Goal: Task Accomplishment & Management: Manage account settings

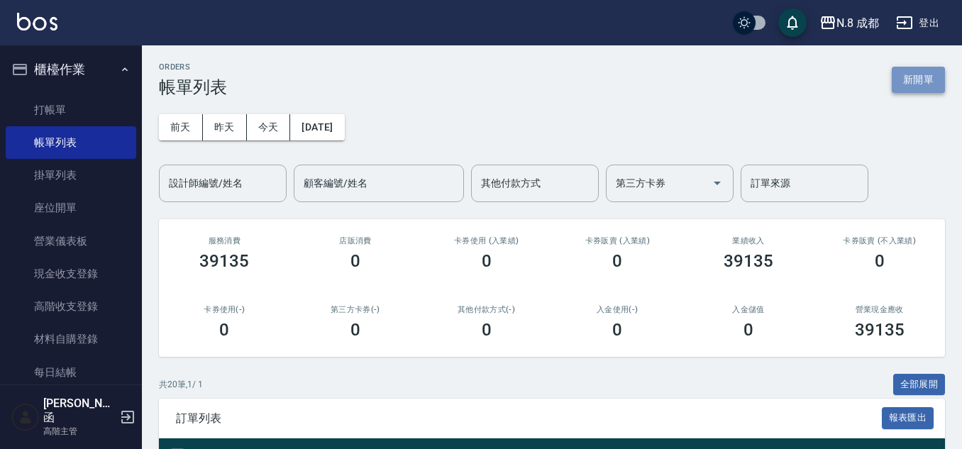
click at [916, 78] on button "新開單" at bounding box center [918, 80] width 53 height 26
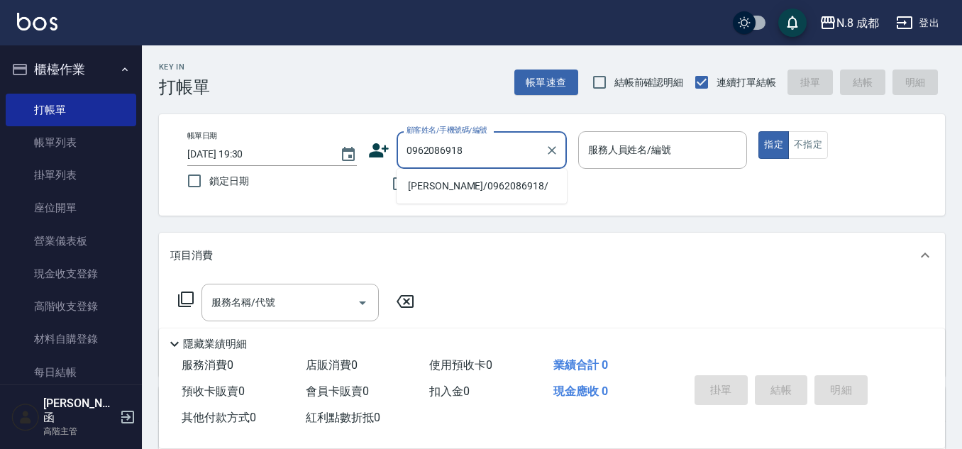
click at [468, 189] on li "[PERSON_NAME]/0962086918/" at bounding box center [482, 186] width 170 height 23
type input "[PERSON_NAME]/0962086918/"
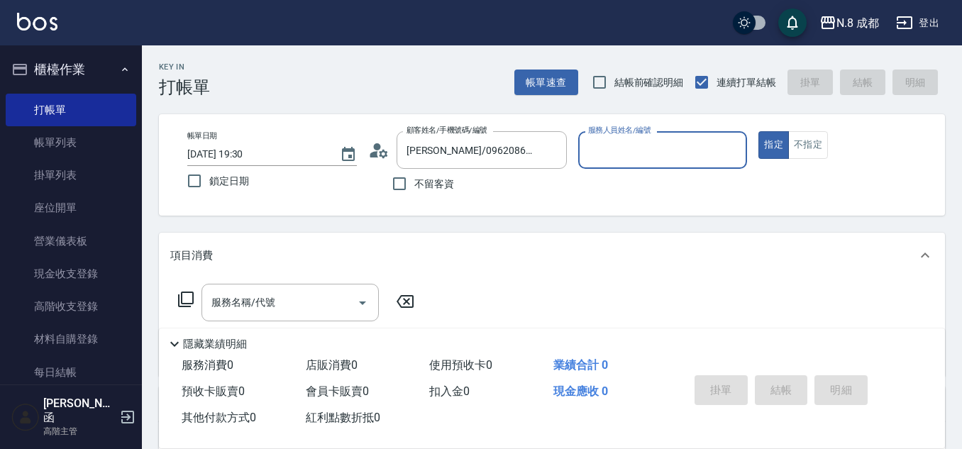
type input "張芷瑜-12"
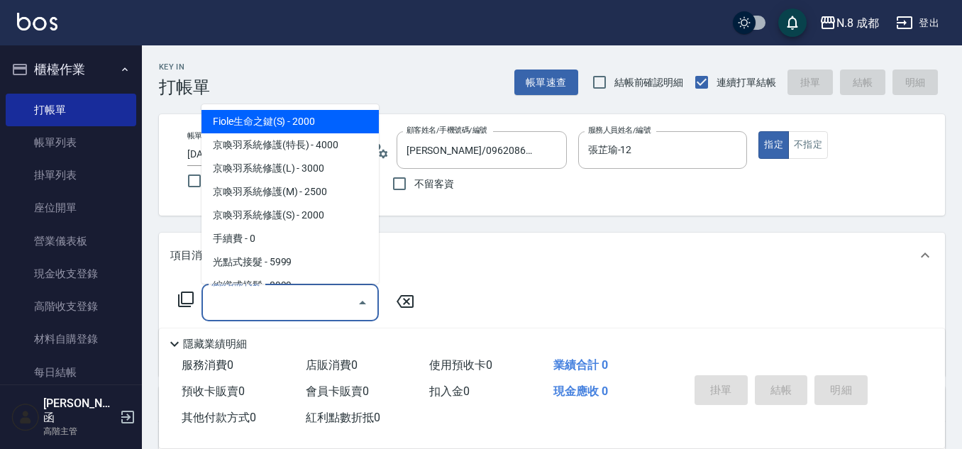
click at [292, 297] on input "服務名稱/代號" at bounding box center [279, 302] width 143 height 25
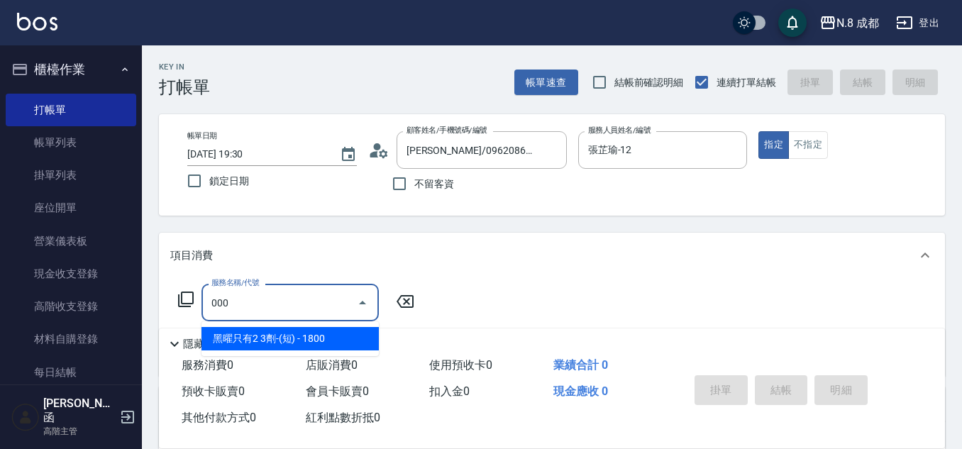
click at [278, 327] on ul "黑曜只有2 3劑-(短) - 1800" at bounding box center [290, 339] width 177 height 35
click at [300, 336] on span "黑曜只有2 3劑-(短) - 1800" at bounding box center [290, 338] width 177 height 23
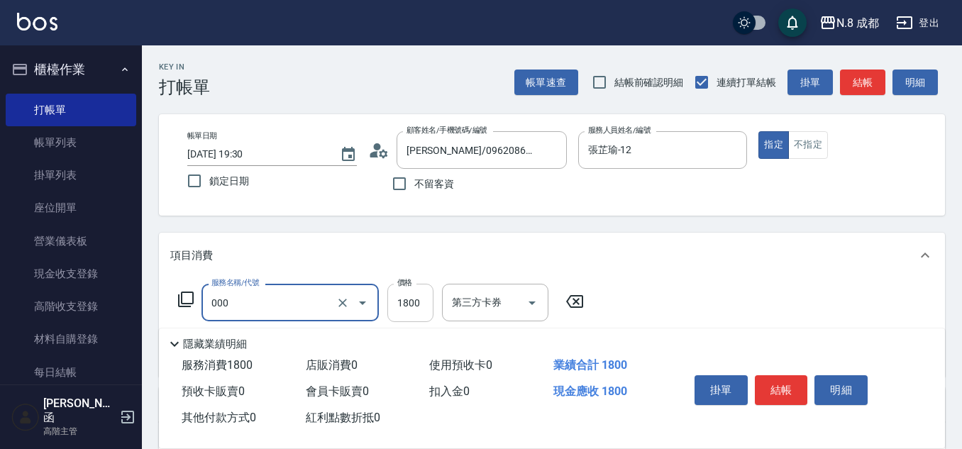
type input "黑曜只有2 3劑-(短)(000)"
click at [411, 303] on input "1800" at bounding box center [411, 303] width 46 height 38
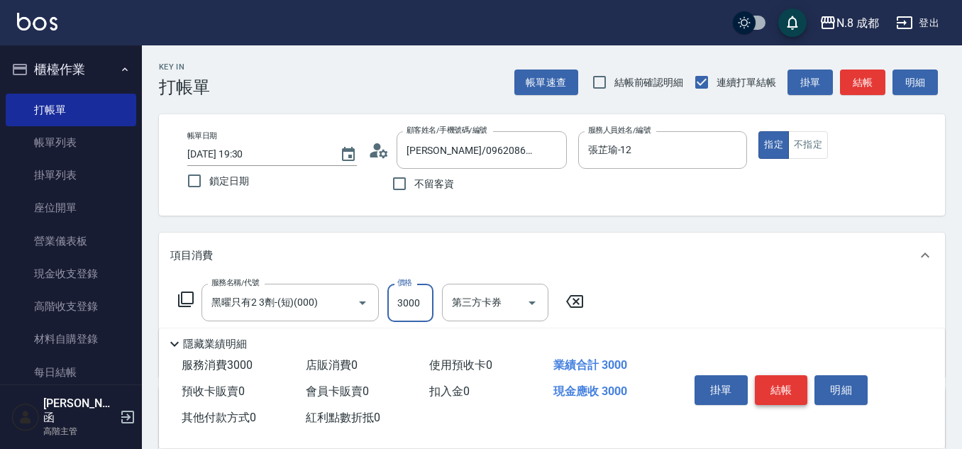
type input "3000"
click at [789, 381] on button "結帳" at bounding box center [781, 390] width 53 height 30
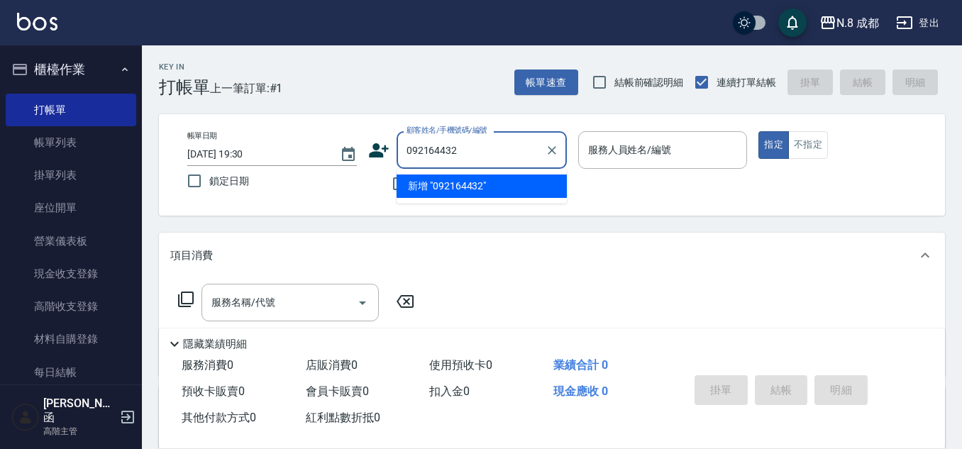
type input "0921644327"
drag, startPoint x: 464, startPoint y: 149, endPoint x: 375, endPoint y: 150, distance: 89.4
click at [375, 149] on div "顧客姓名/手機號碼/編號 0921644327 顧客姓名/手機號碼/編號" at bounding box center [467, 150] width 199 height 38
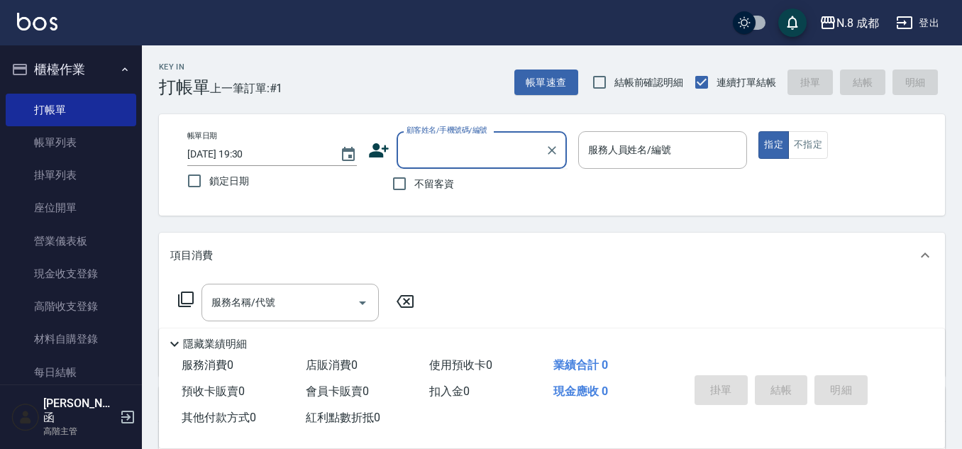
click at [379, 147] on icon at bounding box center [379, 150] width 20 height 14
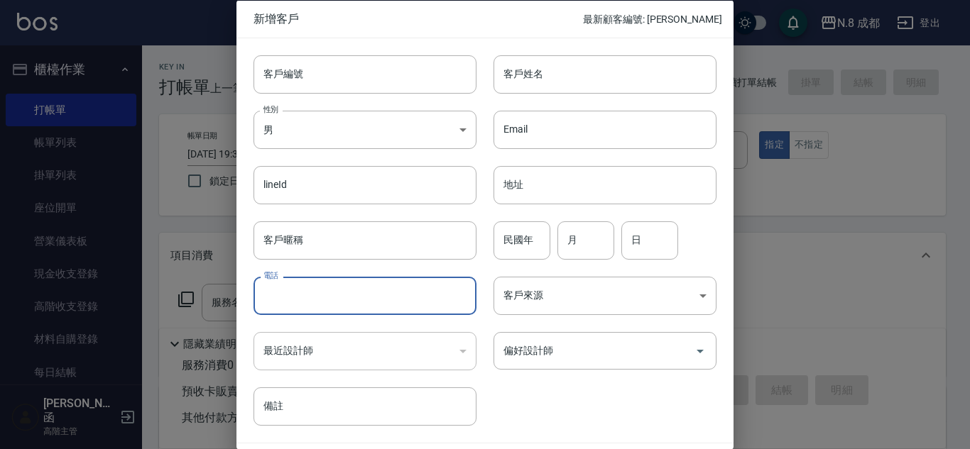
click at [323, 294] on input "電話" at bounding box center [364, 296] width 223 height 38
paste input "0921644327"
type input "0921644327"
click at [552, 88] on input "客戶姓名" at bounding box center [604, 74] width 223 height 38
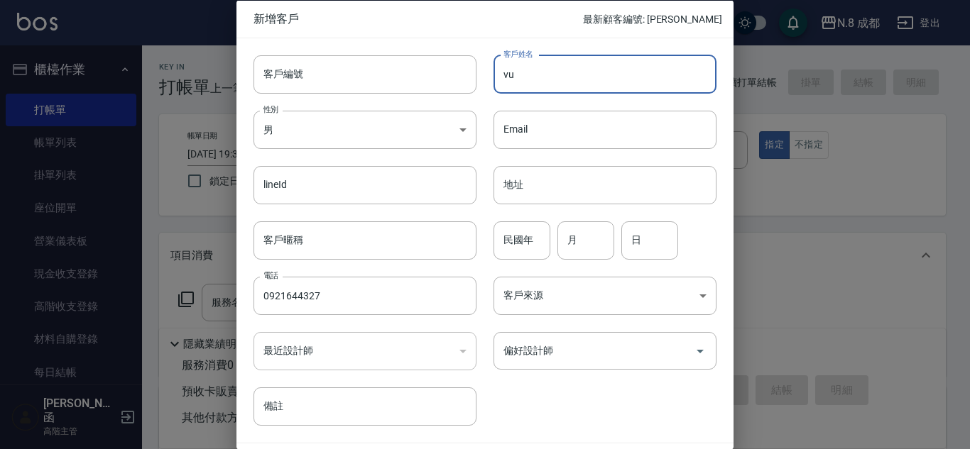
type input "v"
type input "[PERSON_NAME]"
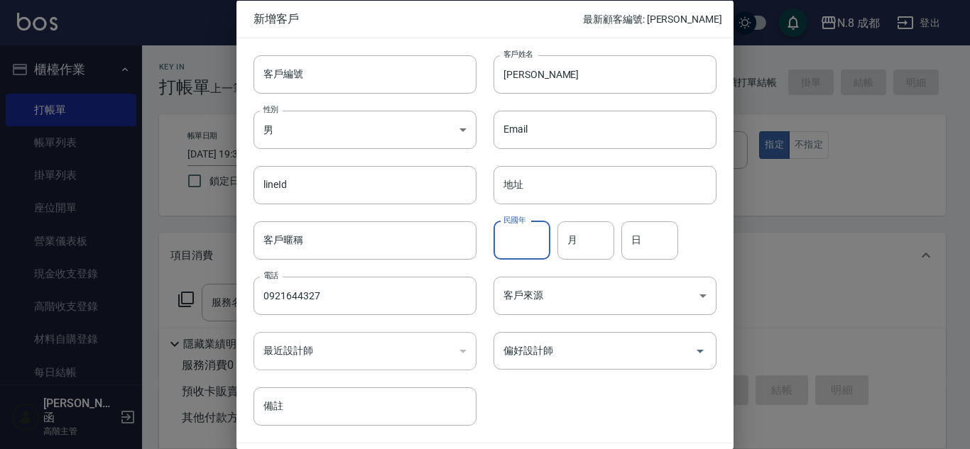
click at [510, 232] on input "民國年" at bounding box center [521, 240] width 57 height 38
type input "79"
click at [579, 243] on input "月" at bounding box center [585, 240] width 57 height 38
type input "01"
click at [646, 235] on input "日" at bounding box center [649, 240] width 57 height 38
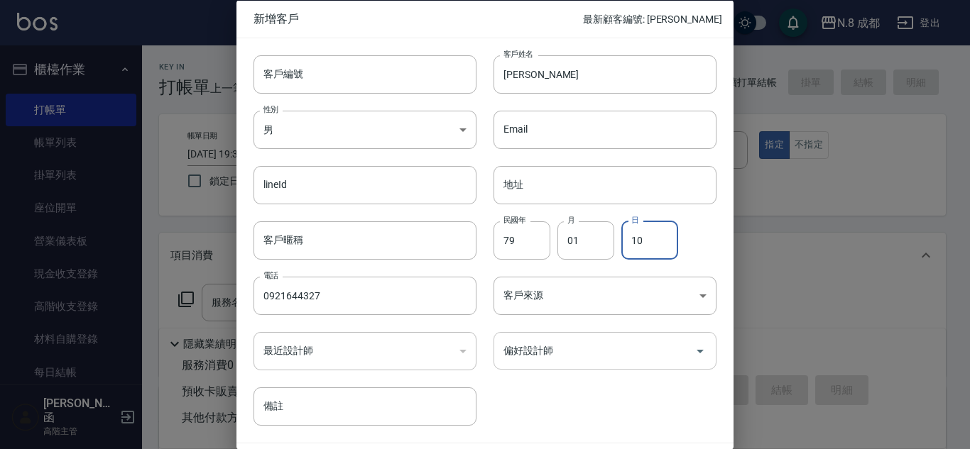
type input "10"
click at [577, 353] on input "偏好設計師" at bounding box center [594, 351] width 189 height 25
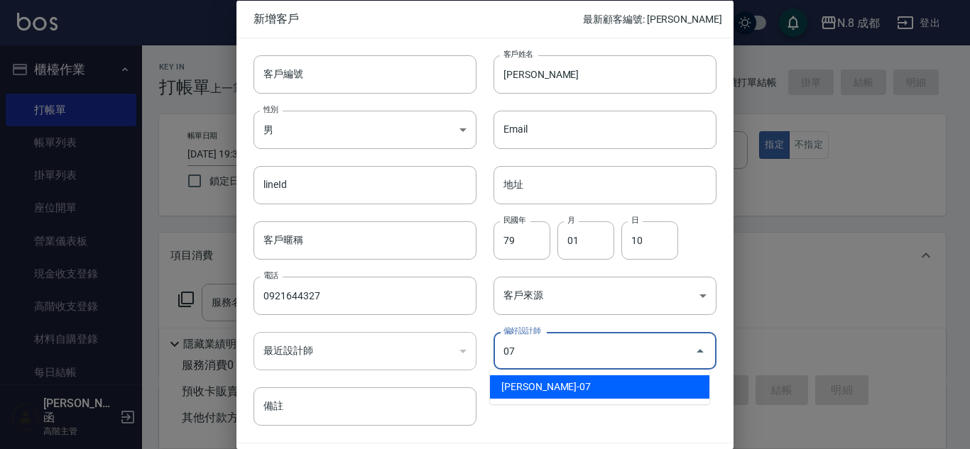
click at [595, 398] on li "[PERSON_NAME]-07" at bounding box center [599, 386] width 219 height 23
type input "[PERSON_NAME]"
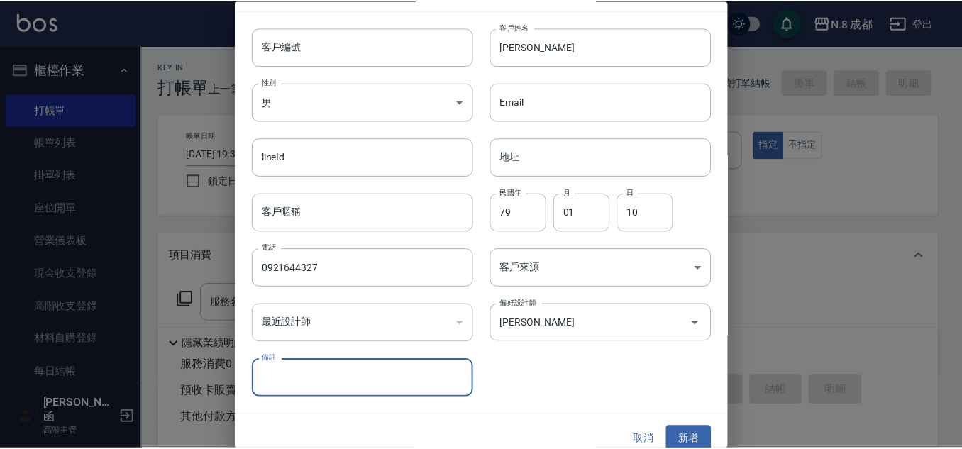
scroll to position [43, 0]
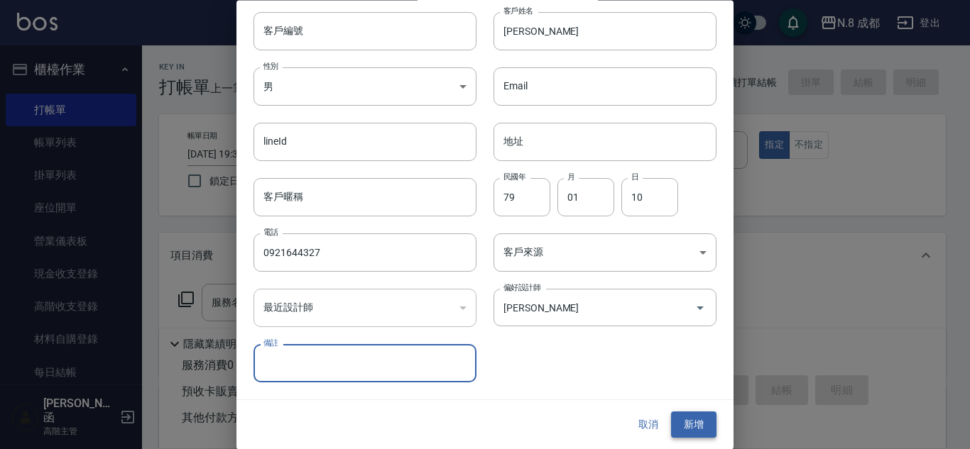
click at [702, 427] on button "新增" at bounding box center [693, 425] width 45 height 26
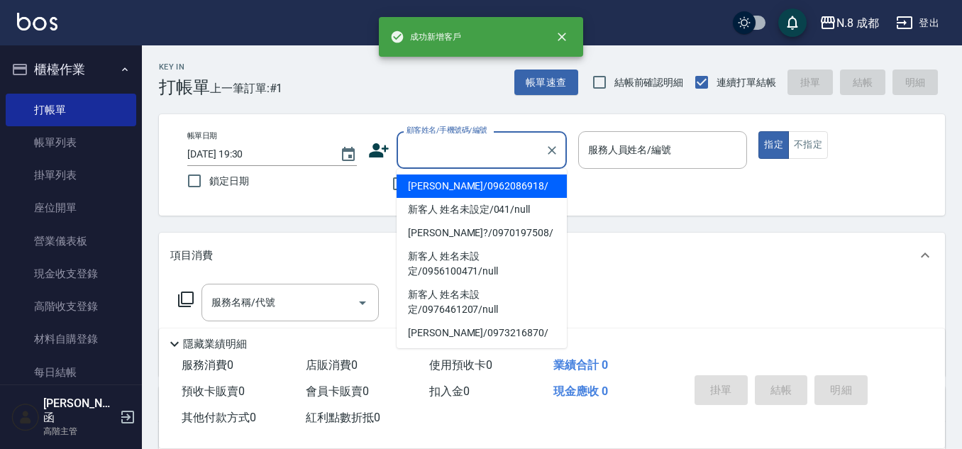
click at [439, 148] on input "顧客姓名/手機號碼/編號" at bounding box center [471, 150] width 136 height 25
paste input "0921644327"
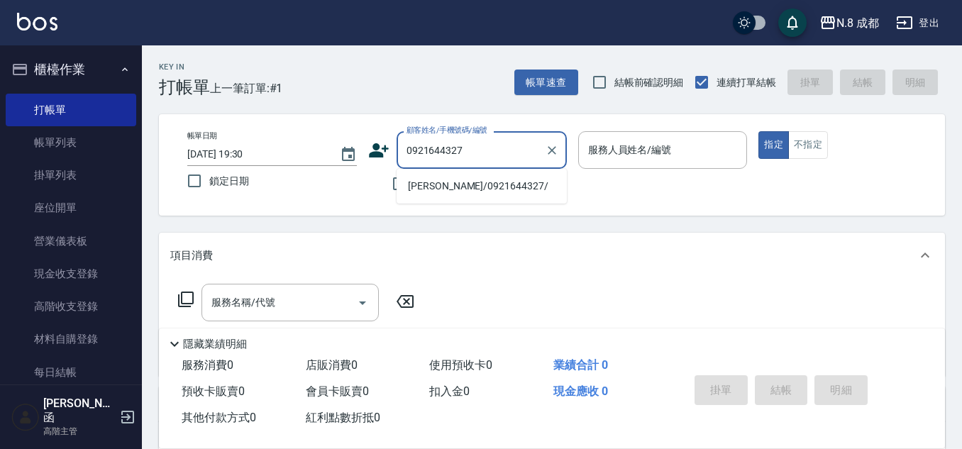
click at [452, 184] on li "[PERSON_NAME]/0921644327/" at bounding box center [482, 186] width 170 height 23
type input "[PERSON_NAME]/0921644327/"
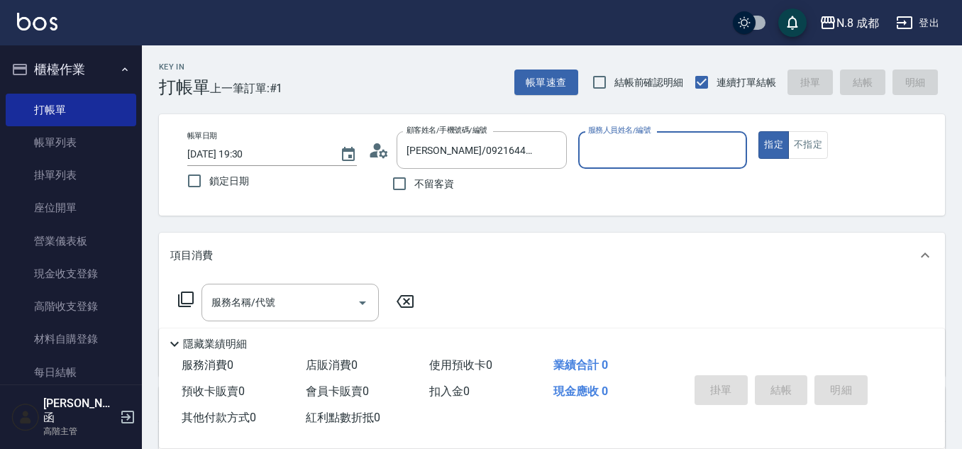
type input "[PERSON_NAME]-07"
click at [274, 299] on input "服務名稱/代號" at bounding box center [279, 302] width 143 height 25
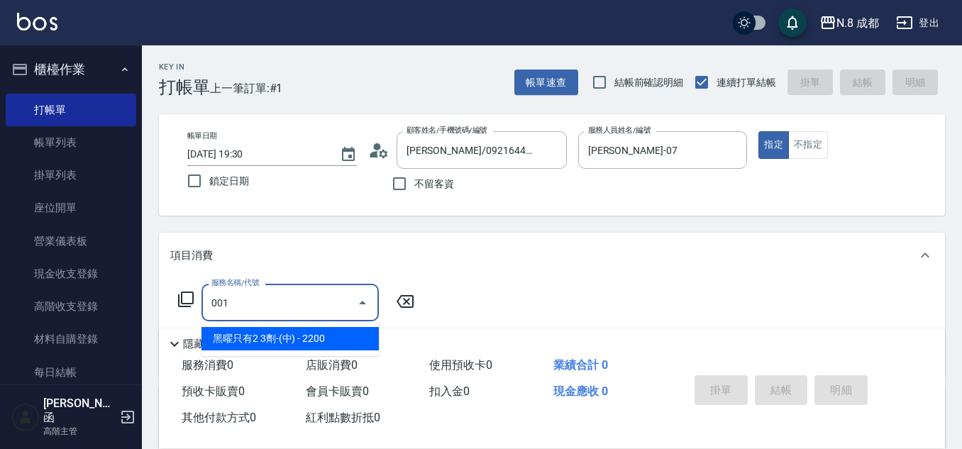
click at [304, 334] on span "黑曜只有2 3劑-(中) - 2200" at bounding box center [290, 338] width 177 height 23
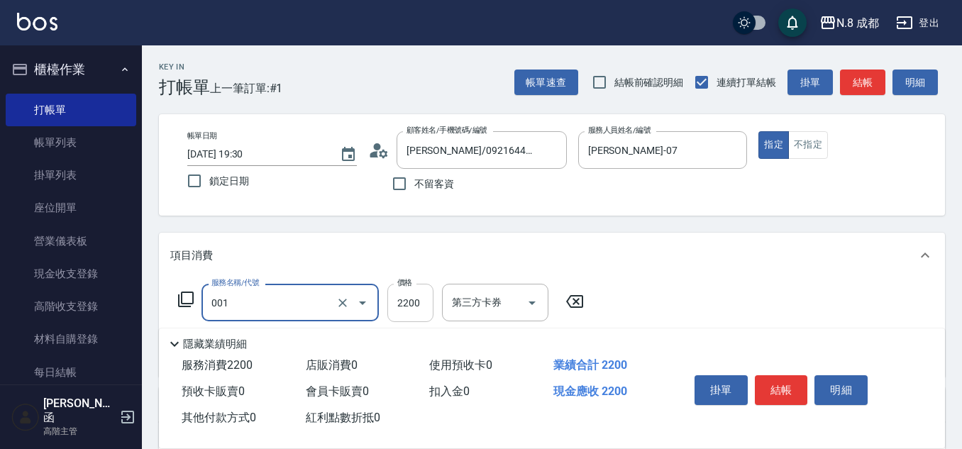
type input "黑曜只有2 3劑-(中)(001)"
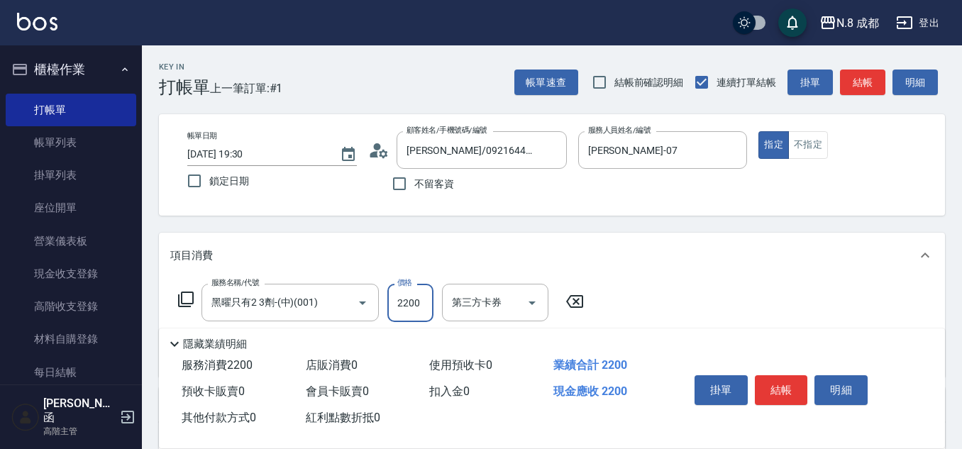
click at [405, 302] on input "2200" at bounding box center [411, 303] width 46 height 38
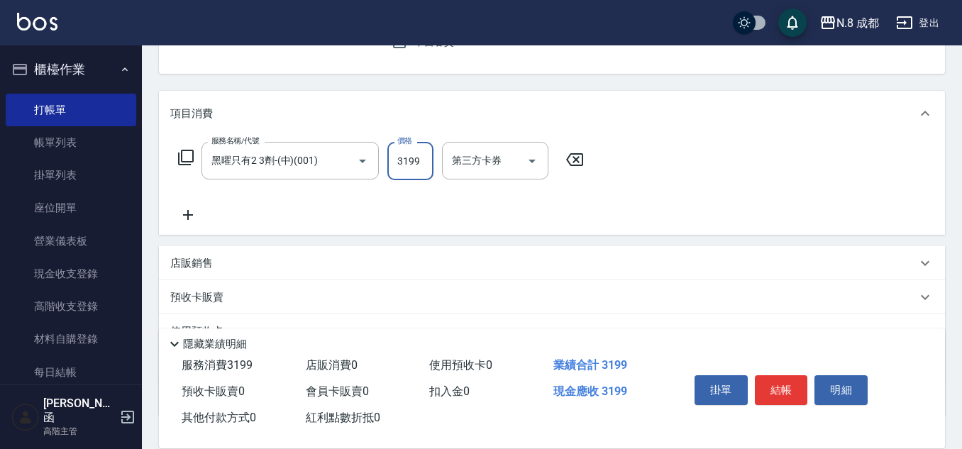
type input "3199"
click at [192, 218] on icon at bounding box center [187, 215] width 35 height 17
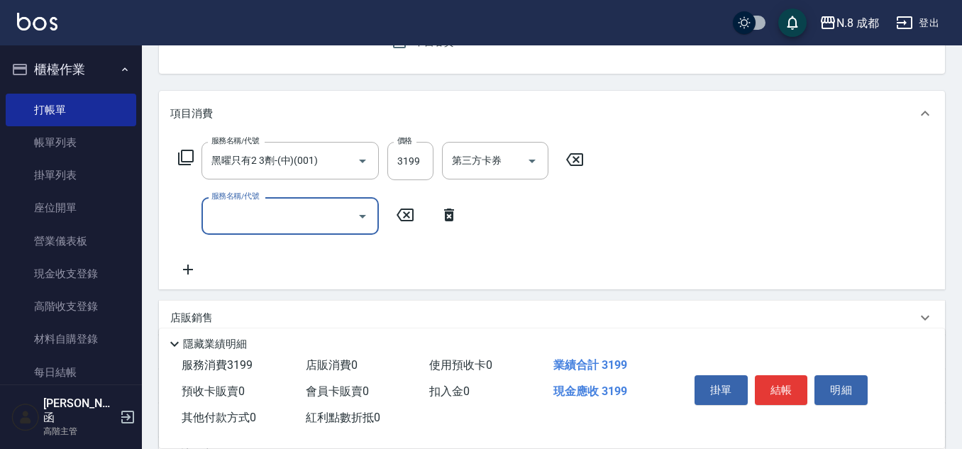
click at [221, 222] on input "服務名稱/代號" at bounding box center [279, 216] width 143 height 25
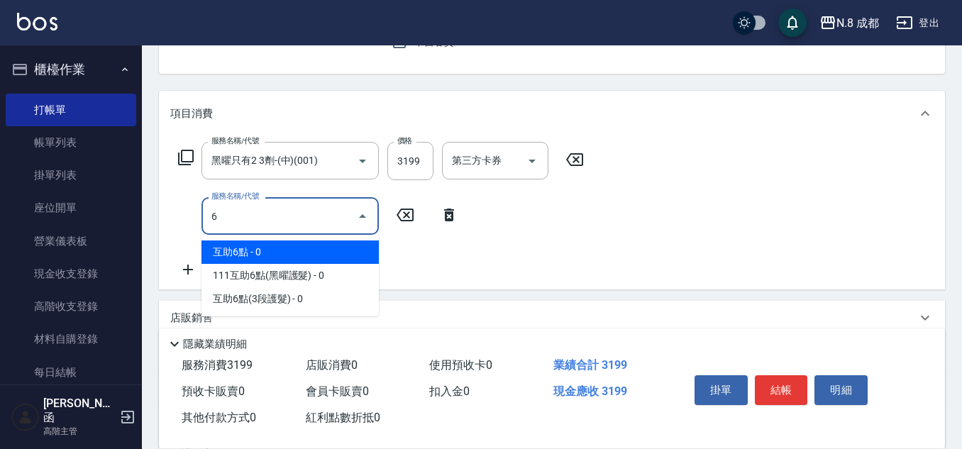
click at [248, 250] on span "互助6點 - 0" at bounding box center [290, 252] width 177 height 23
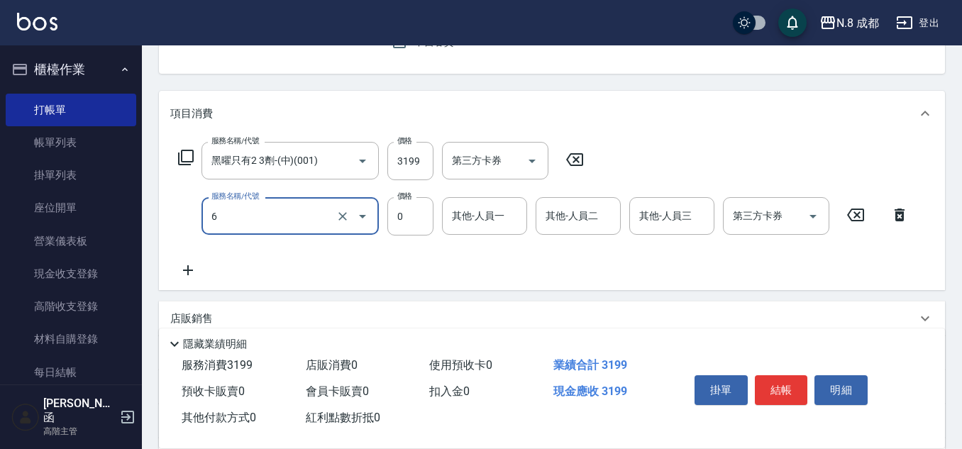
type input "互助6點(6)"
click at [463, 219] on input "其他-人員一" at bounding box center [485, 216] width 72 height 25
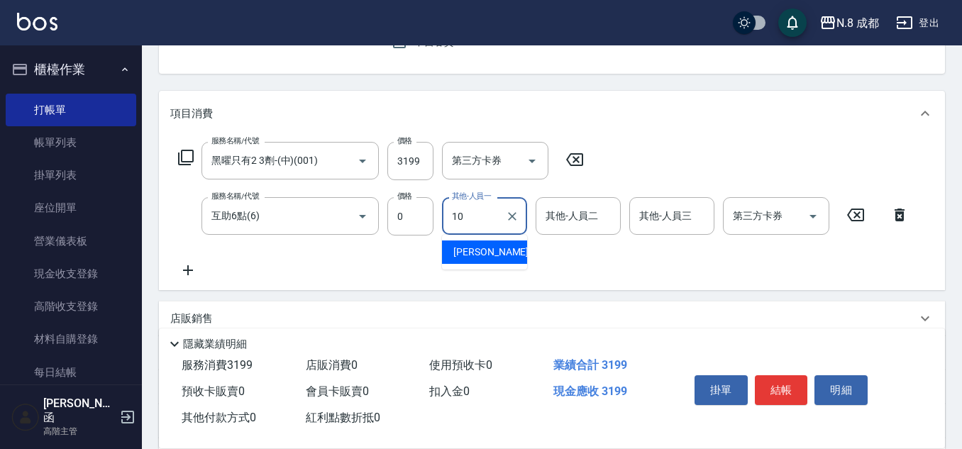
drag, startPoint x: 471, startPoint y: 232, endPoint x: 482, endPoint y: 248, distance: 18.9
click at [482, 248] on span "[PERSON_NAME]-10" at bounding box center [498, 252] width 89 height 15
type input "[PERSON_NAME]-10"
click at [772, 380] on button "結帳" at bounding box center [781, 390] width 53 height 30
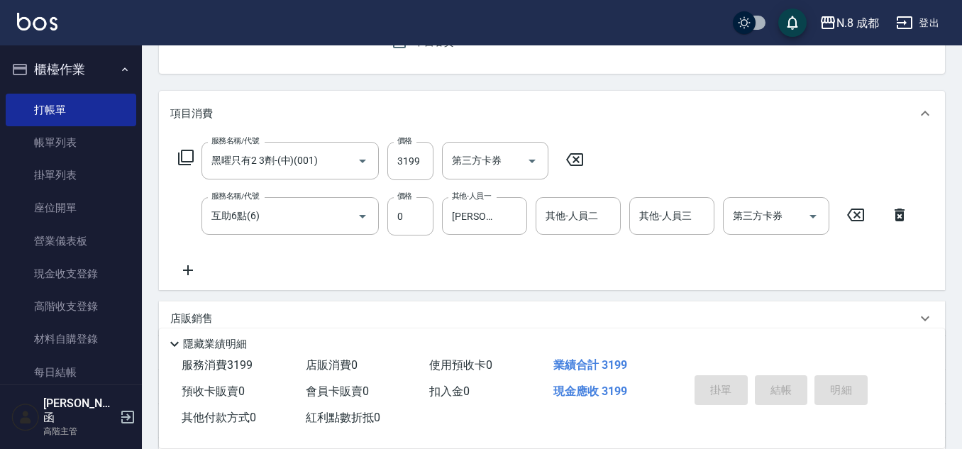
type input "[DATE] 19:31"
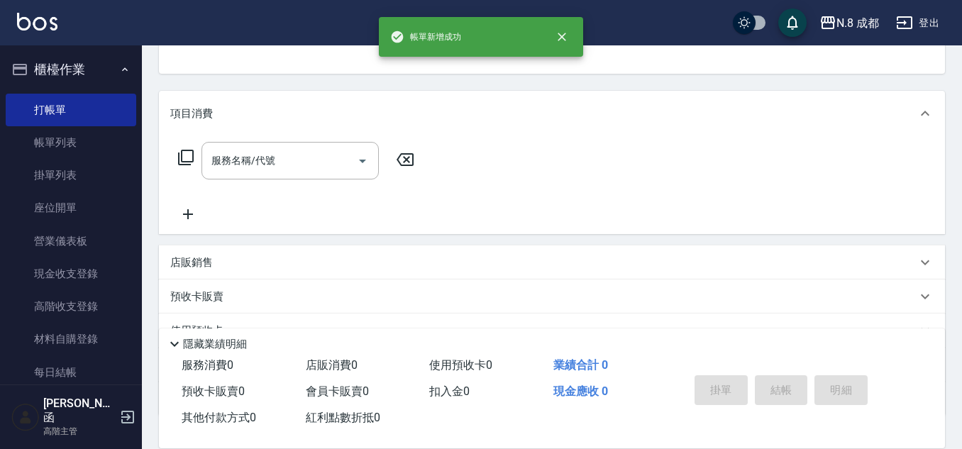
scroll to position [138, 0]
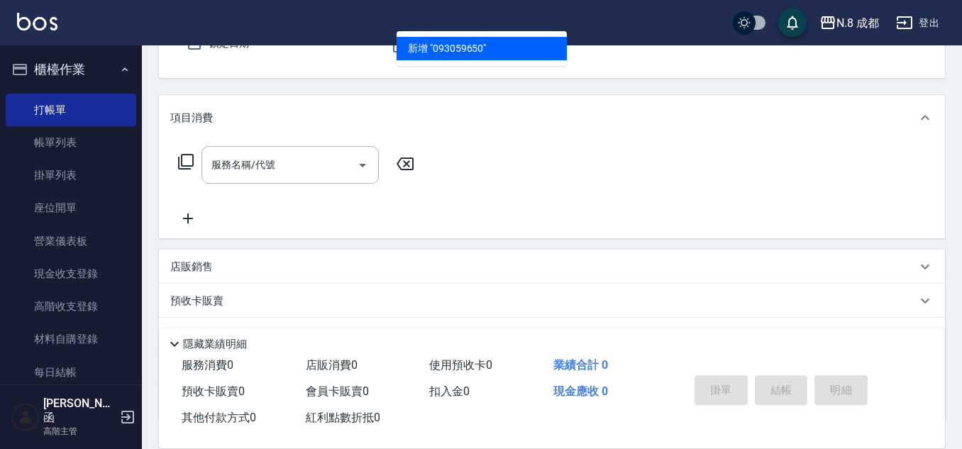
type input "0930596505"
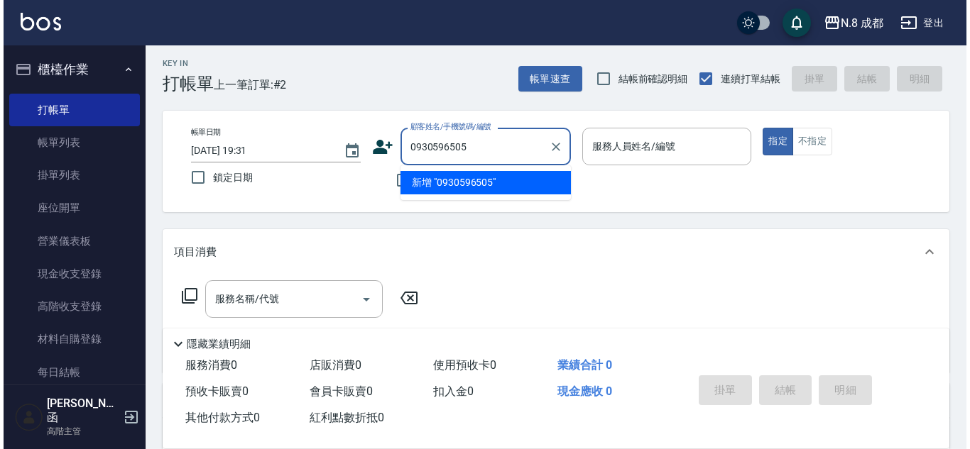
scroll to position [0, 0]
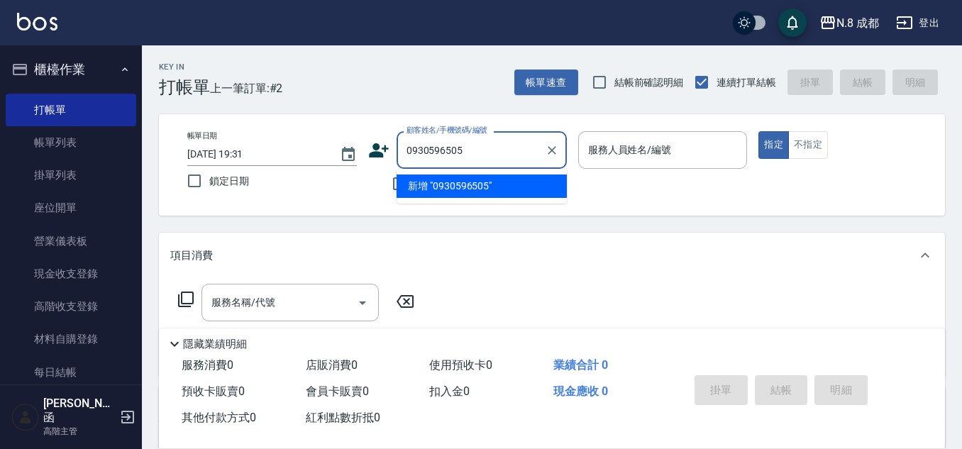
drag, startPoint x: 495, startPoint y: 155, endPoint x: 368, endPoint y: 145, distance: 128.1
click at [371, 147] on div "顧客姓名/手機號碼/編號 0930596505 顧客姓名/手機號碼/編號" at bounding box center [467, 150] width 199 height 38
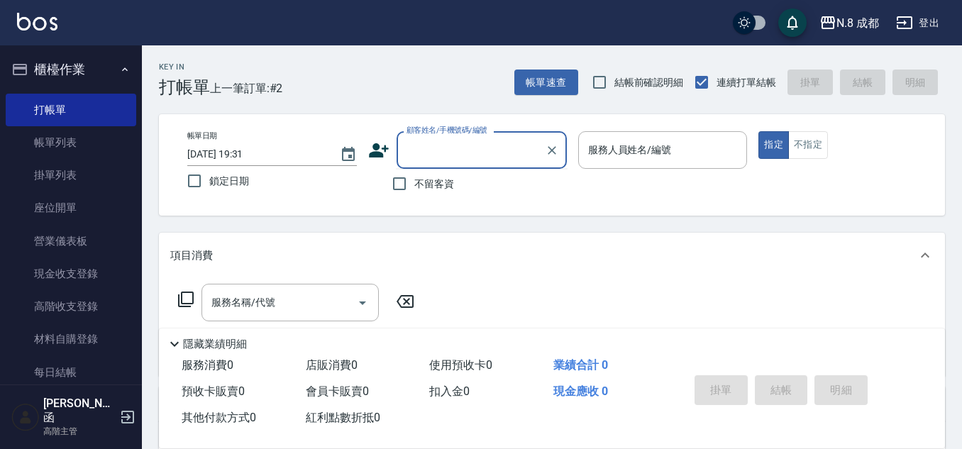
click at [383, 150] on icon at bounding box center [378, 150] width 21 height 21
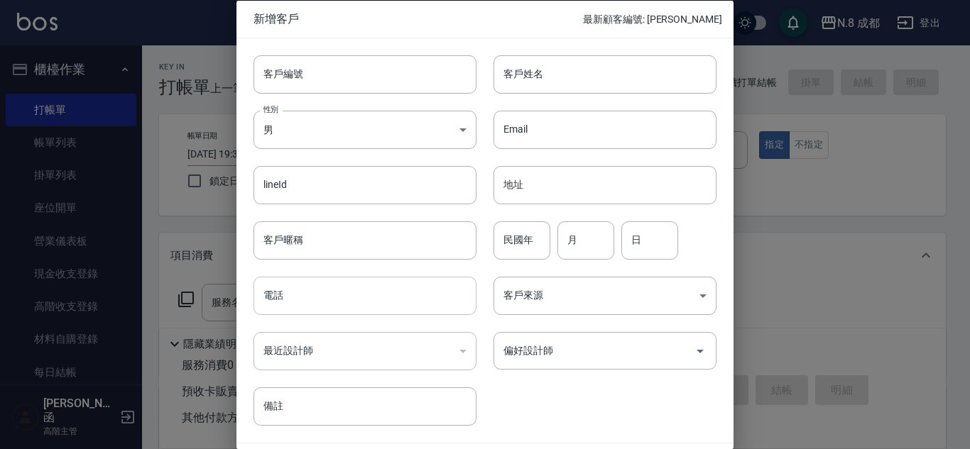
click at [319, 295] on input "電話" at bounding box center [364, 296] width 223 height 38
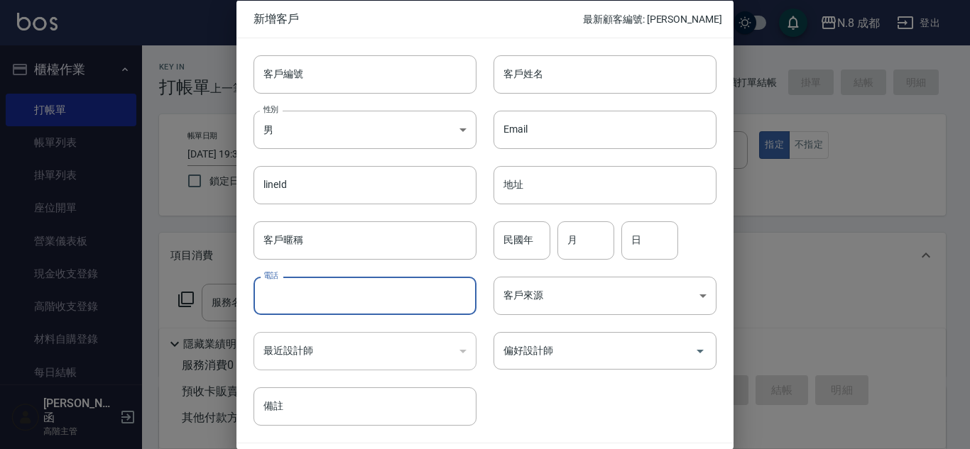
paste input "0930596505"
type input "0930596505"
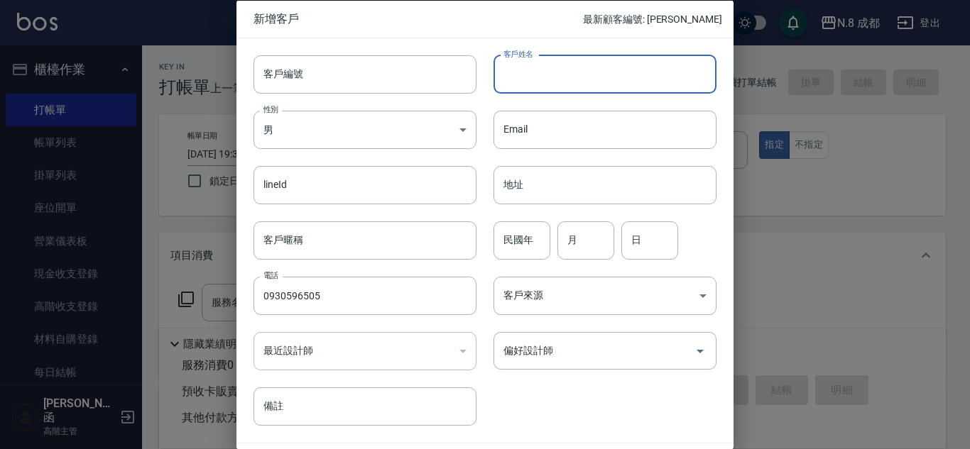
drag, startPoint x: 539, startPoint y: 76, endPoint x: 557, endPoint y: 89, distance: 22.4
click at [542, 77] on input "客戶姓名" at bounding box center [604, 74] width 223 height 38
type input "[PERSON_NAME]"
click at [524, 242] on input "民國年" at bounding box center [521, 240] width 57 height 38
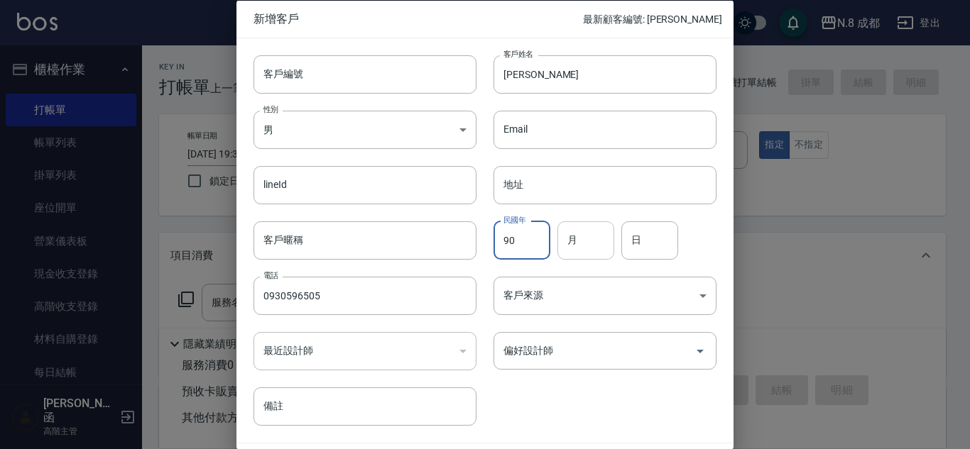
type input "90"
click at [595, 243] on input "月" at bounding box center [585, 240] width 57 height 38
type input "11"
click at [644, 242] on input "日" at bounding box center [649, 240] width 57 height 38
type input "16"
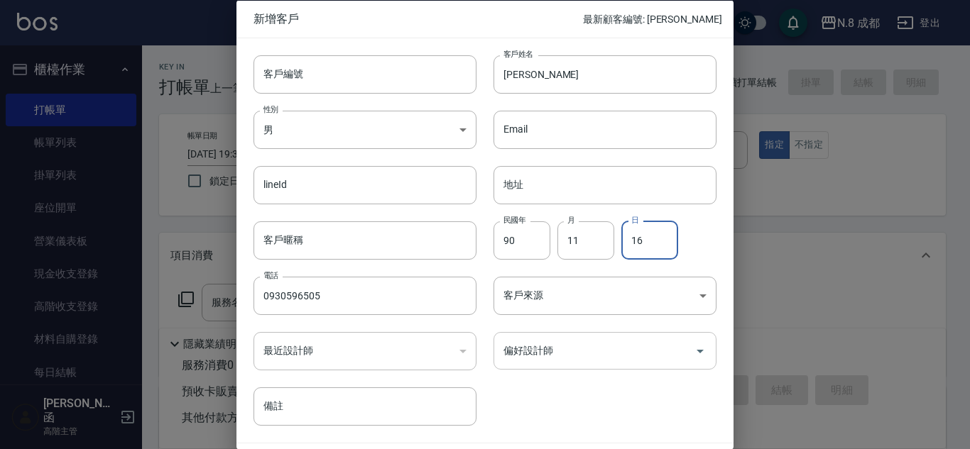
click at [584, 349] on input "偏好設計師" at bounding box center [594, 351] width 189 height 25
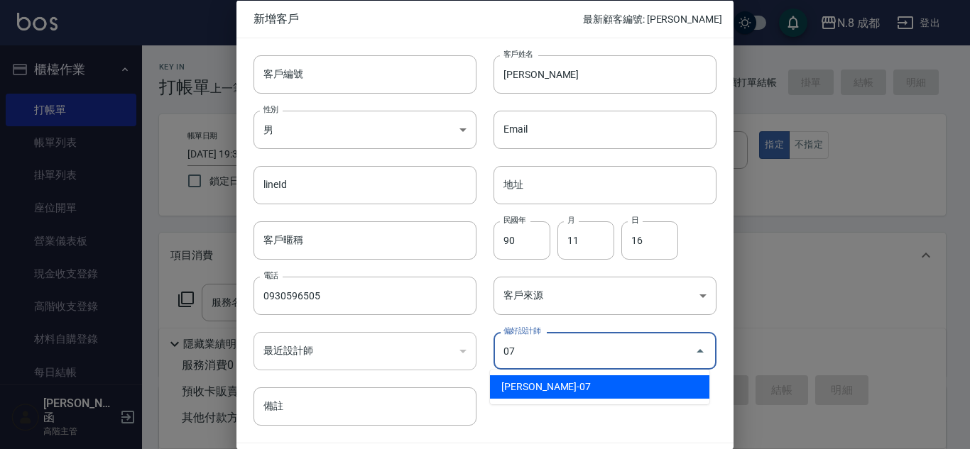
drag, startPoint x: 568, startPoint y: 385, endPoint x: 570, endPoint y: 378, distance: 7.4
click at [569, 385] on li "[PERSON_NAME]-07" at bounding box center [599, 386] width 219 height 23
type input "[PERSON_NAME]"
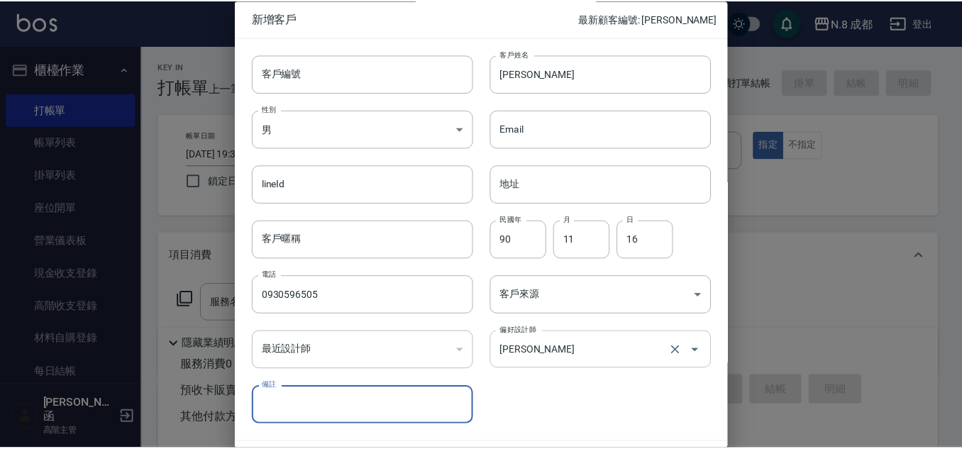
scroll to position [43, 0]
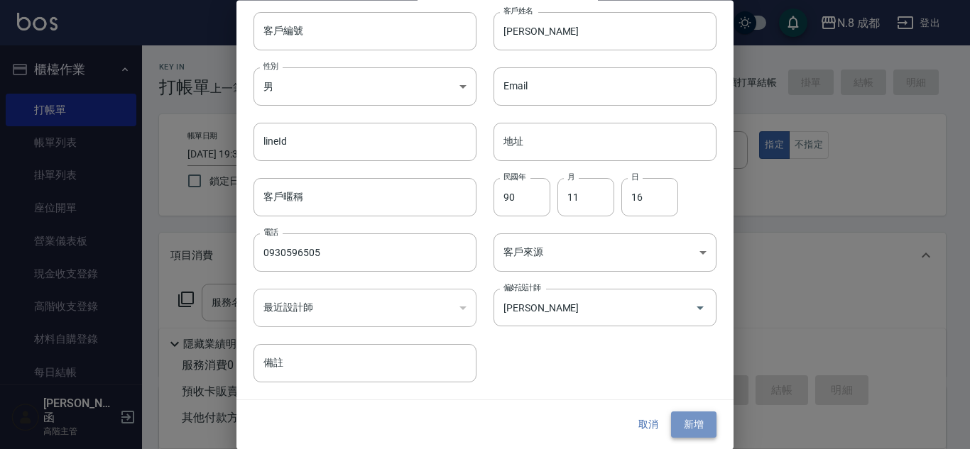
click at [681, 422] on button "新增" at bounding box center [693, 425] width 45 height 26
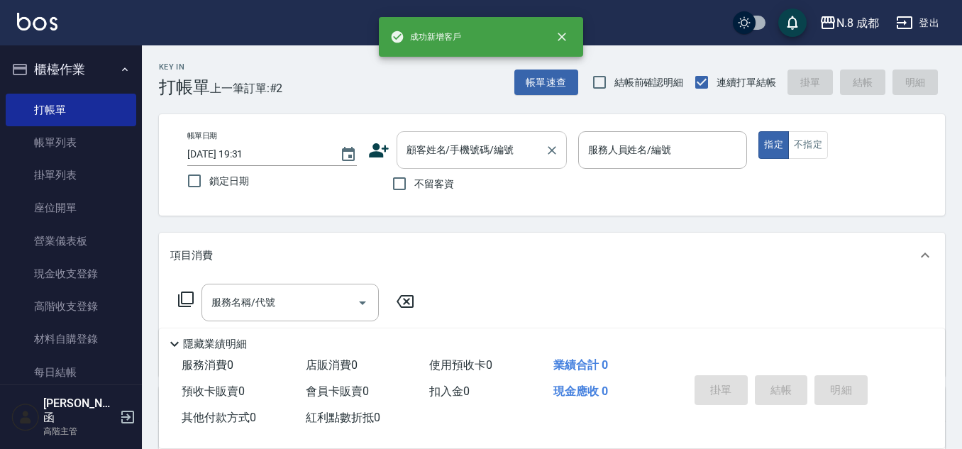
click at [468, 150] on input "顧客姓名/手機號碼/編號" at bounding box center [471, 150] width 136 height 25
paste input "0930596505"
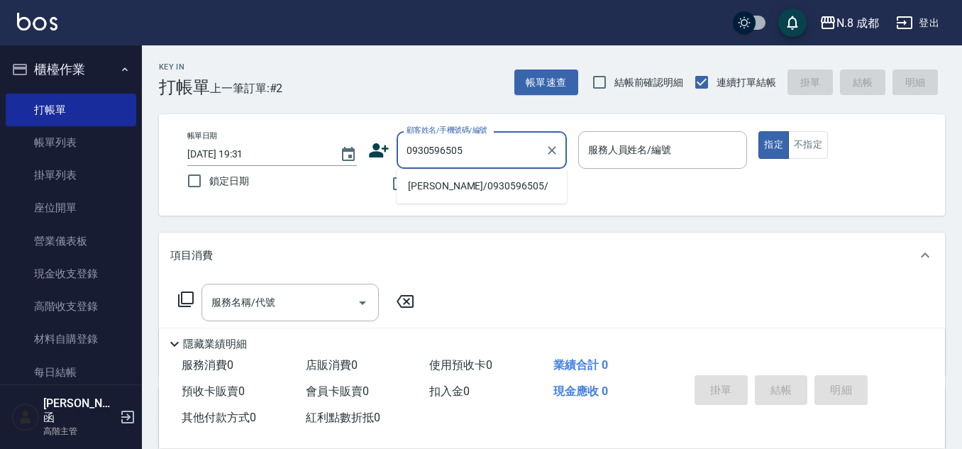
click at [451, 189] on li "[PERSON_NAME]/0930596505/" at bounding box center [482, 186] width 170 height 23
type input "[PERSON_NAME]/0930596505/"
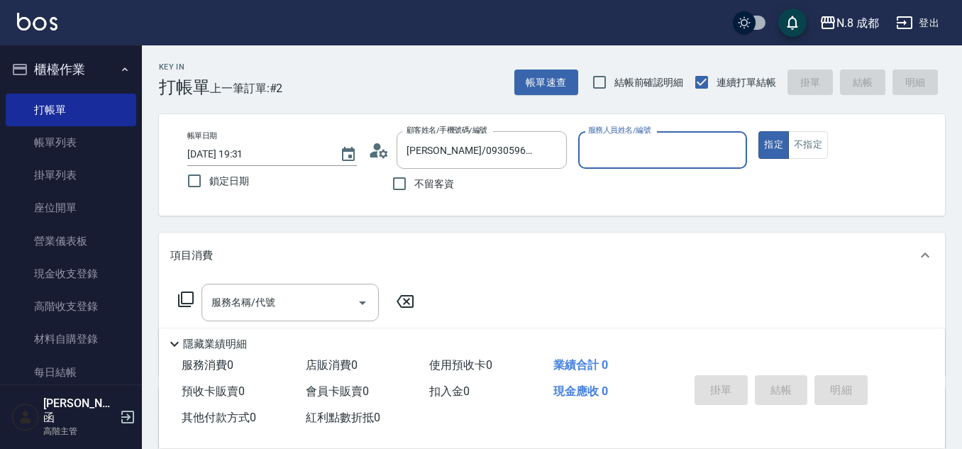
type input "[PERSON_NAME]-07"
click at [270, 310] on input "服務名稱/代號" at bounding box center [279, 302] width 143 height 25
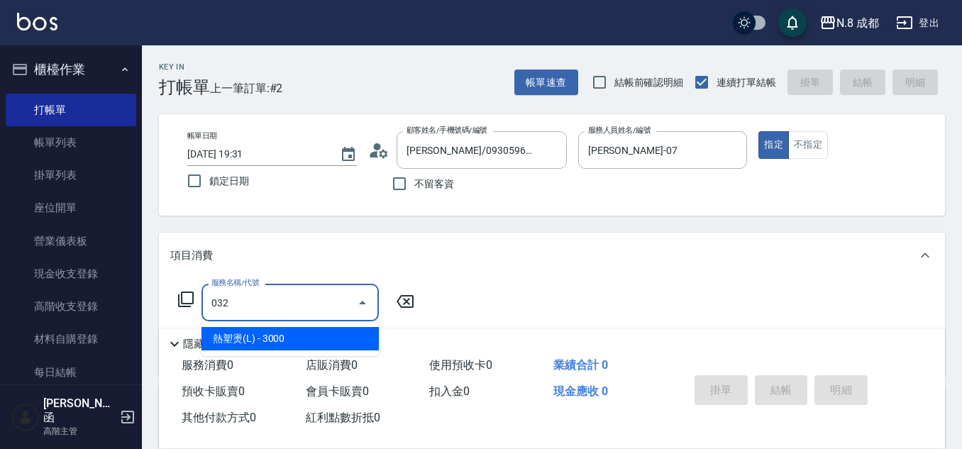
click at [306, 337] on span "熱塑燙(L) - 3000" at bounding box center [290, 338] width 177 height 23
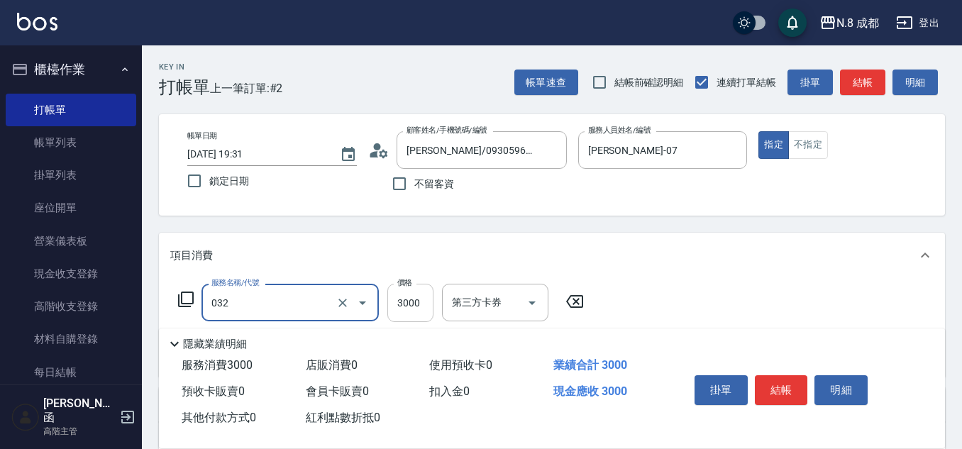
type input "熱塑燙(L)(032)"
click at [419, 301] on input "3000" at bounding box center [411, 303] width 46 height 38
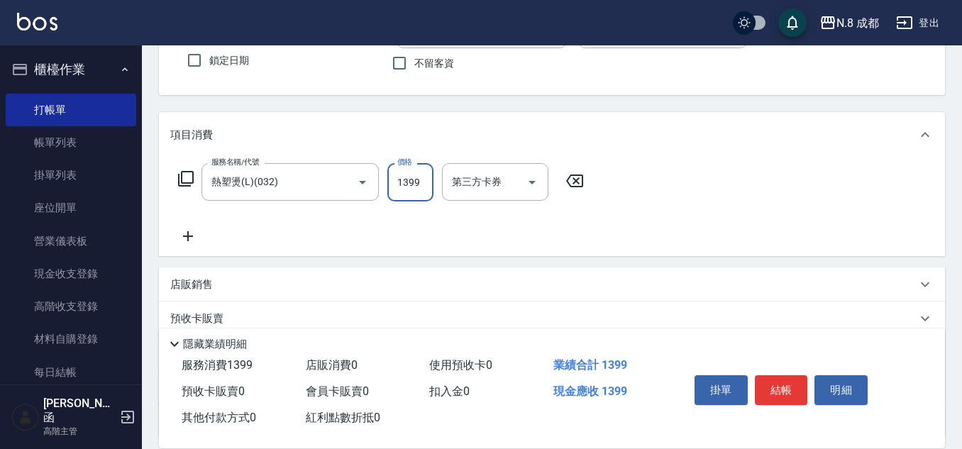
scroll to position [142, 0]
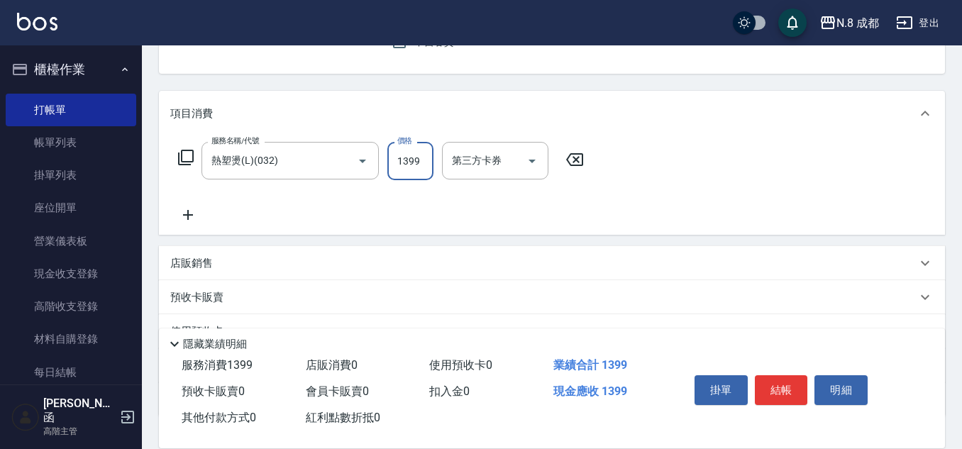
type input "1399"
click at [182, 215] on icon at bounding box center [187, 215] width 35 height 17
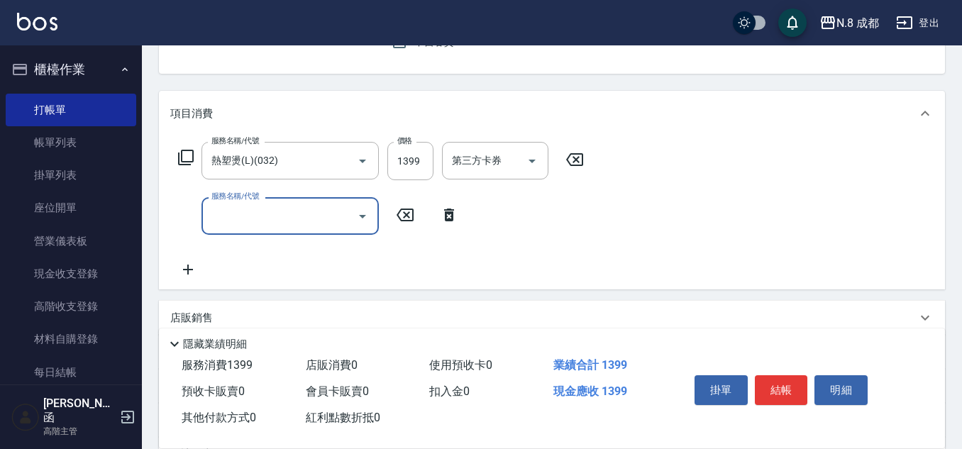
click at [232, 229] on input "服務名稱/代號" at bounding box center [279, 216] width 143 height 25
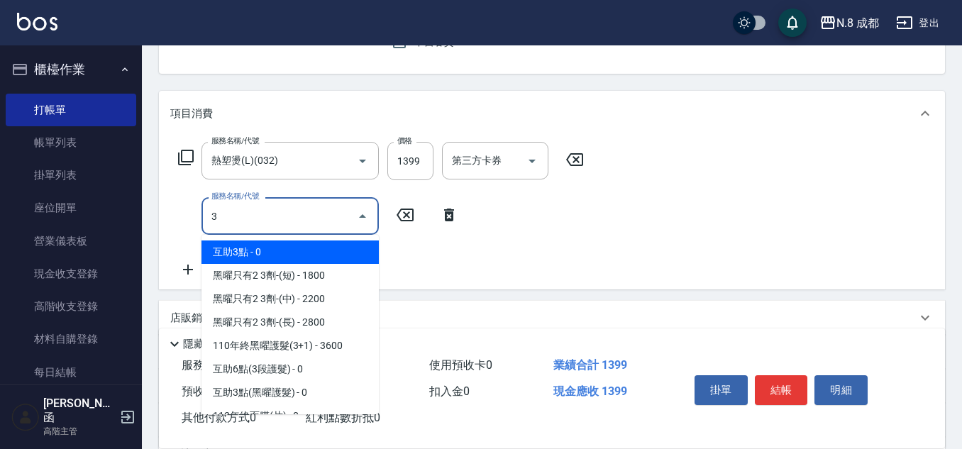
click at [262, 248] on span "互助3點 - 0" at bounding box center [290, 252] width 177 height 23
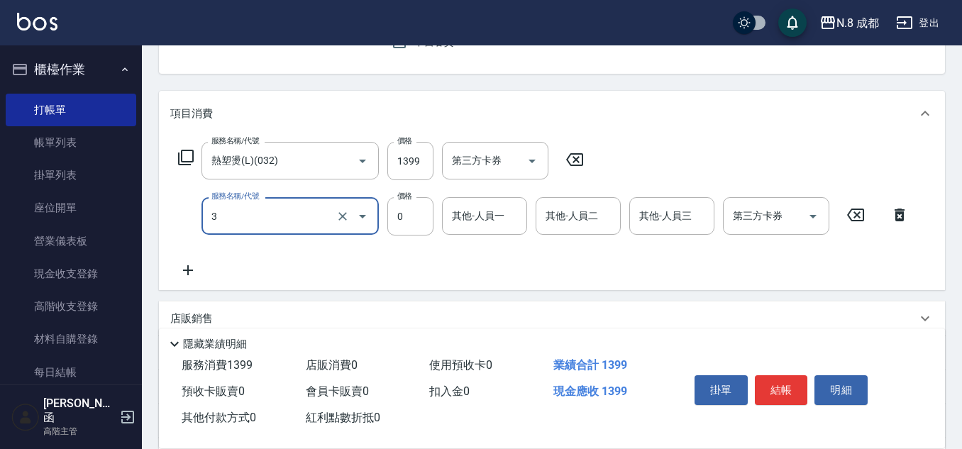
type input "互助3點(3)"
click at [473, 219] on input "1" at bounding box center [485, 216] width 72 height 25
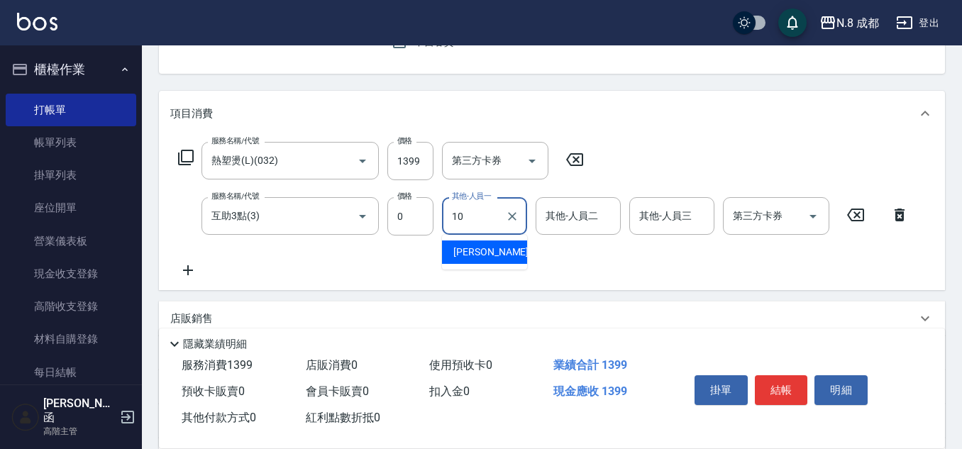
click at [479, 253] on span "[PERSON_NAME]-10" at bounding box center [498, 252] width 89 height 15
type input "[PERSON_NAME]-10"
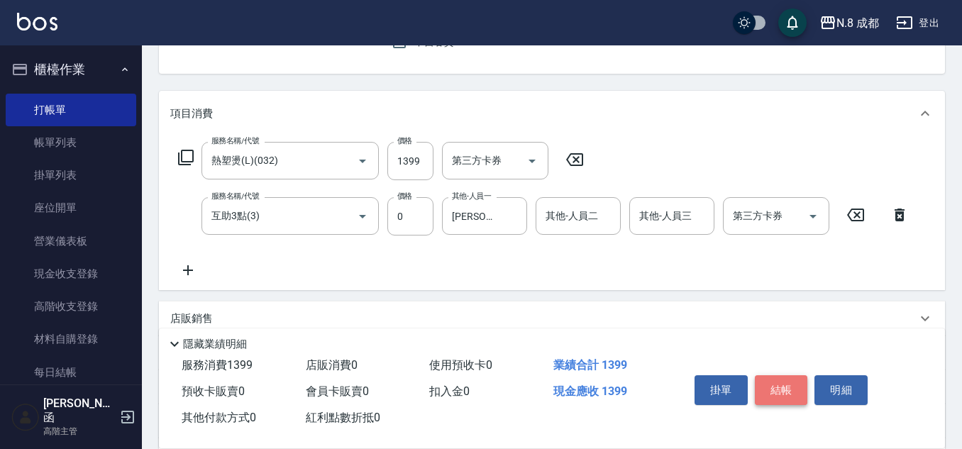
click at [781, 389] on button "結帳" at bounding box center [781, 390] width 53 height 30
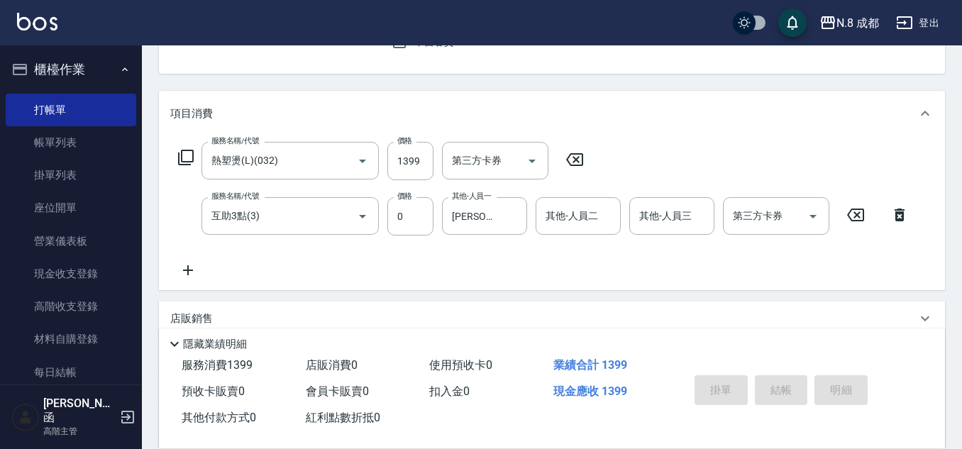
type input "[DATE] 19:32"
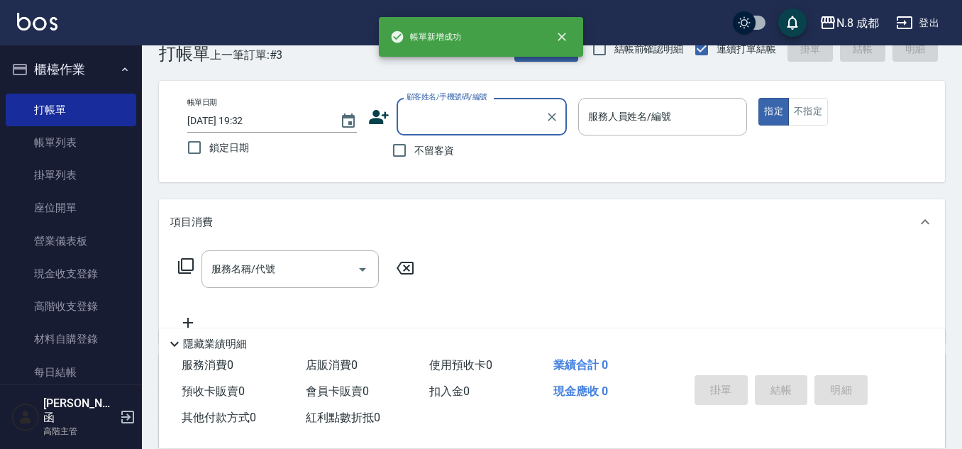
scroll to position [0, 0]
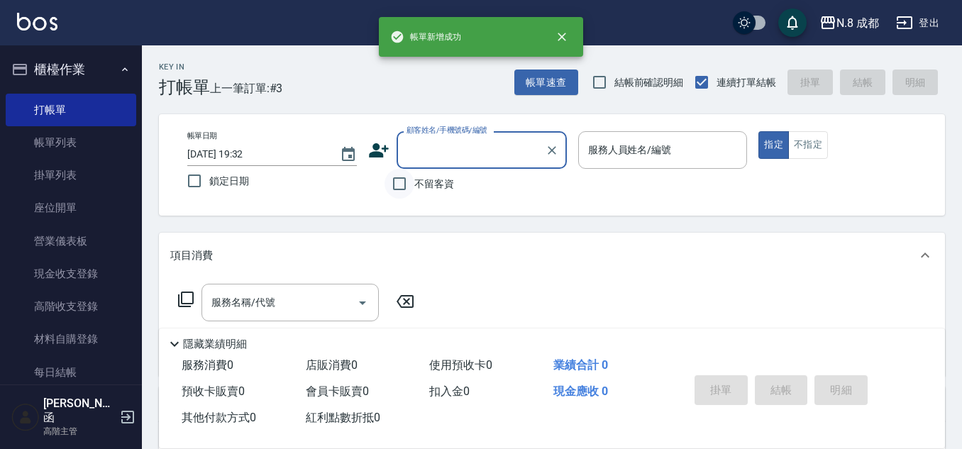
drag, startPoint x: 401, startPoint y: 186, endPoint x: 527, endPoint y: 168, distance: 127.7
click at [401, 185] on input "不留客資" at bounding box center [400, 184] width 30 height 30
checkbox input "true"
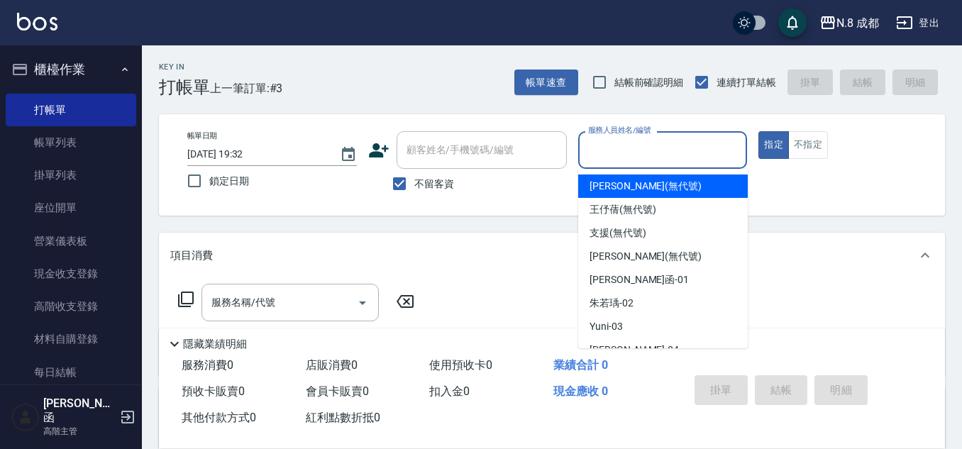
click at [600, 158] on input "服務人員姓名/編號" at bounding box center [663, 150] width 157 height 25
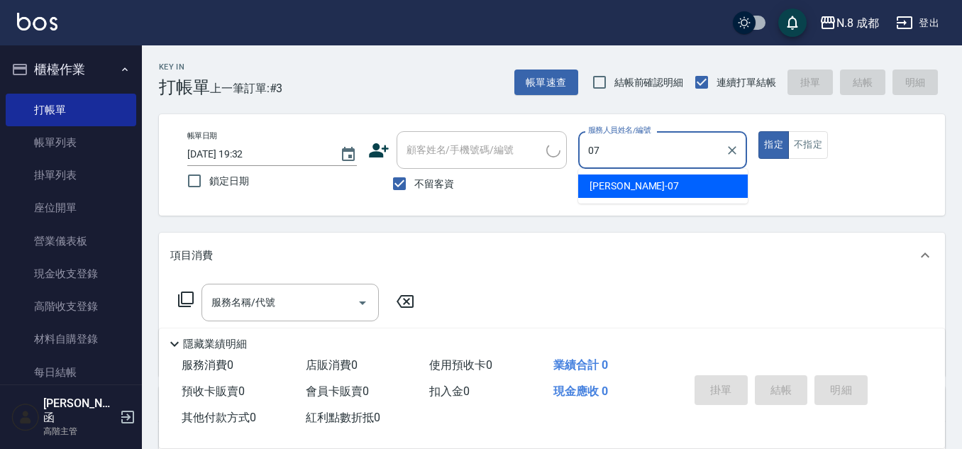
click at [613, 195] on div "[PERSON_NAME] -07" at bounding box center [663, 186] width 170 height 23
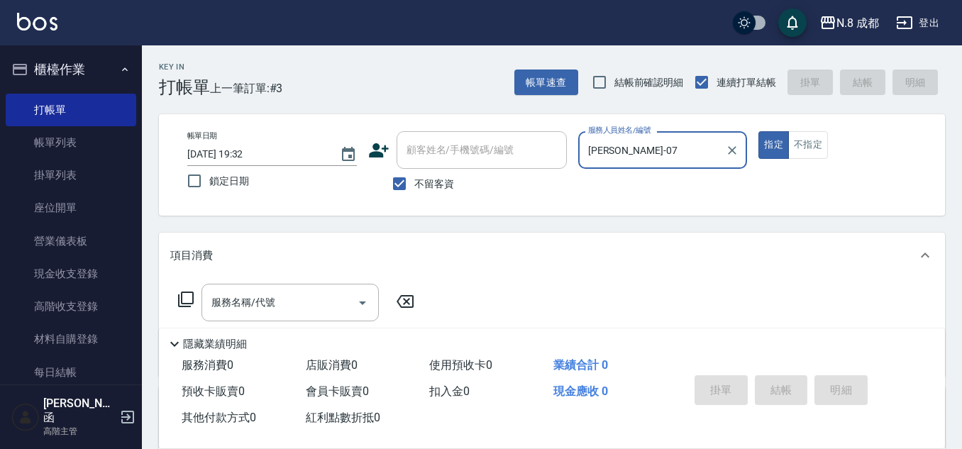
type input "[PERSON_NAME]-07"
click at [262, 283] on div "服務名稱/代號 服務名稱/代號" at bounding box center [552, 327] width 786 height 98
click at [262, 300] on input "服務名稱/代號" at bounding box center [279, 302] width 143 height 25
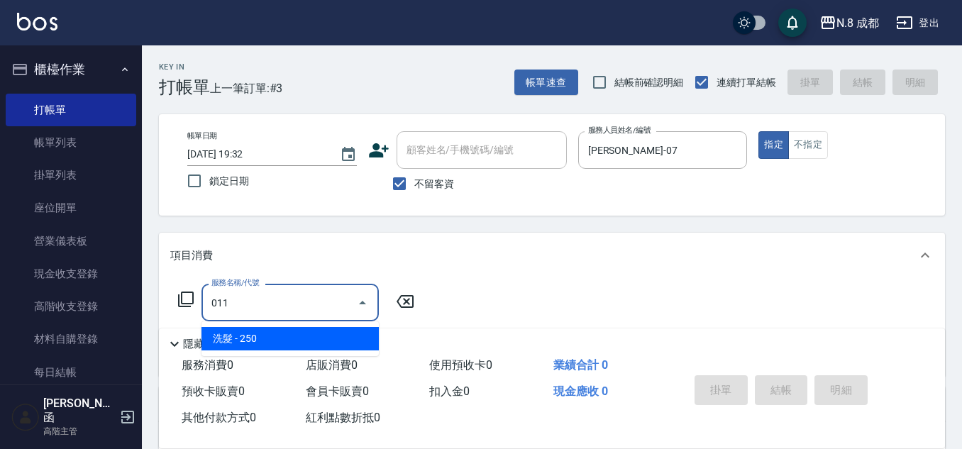
click at [263, 340] on span "洗髮 - 250" at bounding box center [290, 338] width 177 height 23
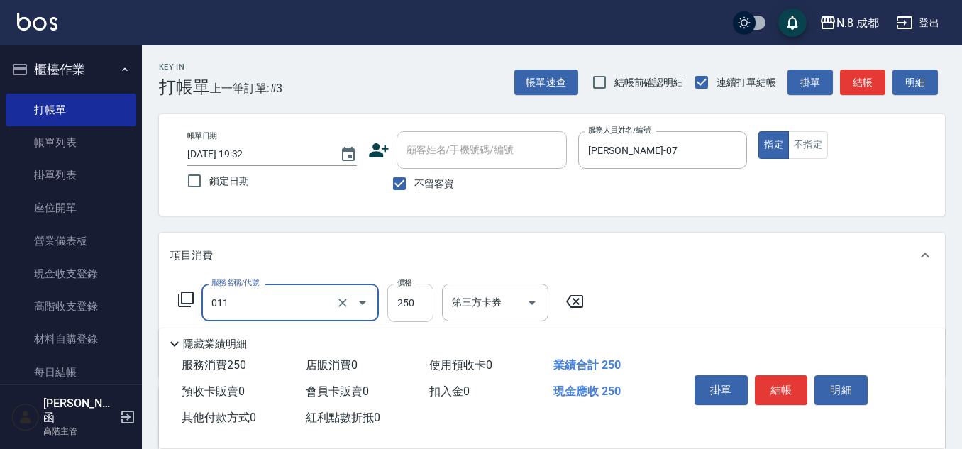
type input "洗髮(011)"
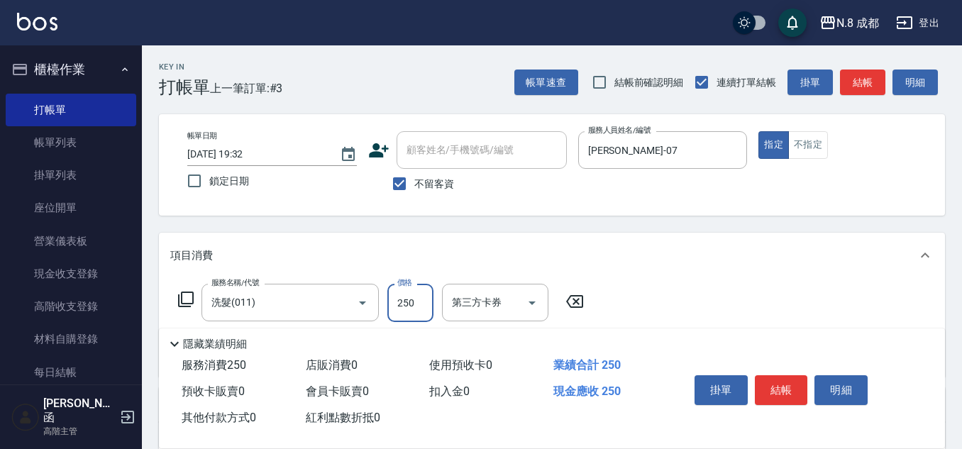
click at [419, 303] on input "250" at bounding box center [411, 303] width 46 height 38
type input "300"
click at [781, 380] on button "結帳" at bounding box center [781, 390] width 53 height 30
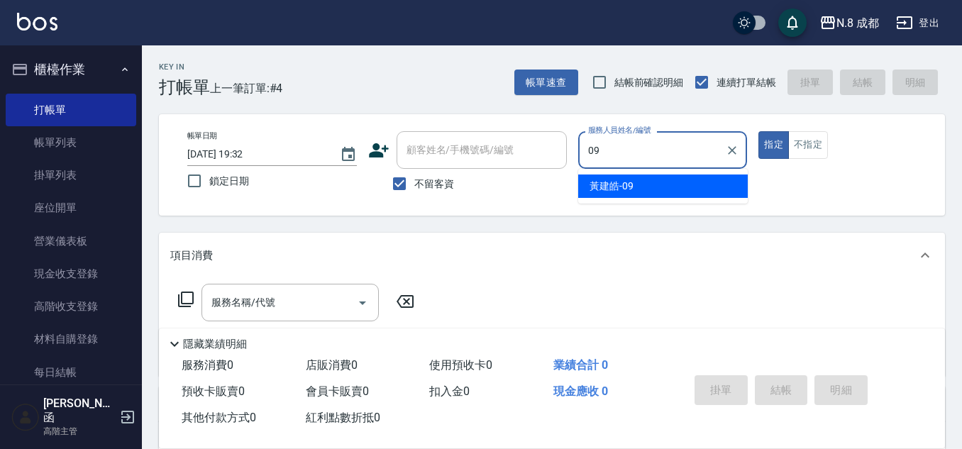
click at [625, 185] on span "[PERSON_NAME]-09" at bounding box center [612, 186] width 44 height 15
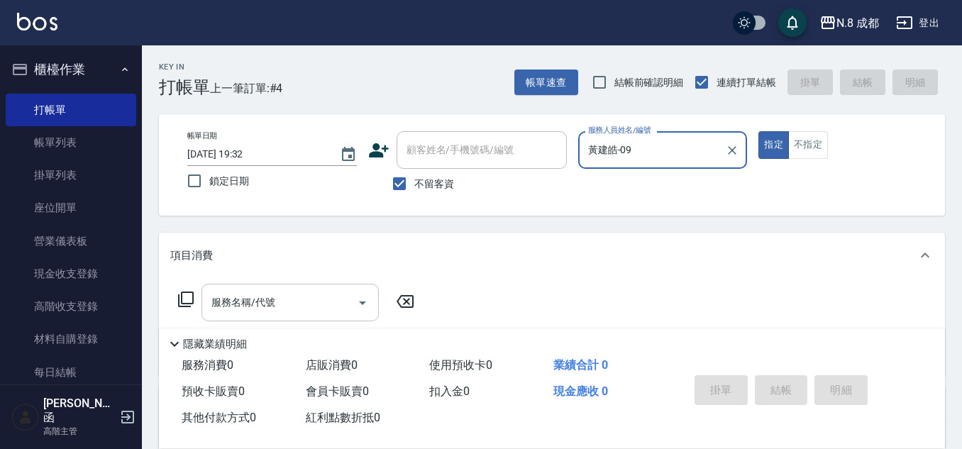
type input "黃建皓-09"
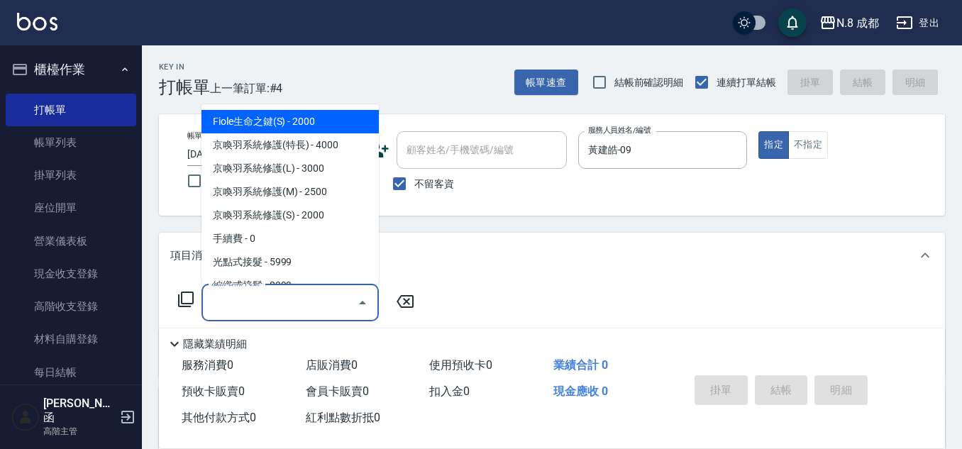
click at [275, 297] on input "服務名稱/代號" at bounding box center [279, 302] width 143 height 25
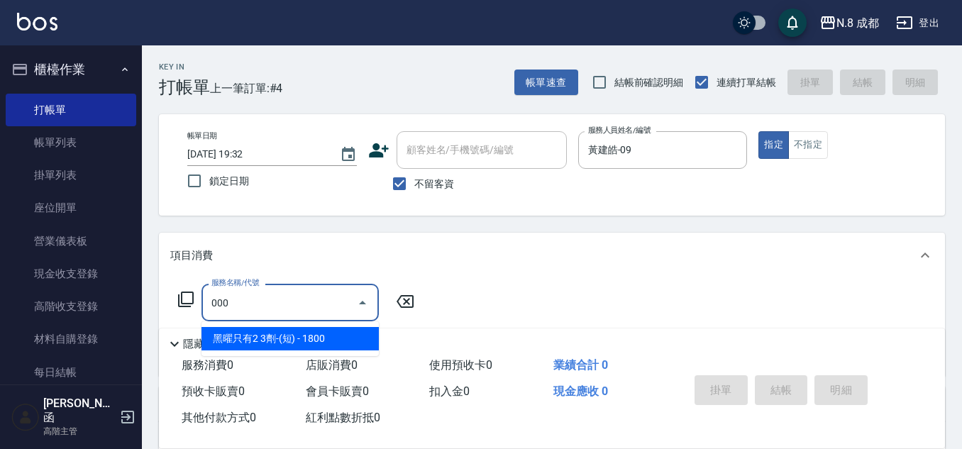
click at [275, 338] on span "黑曜只有2 3劑-(短) - 1800" at bounding box center [290, 338] width 177 height 23
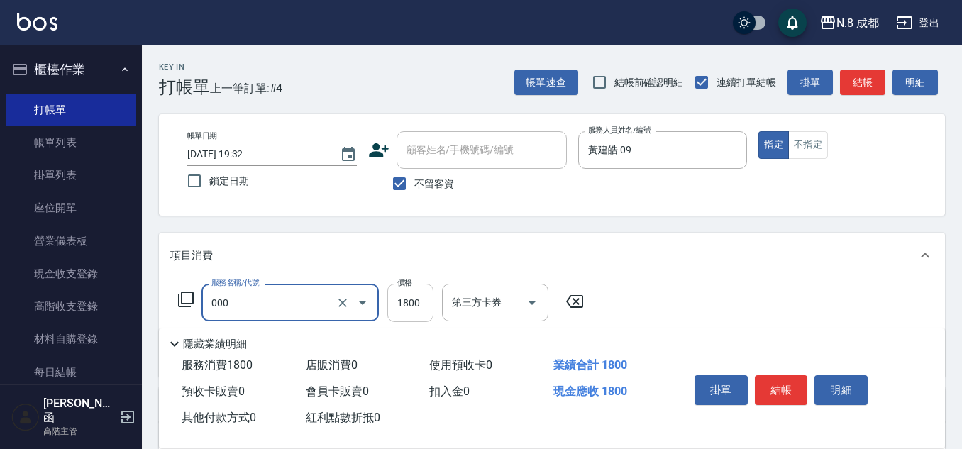
type input "黑曜只有2 3劑-(短)(000)"
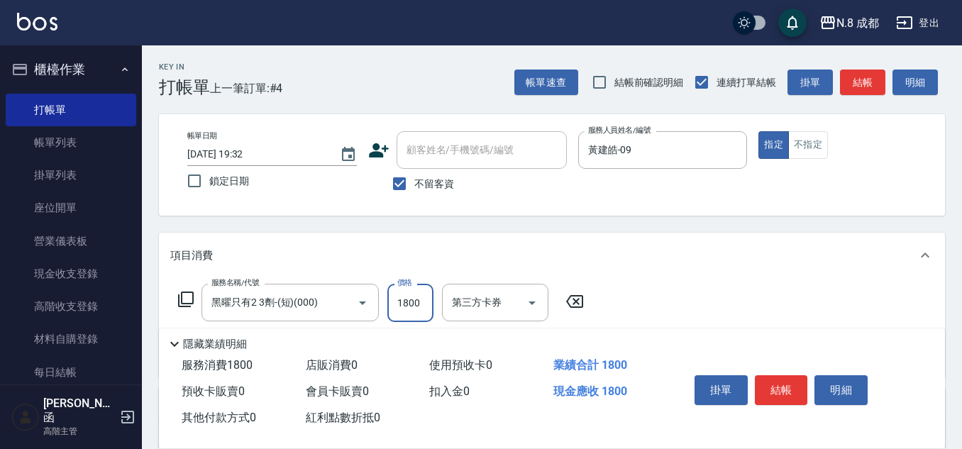
click at [415, 302] on input "1800" at bounding box center [411, 303] width 46 height 38
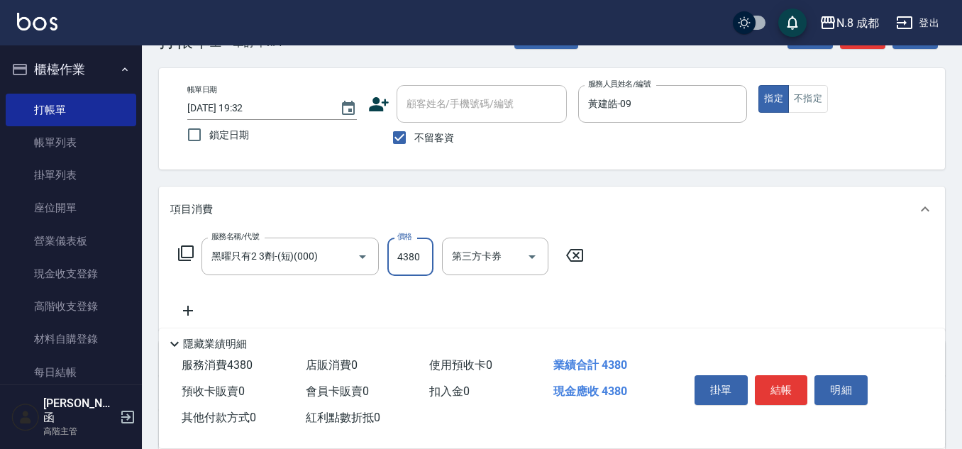
scroll to position [71, 0]
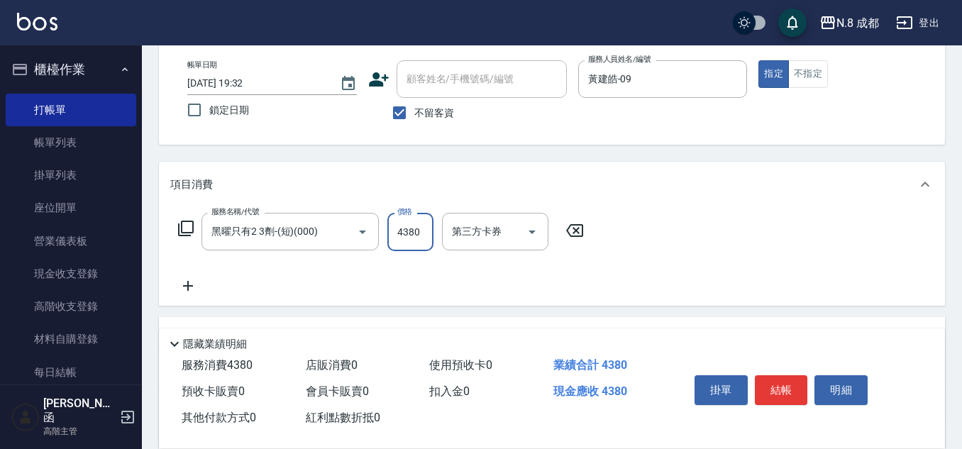
type input "4380"
click at [193, 285] on icon at bounding box center [187, 286] width 35 height 17
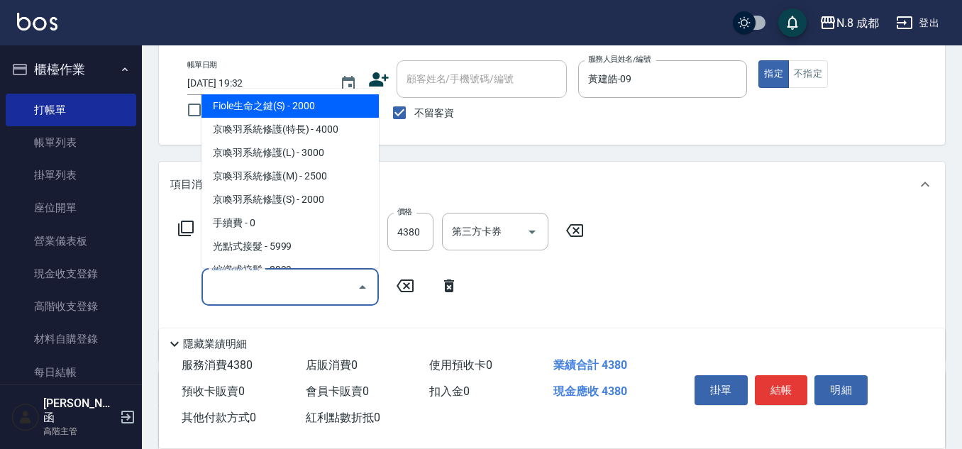
click at [258, 290] on input "服務名稱/代號" at bounding box center [279, 287] width 143 height 25
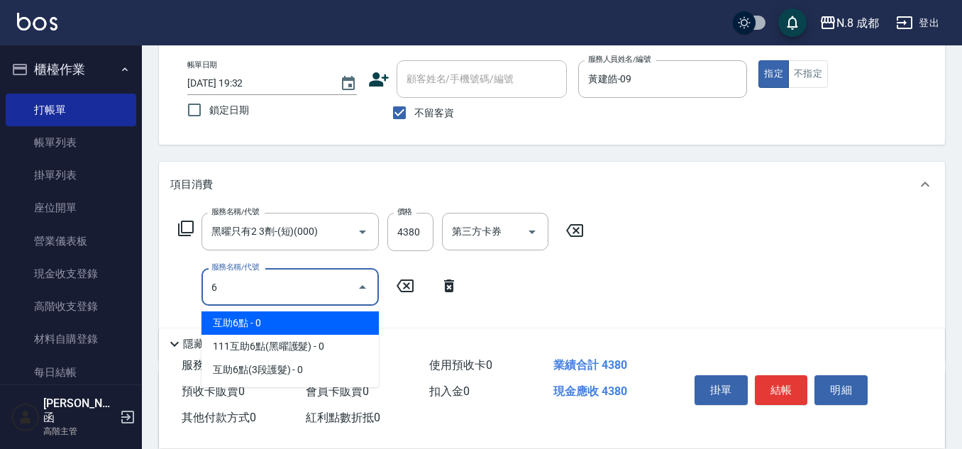
click at [267, 323] on span "互助6點 - 0" at bounding box center [290, 323] width 177 height 23
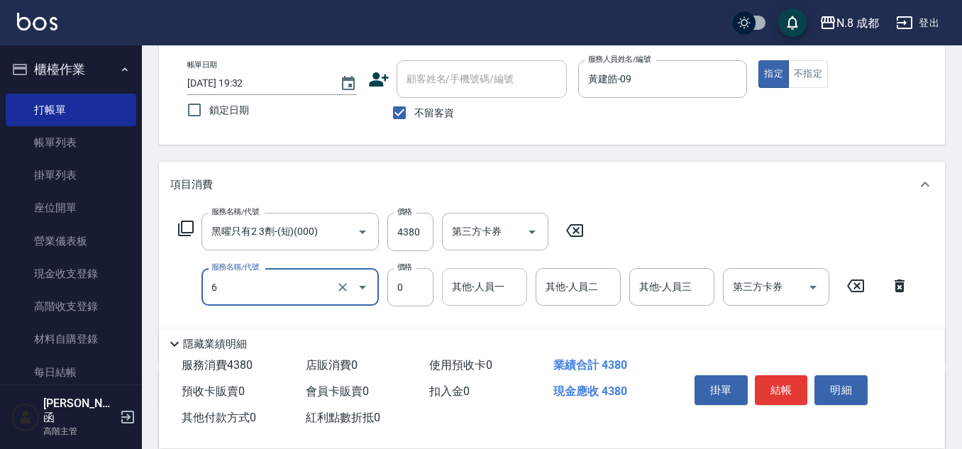
type input "互助6點(6)"
click at [451, 291] on input "其他-人員一" at bounding box center [485, 287] width 72 height 25
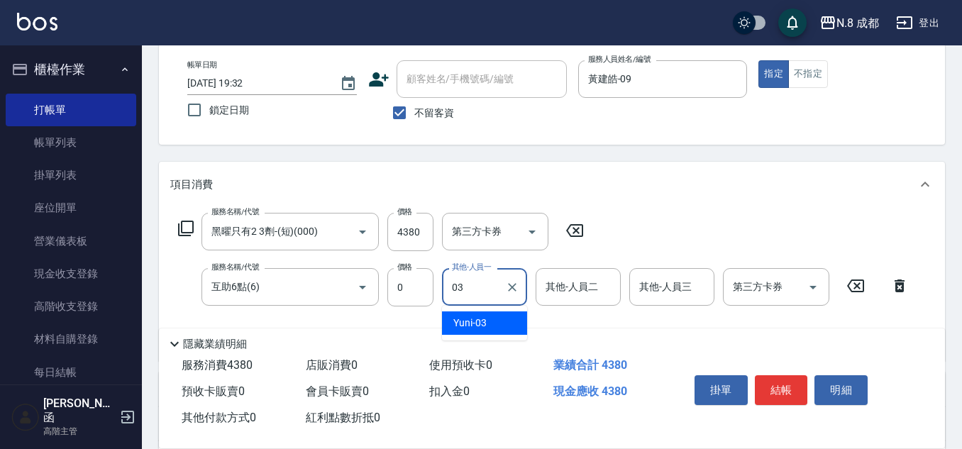
click at [478, 322] on span "Yuni -03" at bounding box center [470, 323] width 33 height 15
type input "Yuni-03"
click at [799, 378] on button "結帳" at bounding box center [781, 390] width 53 height 30
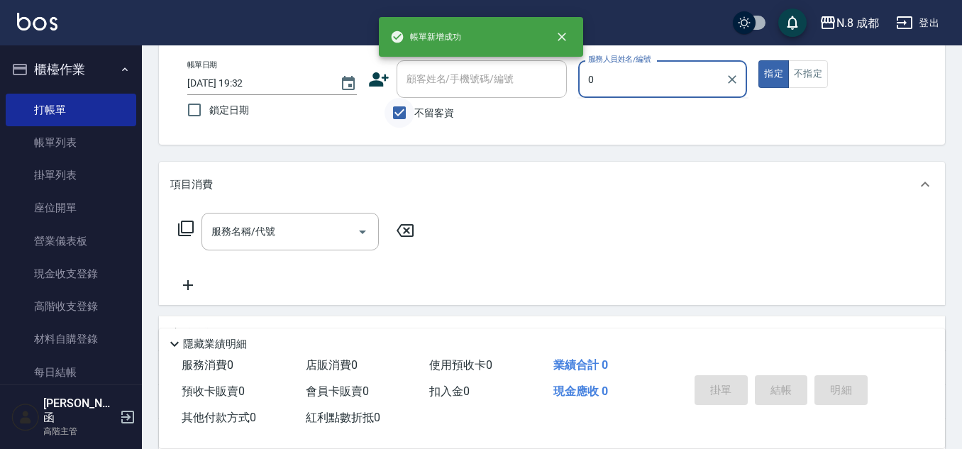
type input "0"
drag, startPoint x: 407, startPoint y: 117, endPoint x: 412, endPoint y: 93, distance: 24.8
click at [407, 116] on input "不留客資" at bounding box center [400, 113] width 30 height 30
checkbox input "false"
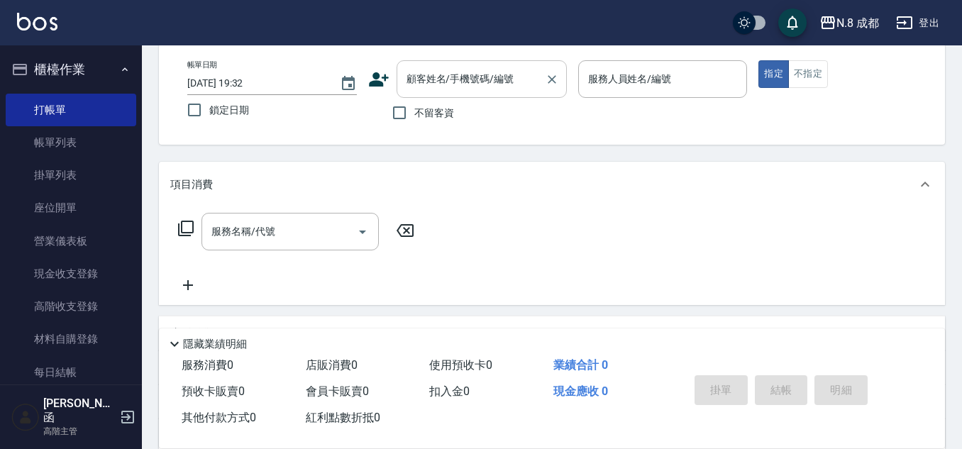
click at [419, 79] on input "顧客姓名/手機號碼/編號" at bounding box center [471, 79] width 136 height 25
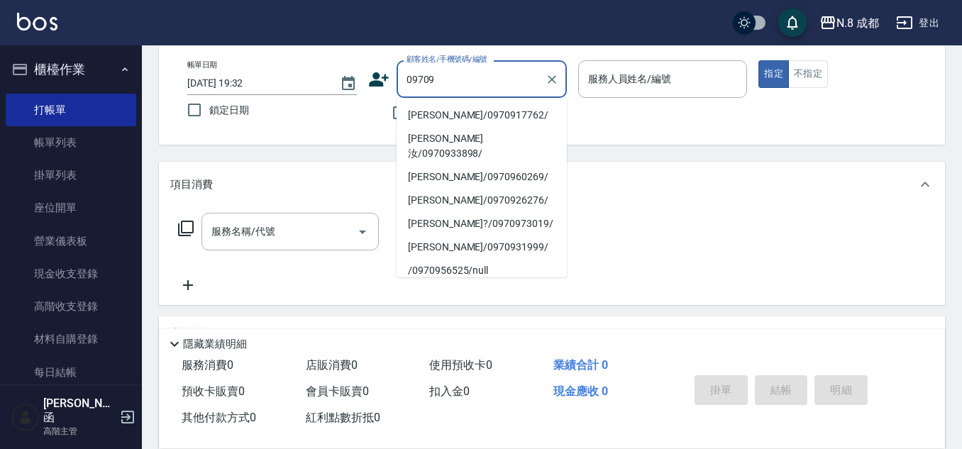
drag, startPoint x: 478, startPoint y: 69, endPoint x: 369, endPoint y: 77, distance: 108.9
click at [369, 77] on div "顧客姓名/手機號碼/編號 09709 顧客姓名/手機號碼/編號" at bounding box center [467, 79] width 199 height 38
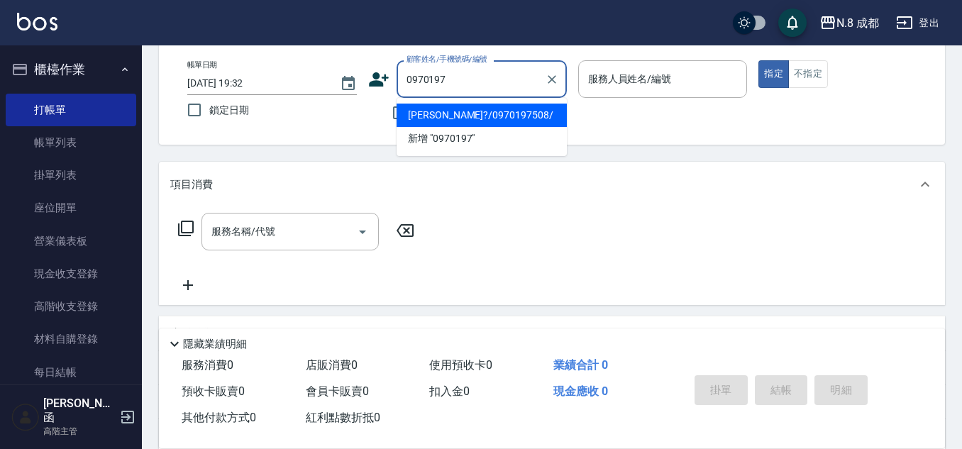
click at [509, 109] on li "[PERSON_NAME]?/0970197508/" at bounding box center [482, 115] width 170 height 23
type input "[PERSON_NAME]?/0970197508/"
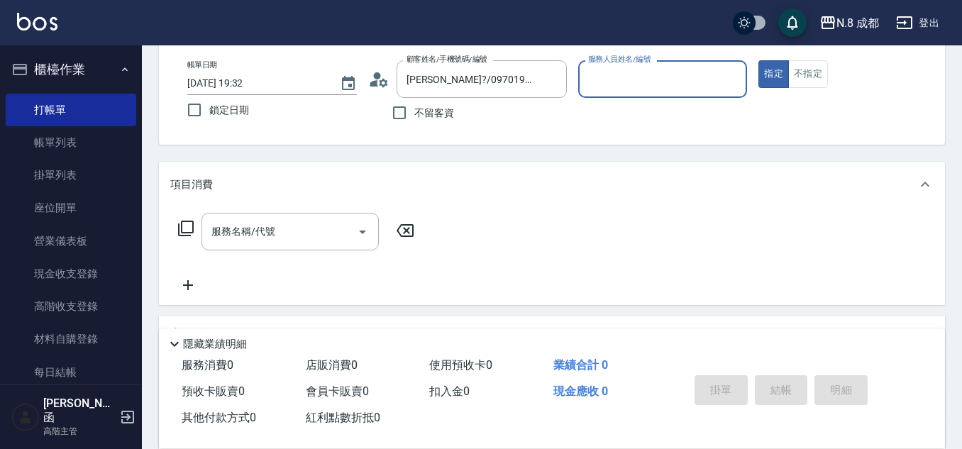
type input "黃建皓-09"
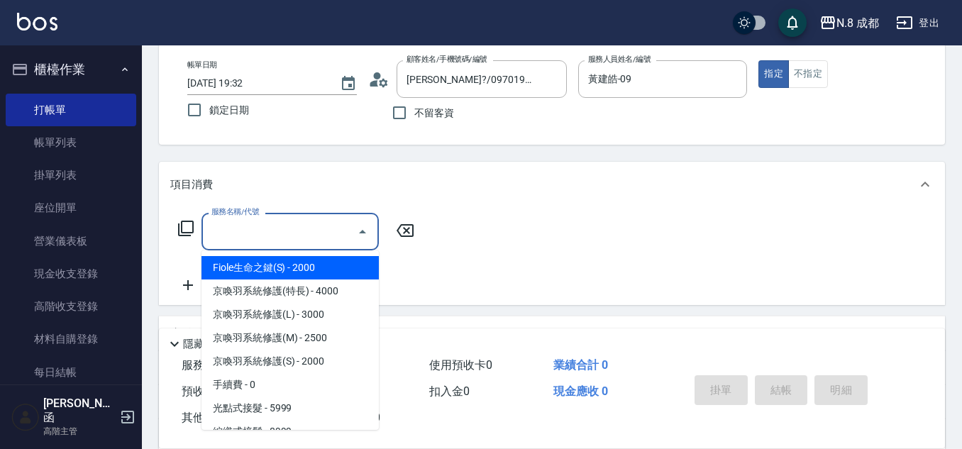
click at [290, 229] on input "服務名稱/代號" at bounding box center [279, 231] width 143 height 25
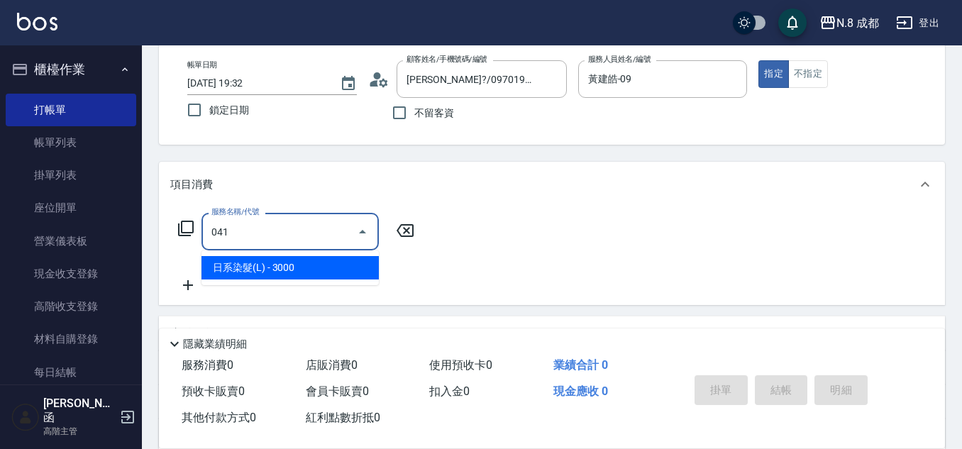
drag, startPoint x: 295, startPoint y: 261, endPoint x: 422, endPoint y: 256, distance: 126.5
click at [297, 261] on span "日系染髮(L) - 3000" at bounding box center [290, 267] width 177 height 23
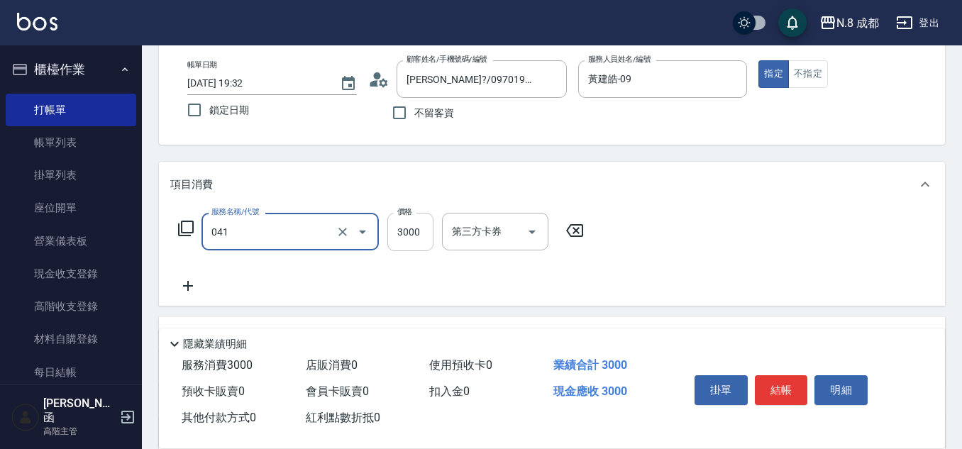
type input "日系染髮(L)(041)"
click at [413, 232] on input "3000" at bounding box center [411, 232] width 46 height 38
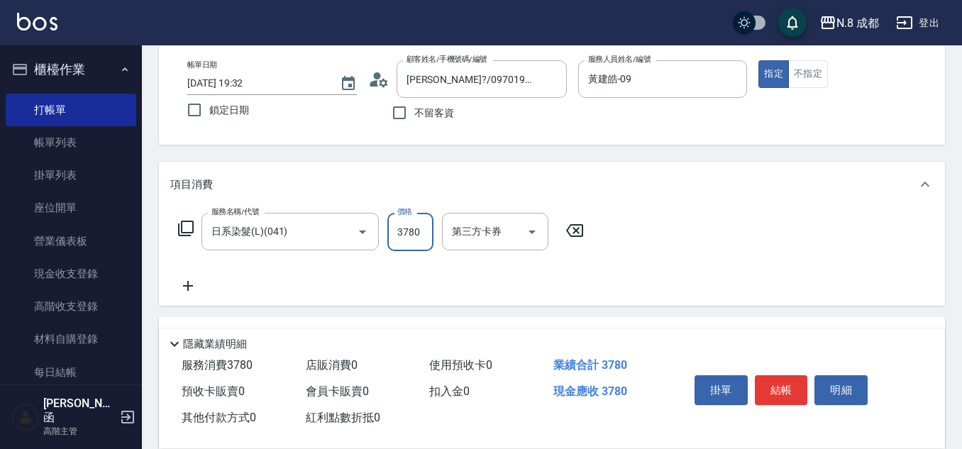
type input "3780"
drag, startPoint x: 192, startPoint y: 287, endPoint x: 204, endPoint y: 287, distance: 11.4
click at [204, 287] on icon at bounding box center [187, 286] width 35 height 17
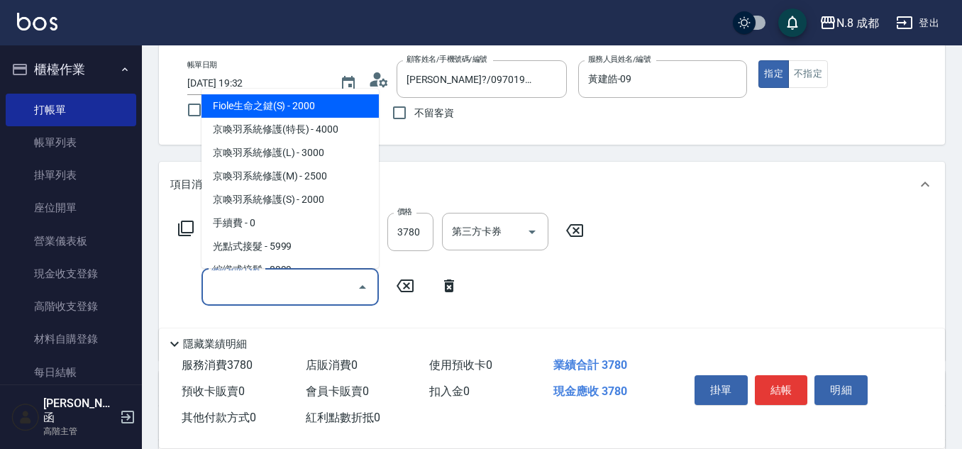
click at [260, 298] on input "服務名稱/代號" at bounding box center [279, 287] width 143 height 25
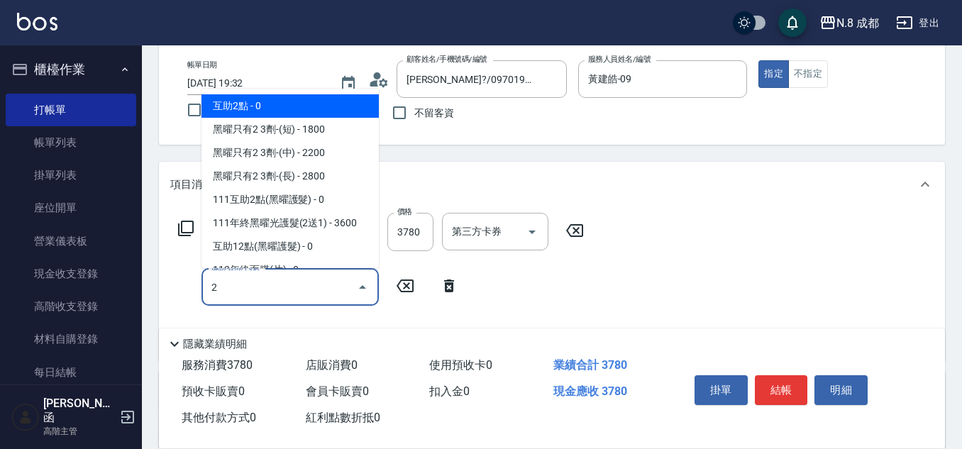
click at [258, 113] on span "互助2點 - 0" at bounding box center [290, 105] width 177 height 23
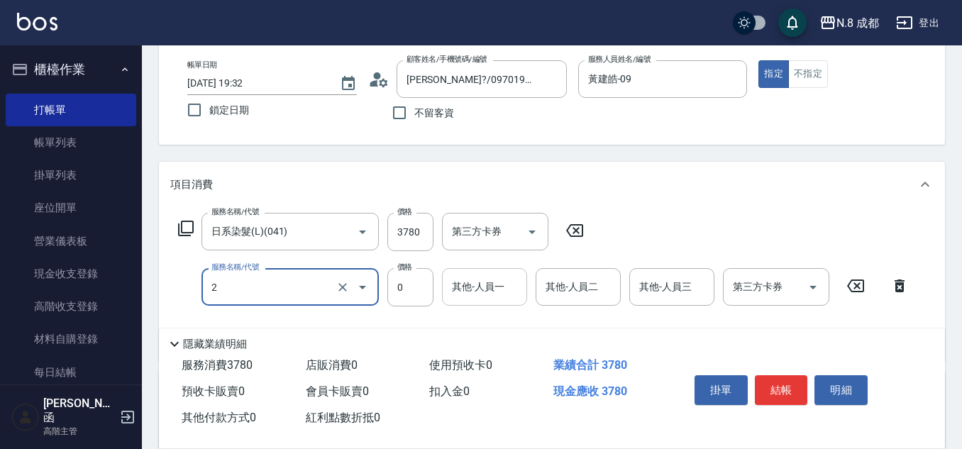
type input "互助2點(2)"
click at [483, 299] on input "0" at bounding box center [485, 287] width 72 height 25
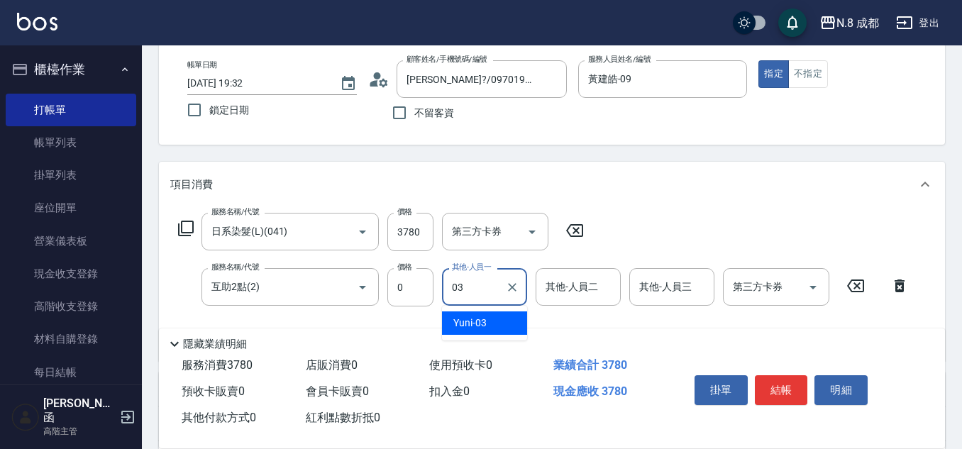
click at [495, 324] on div "Yuni -03" at bounding box center [484, 323] width 85 height 23
type input "Yuni-03"
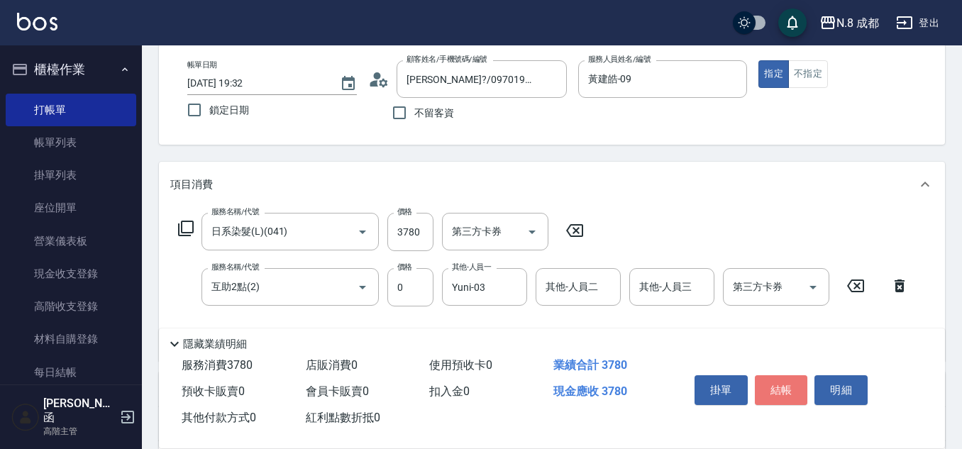
click at [788, 375] on button "結帳" at bounding box center [781, 390] width 53 height 30
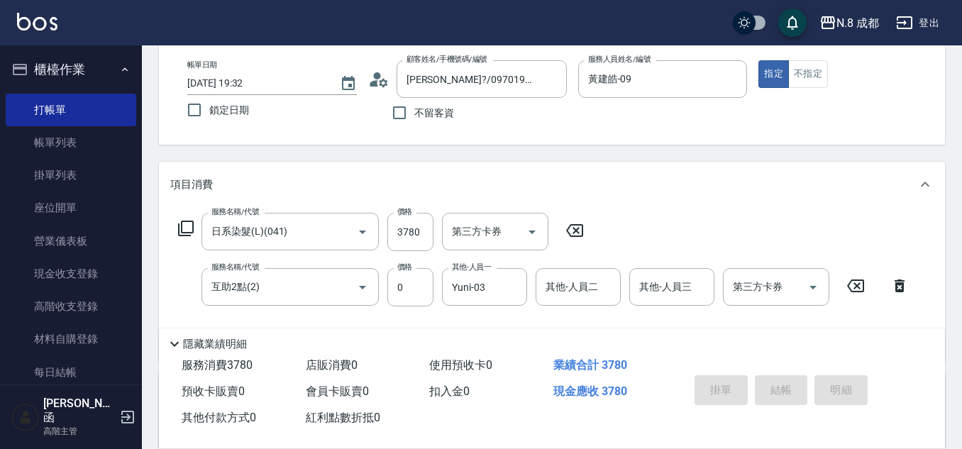
type input "[DATE] 19:33"
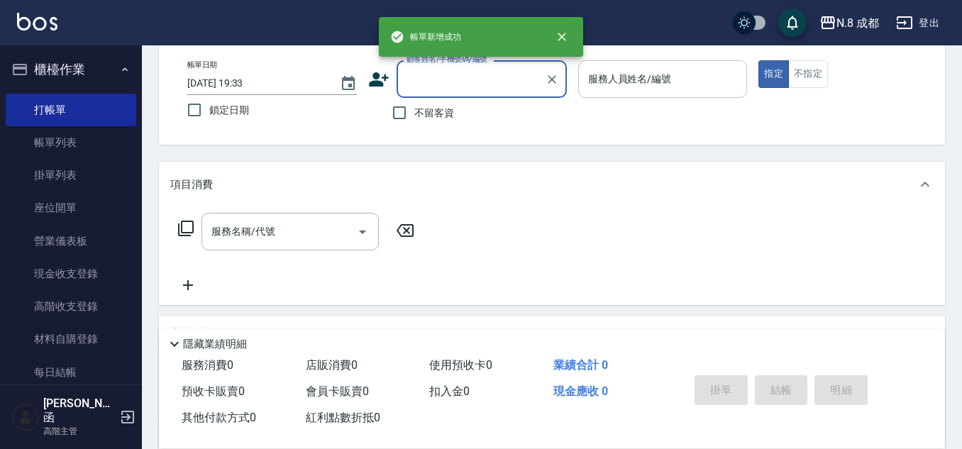
drag, startPoint x: 408, startPoint y: 108, endPoint x: 592, endPoint y: 97, distance: 184.1
click at [407, 106] on input "不留客資" at bounding box center [400, 113] width 30 height 30
checkbox input "true"
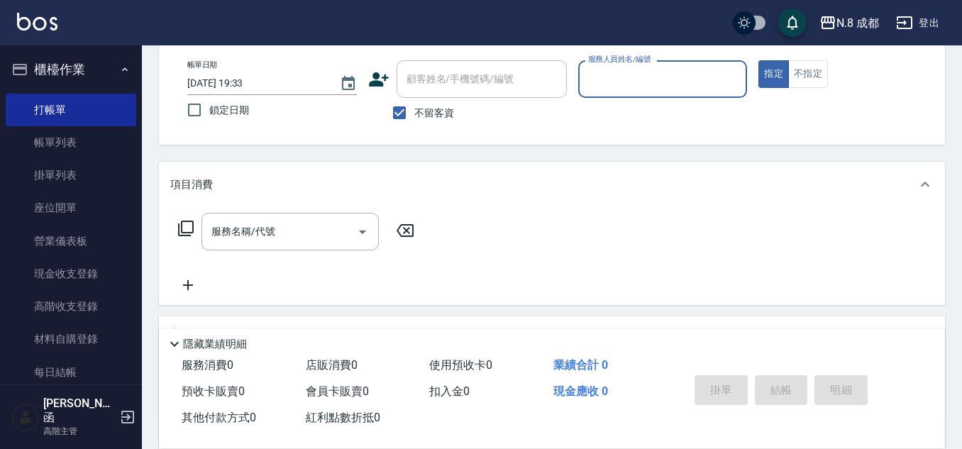
click at [614, 94] on div "服務人員姓名/編號" at bounding box center [663, 79] width 170 height 38
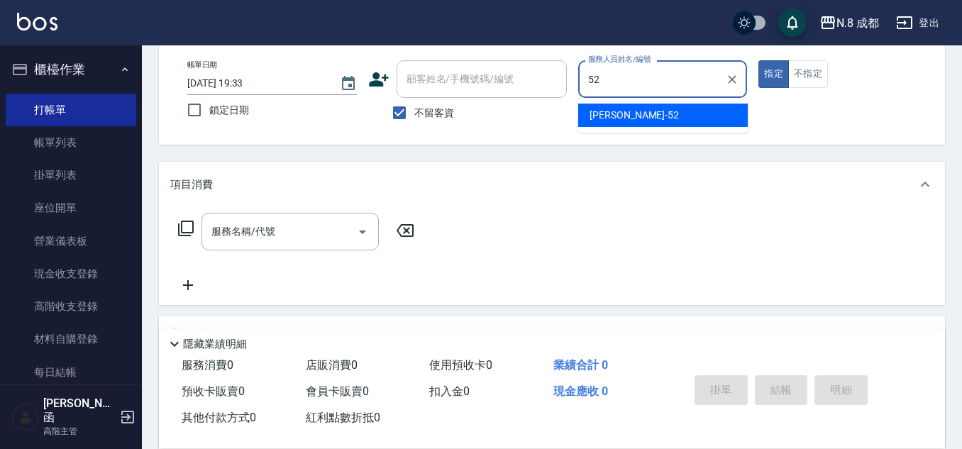
click at [613, 114] on span "[PERSON_NAME]-52" at bounding box center [634, 115] width 89 height 15
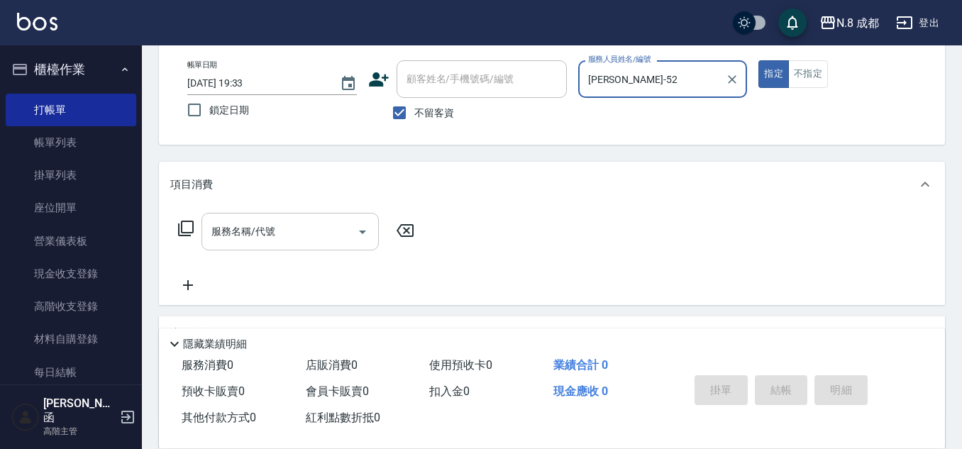
type input "[PERSON_NAME]-52"
click at [261, 225] on input "服務名稱/代號" at bounding box center [279, 231] width 143 height 25
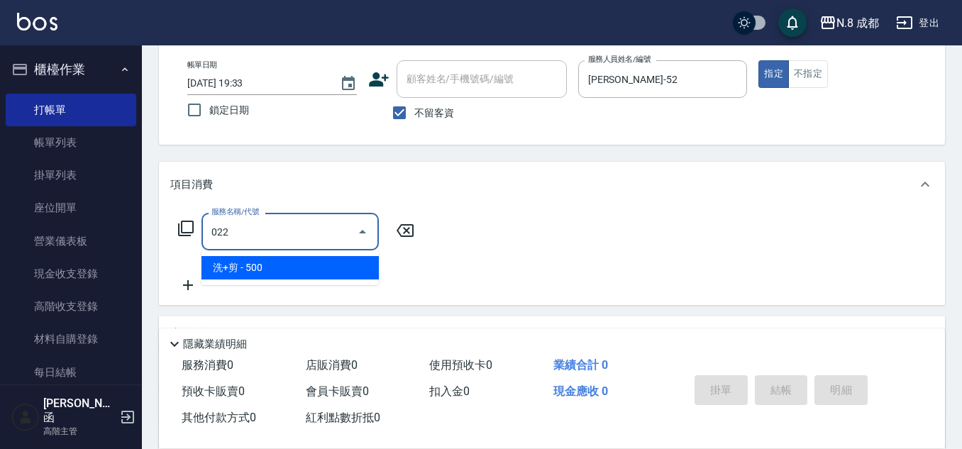
click at [275, 278] on span "洗+剪 - 500" at bounding box center [290, 267] width 177 height 23
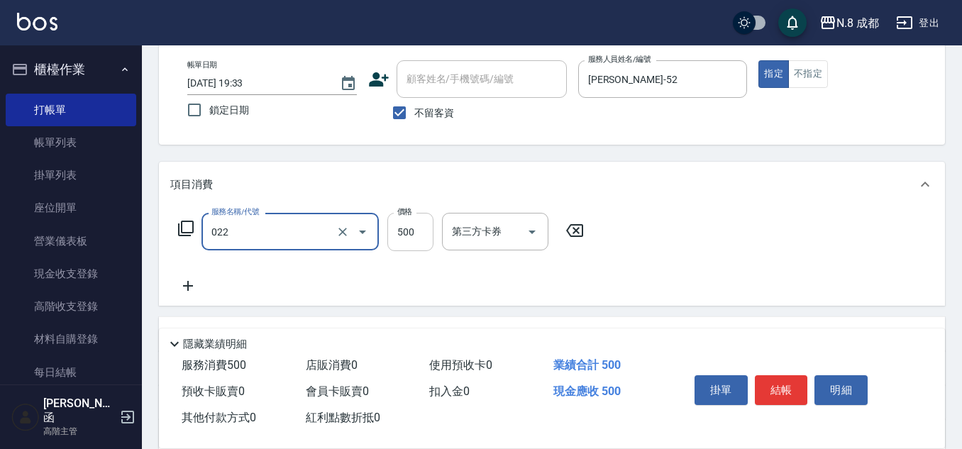
type input "洗+剪(022)"
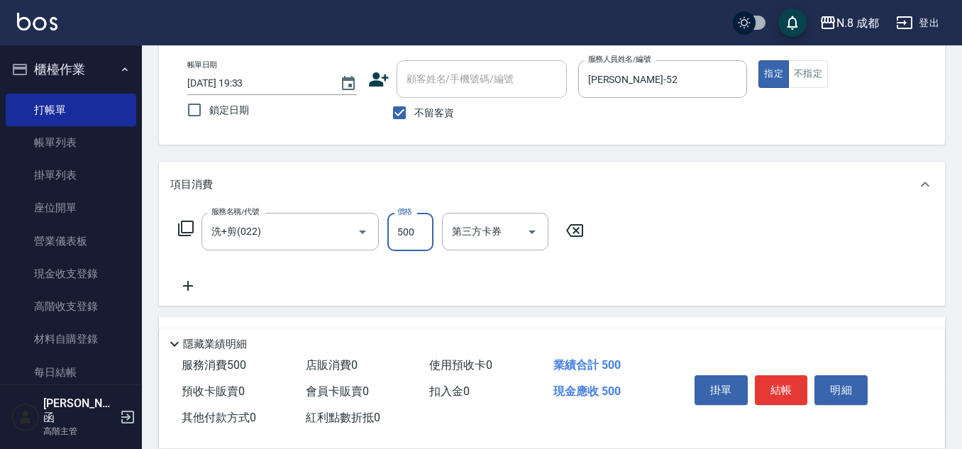
click at [412, 234] on input "500" at bounding box center [411, 232] width 46 height 38
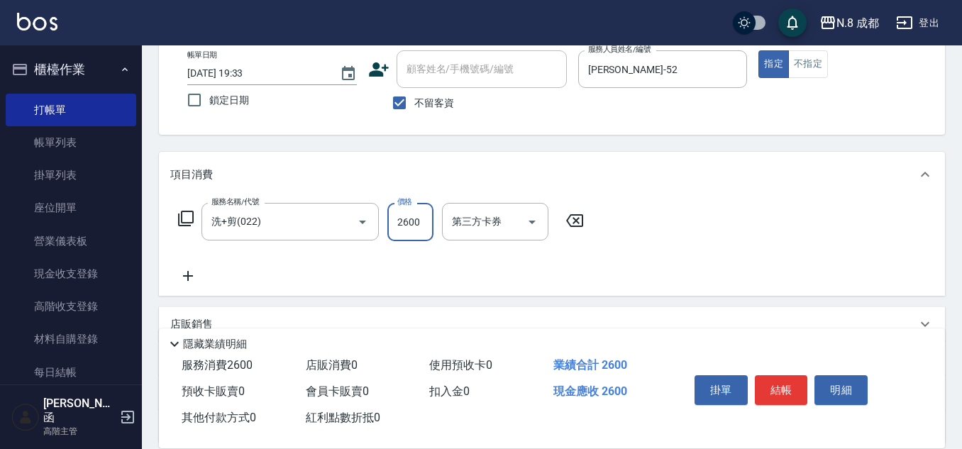
scroll to position [212, 0]
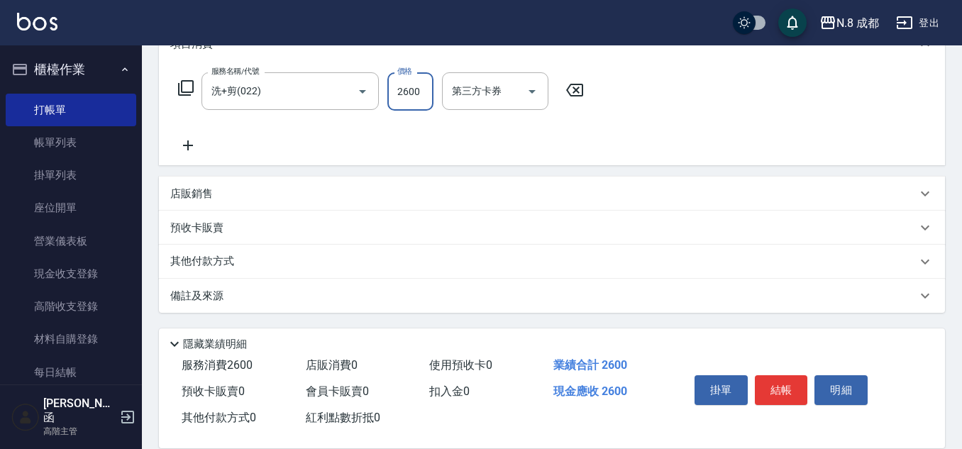
type input "2600"
click at [193, 142] on icon at bounding box center [187, 145] width 35 height 17
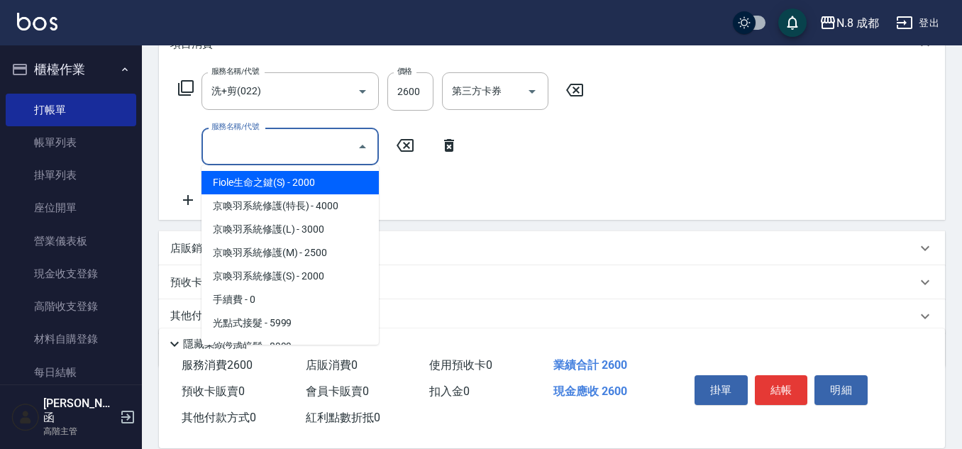
click at [267, 156] on input "服務名稱/代號" at bounding box center [279, 146] width 143 height 25
drag, startPoint x: 270, startPoint y: 180, endPoint x: 363, endPoint y: 178, distance: 93.0
click at [270, 180] on span "互助3點 - 0" at bounding box center [290, 182] width 177 height 23
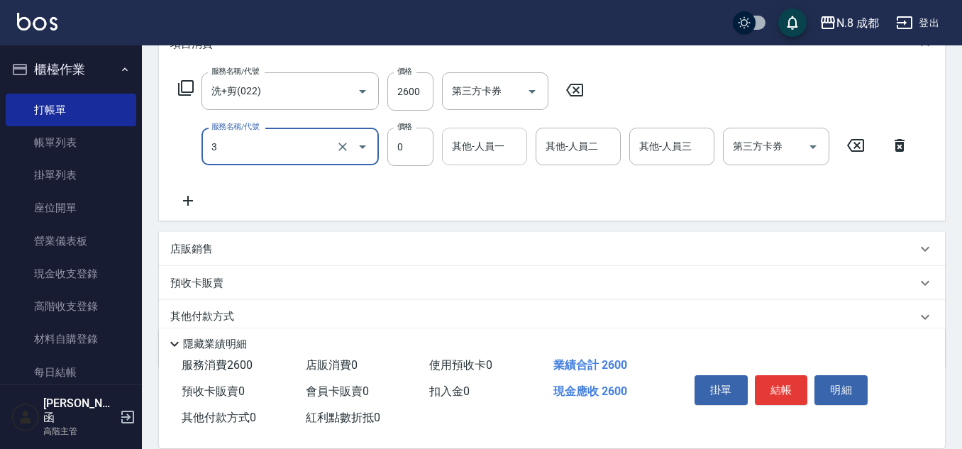
type input "互助3點(3)"
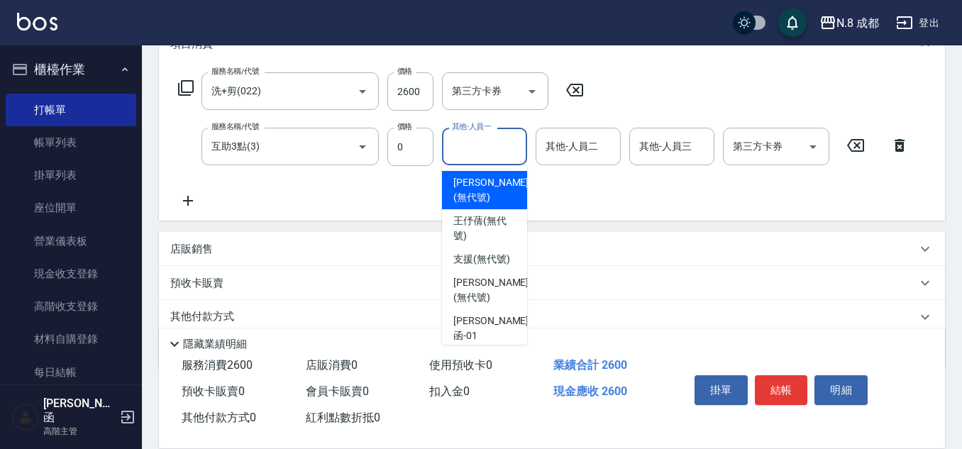
click at [484, 148] on input "其他-人員一" at bounding box center [485, 146] width 72 height 25
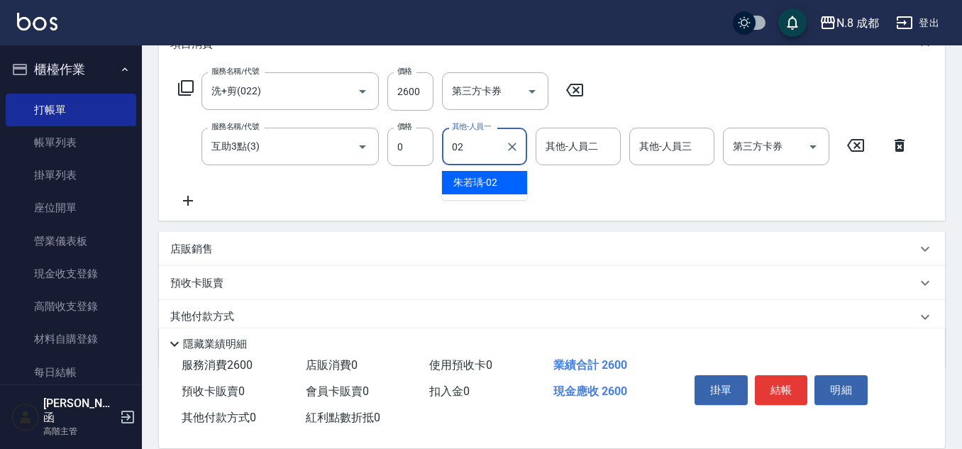
click at [477, 177] on span "[PERSON_NAME]-02" at bounding box center [476, 182] width 44 height 15
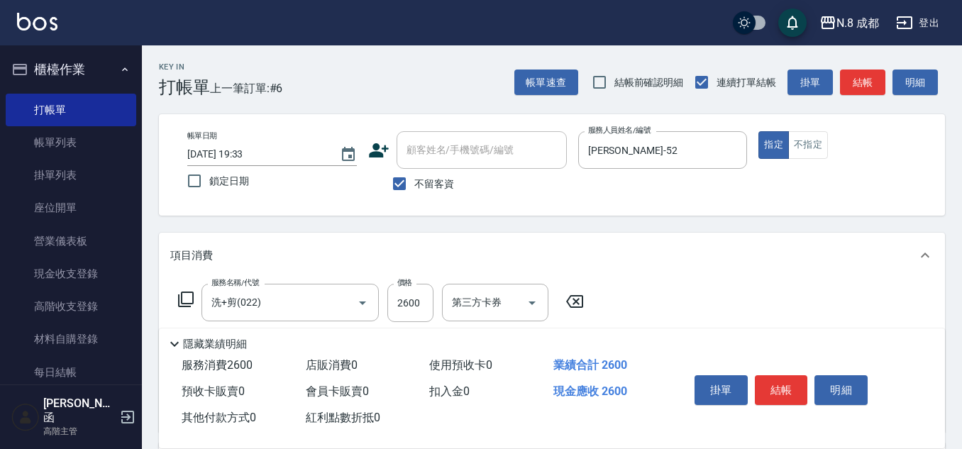
type input "朱若瑀-02"
click at [785, 383] on button "結帳" at bounding box center [781, 390] width 53 height 30
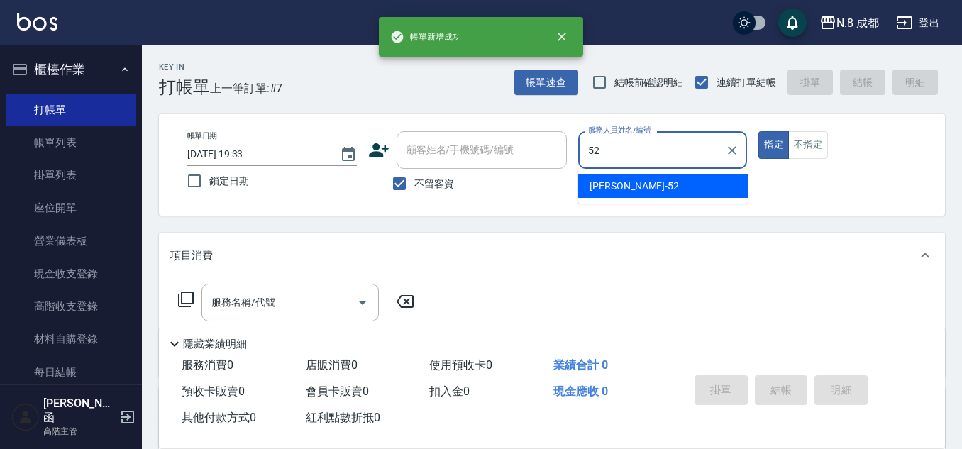
click at [635, 181] on div "[PERSON_NAME]-52" at bounding box center [663, 186] width 170 height 23
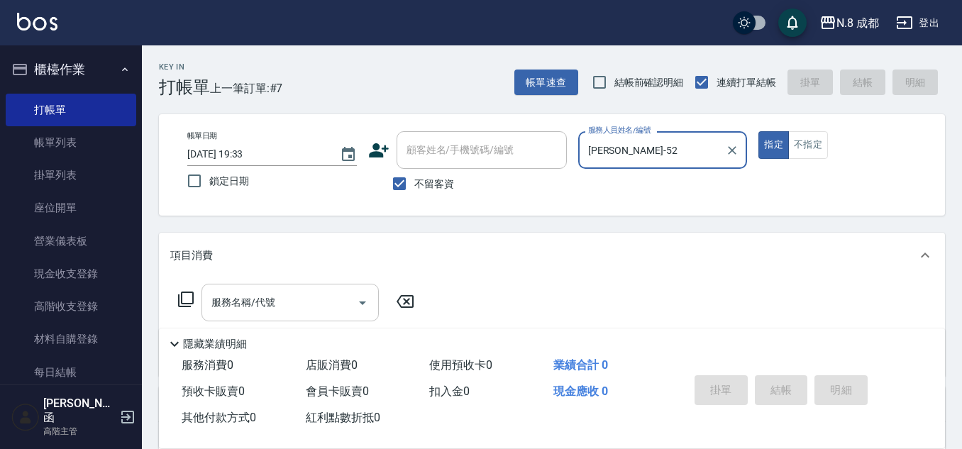
type input "[PERSON_NAME]-52"
drag, startPoint x: 285, startPoint y: 302, endPoint x: 285, endPoint y: 292, distance: 10.6
click at [285, 299] on input "服務名稱/代號" at bounding box center [279, 302] width 143 height 25
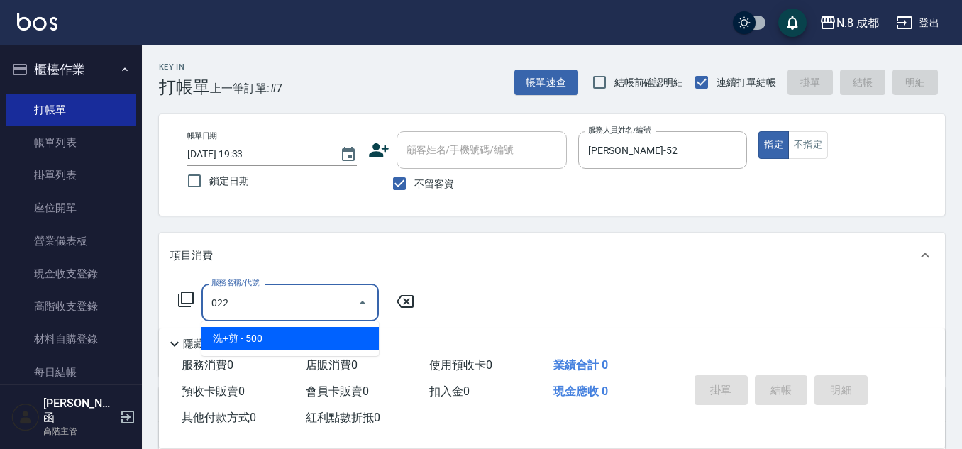
click at [305, 341] on span "洗+剪 - 500" at bounding box center [290, 338] width 177 height 23
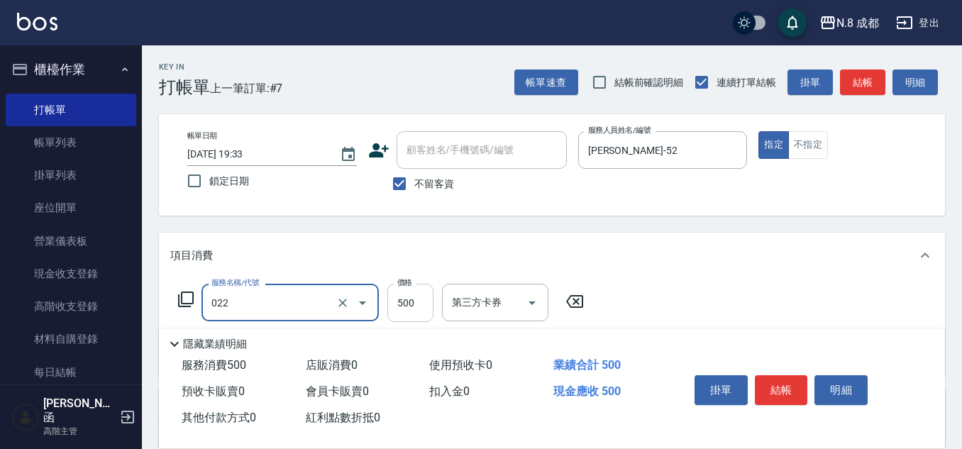
type input "洗+剪(022)"
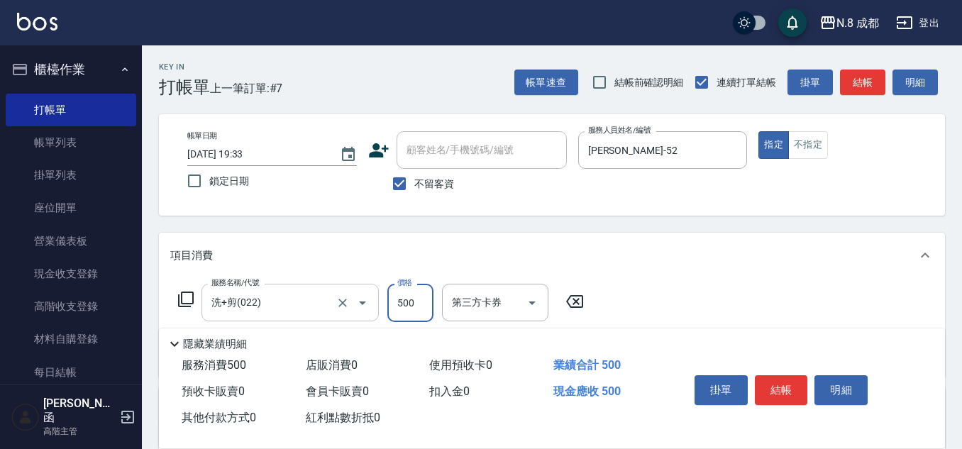
drag, startPoint x: 402, startPoint y: 309, endPoint x: 358, endPoint y: 293, distance: 46.9
click at [402, 309] on input "500" at bounding box center [411, 303] width 46 height 38
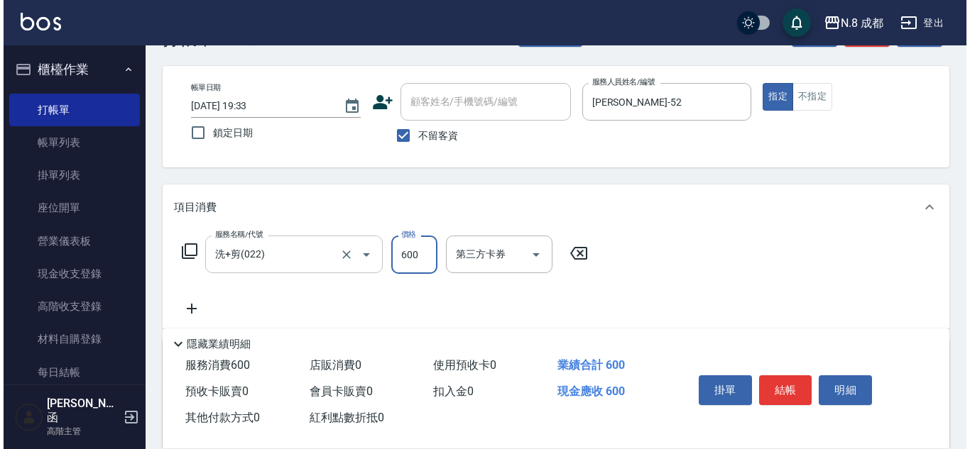
scroll to position [71, 0]
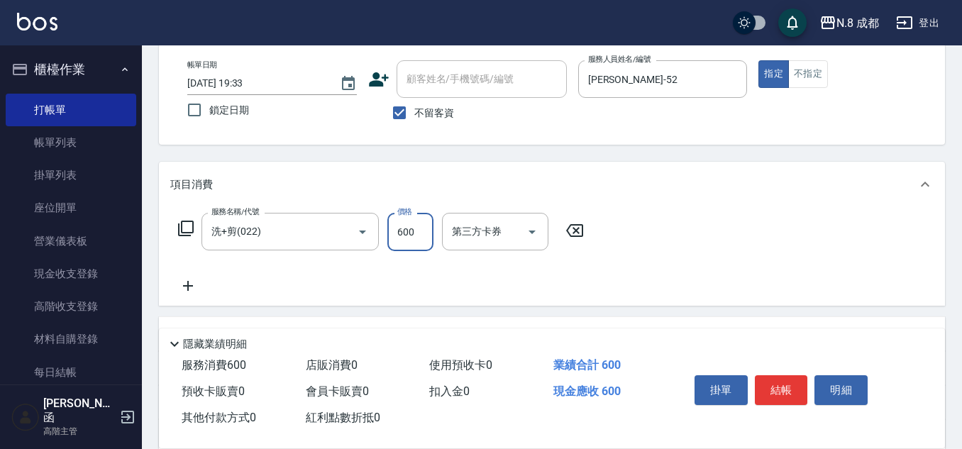
type input "600"
click at [192, 284] on icon at bounding box center [187, 286] width 35 height 17
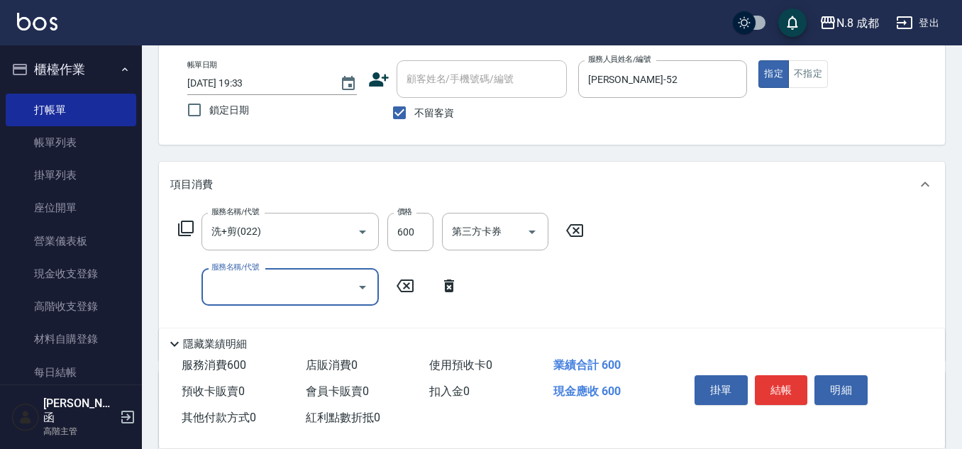
click at [231, 287] on input "服務名稱/代號" at bounding box center [279, 287] width 143 height 25
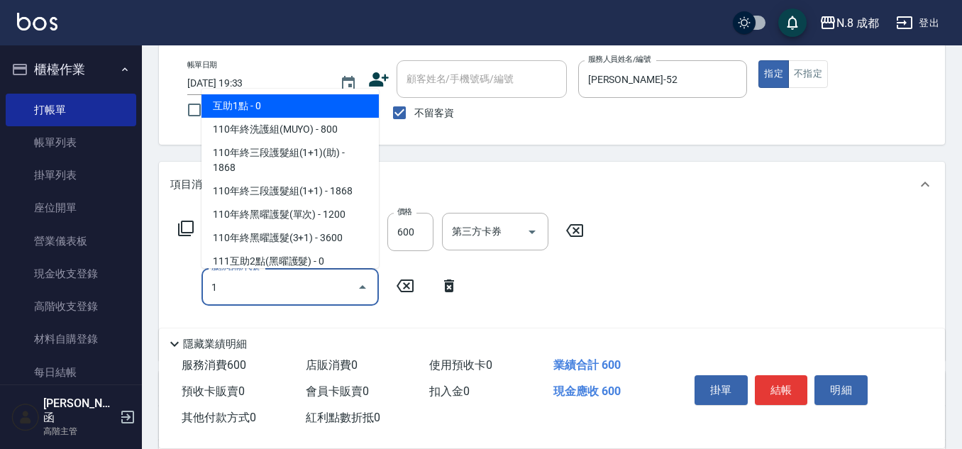
click at [245, 113] on span "互助1點 - 0" at bounding box center [290, 105] width 177 height 23
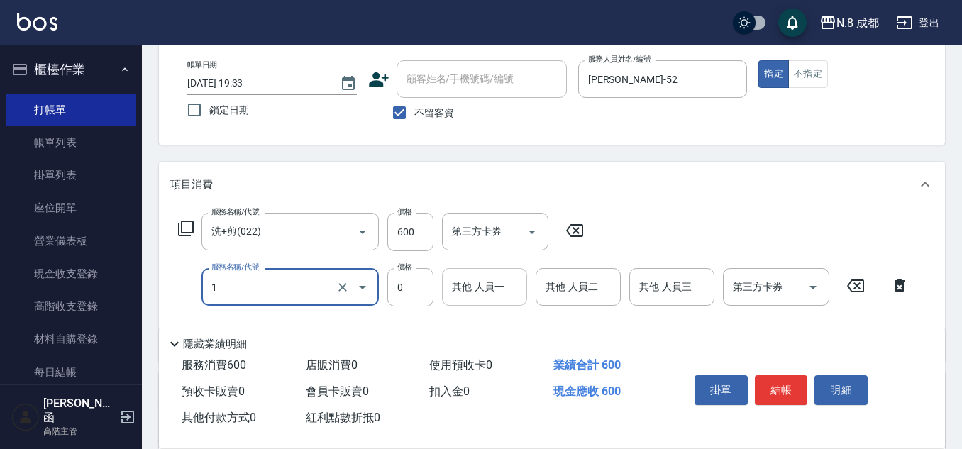
type input "互助1點(1)"
click at [488, 299] on input "其他-人員一" at bounding box center [485, 287] width 72 height 25
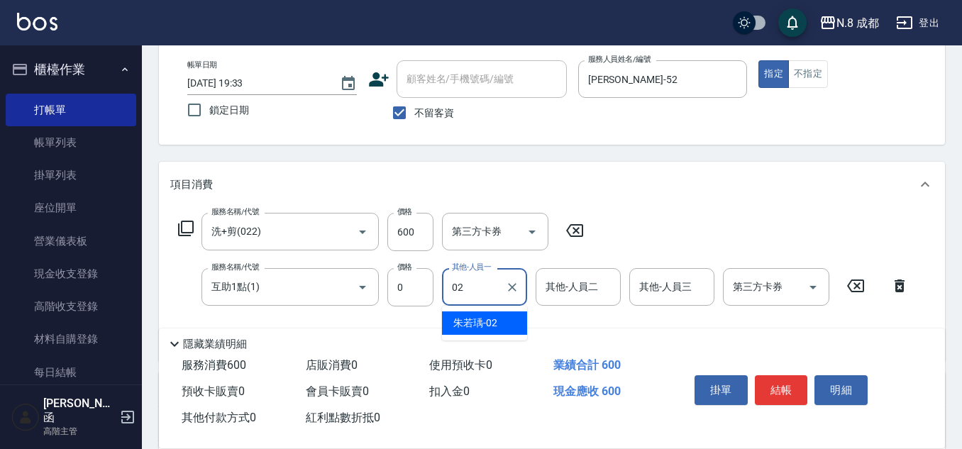
click at [485, 335] on ul "[PERSON_NAME]-02" at bounding box center [484, 323] width 85 height 35
click at [485, 324] on span "[PERSON_NAME]-02" at bounding box center [476, 323] width 44 height 15
type input "朱若瑀-02"
click at [791, 375] on button "結帳" at bounding box center [781, 390] width 53 height 30
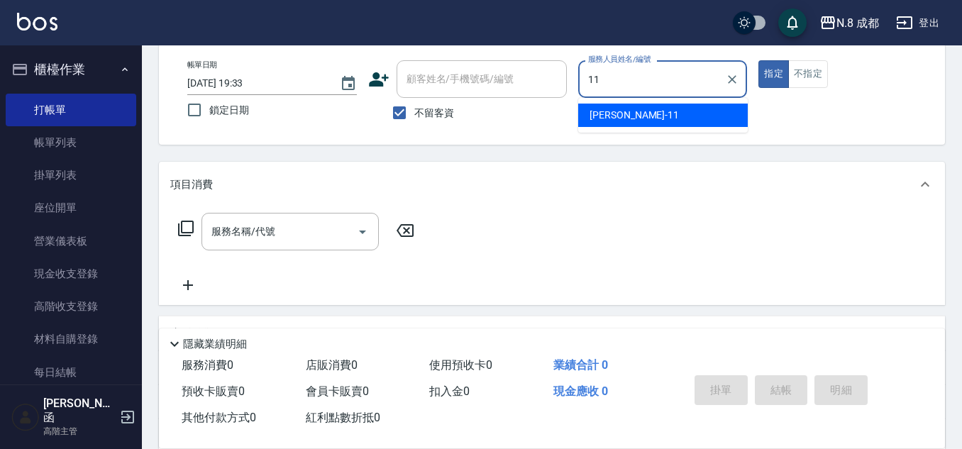
click at [615, 115] on span "[PERSON_NAME]-11" at bounding box center [634, 115] width 89 height 15
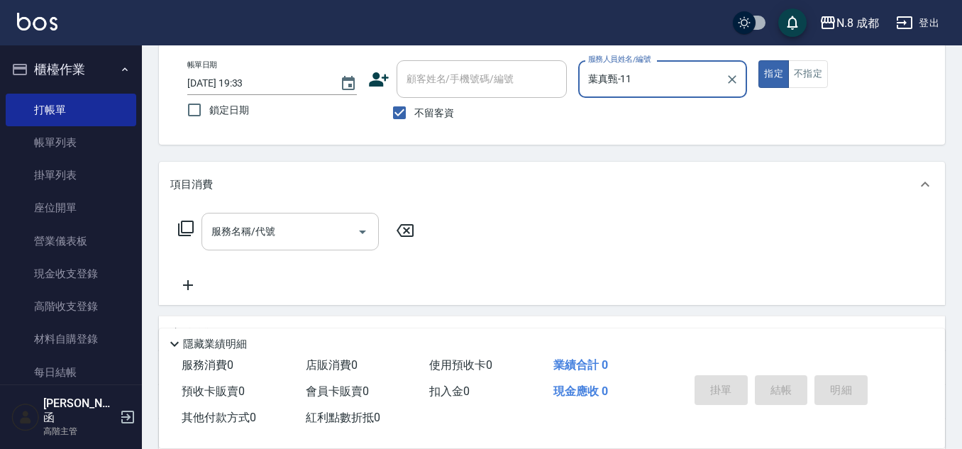
type input "葉真甄-11"
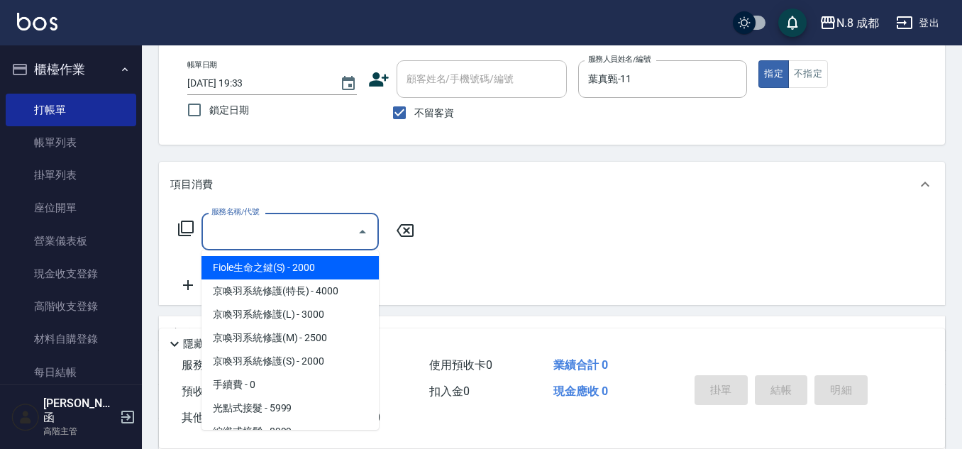
click at [259, 235] on input "服務名稱/代號" at bounding box center [279, 231] width 143 height 25
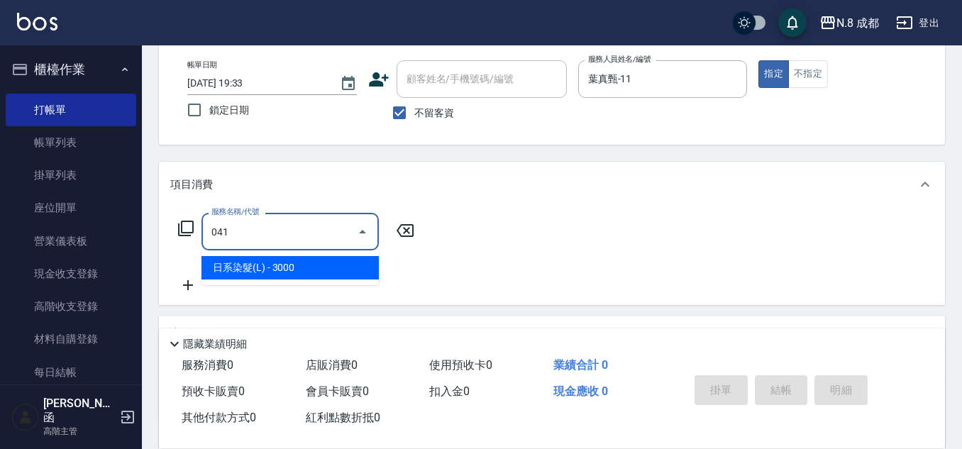
drag, startPoint x: 293, startPoint y: 273, endPoint x: 361, endPoint y: 263, distance: 68.8
click at [294, 273] on span "日系染髮(L) - 3000" at bounding box center [290, 267] width 177 height 23
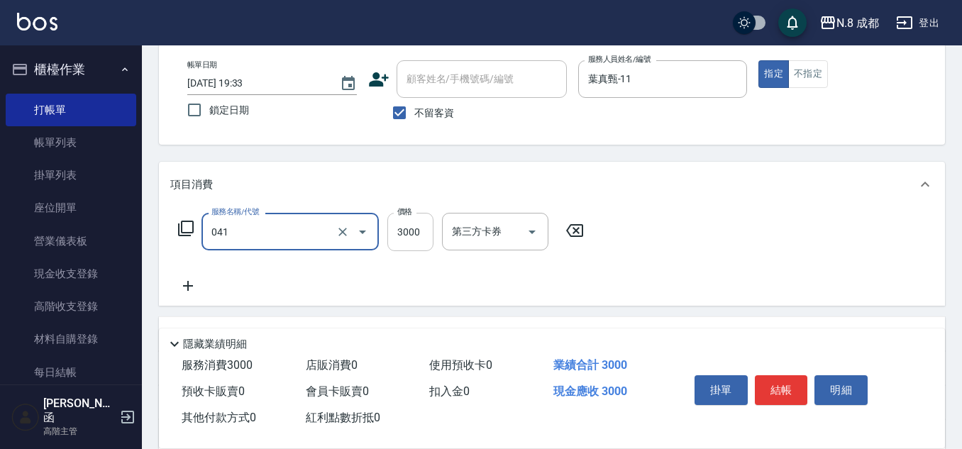
type input "日系染髮(L)(041)"
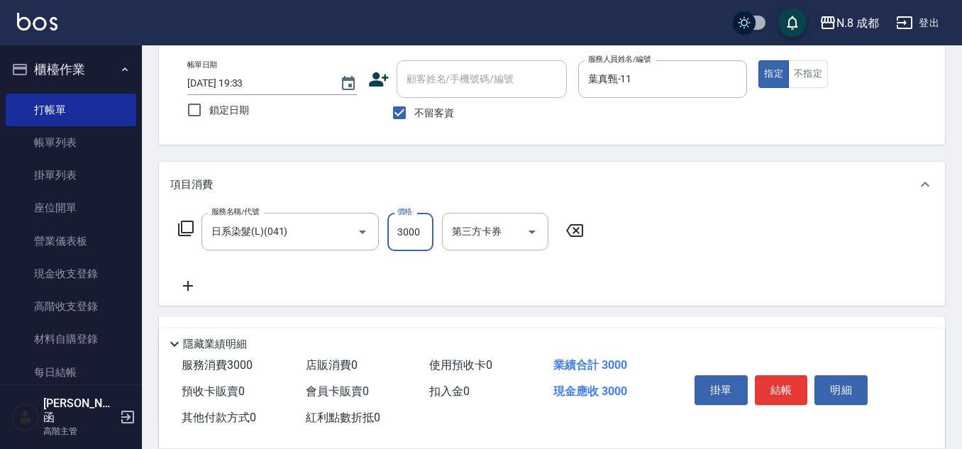
click at [402, 236] on input "3000" at bounding box center [411, 232] width 46 height 38
type input "2999"
click at [191, 279] on icon at bounding box center [187, 286] width 35 height 17
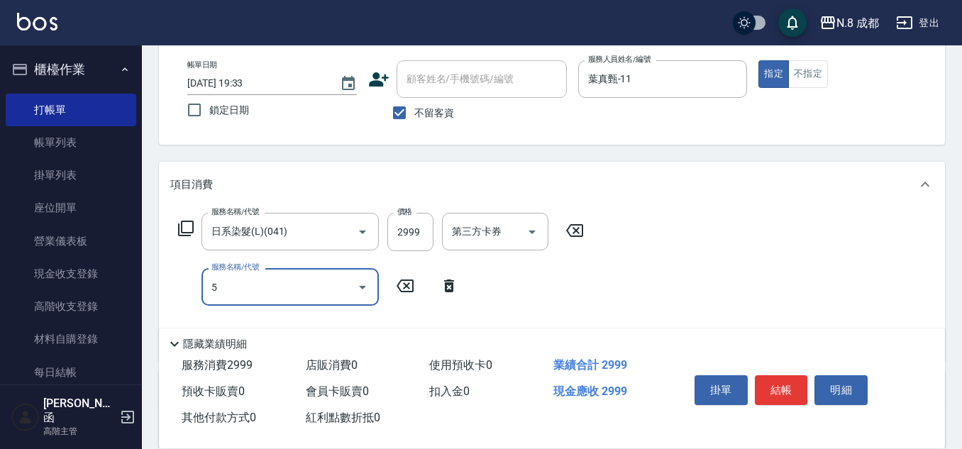
click at [249, 284] on div "服務名稱/代號 5 服務名稱/代號" at bounding box center [290, 287] width 177 height 38
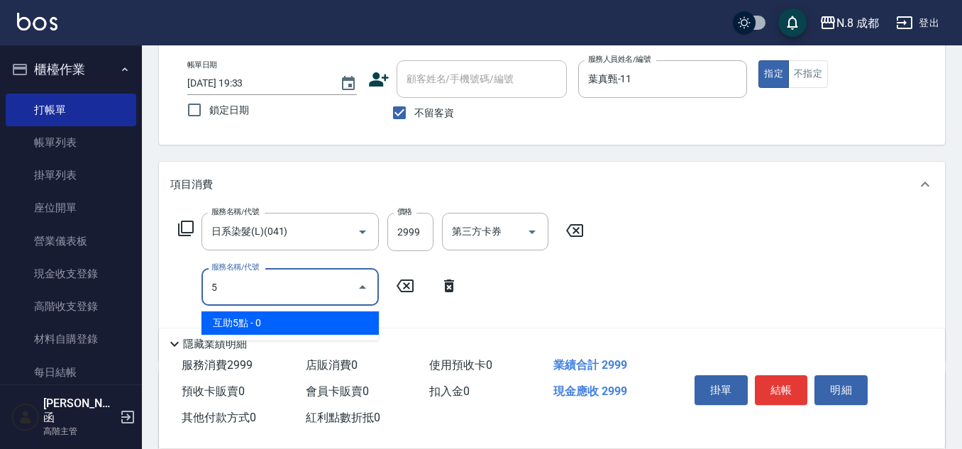
click at [269, 314] on span "互助5點 - 0" at bounding box center [290, 323] width 177 height 23
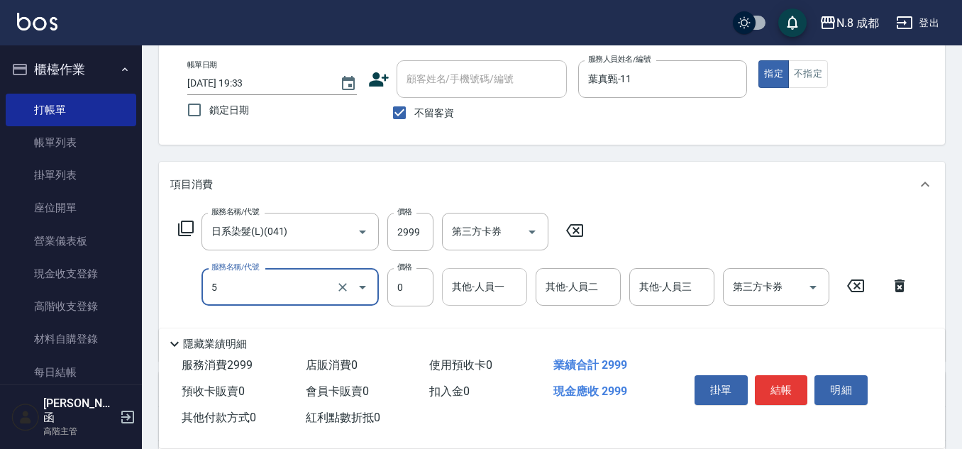
type input "互助5點(5)"
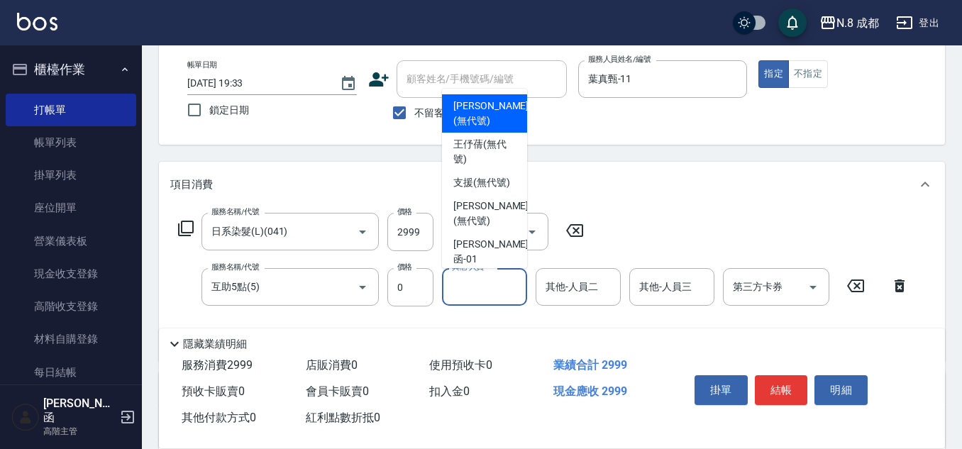
click at [501, 291] on input "其他-人員一" at bounding box center [485, 287] width 72 height 25
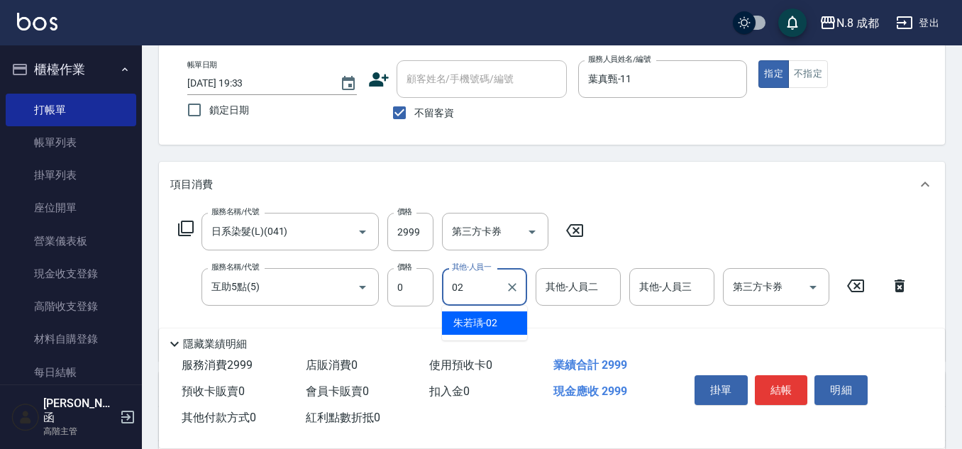
click at [498, 323] on div "[PERSON_NAME]-02" at bounding box center [484, 323] width 85 height 23
type input "朱若瑀-02"
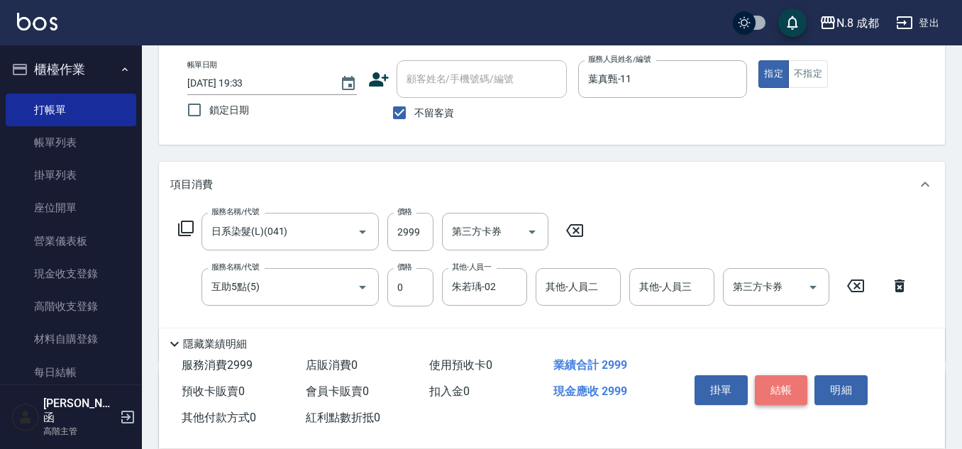
click at [780, 380] on button "結帳" at bounding box center [781, 390] width 53 height 30
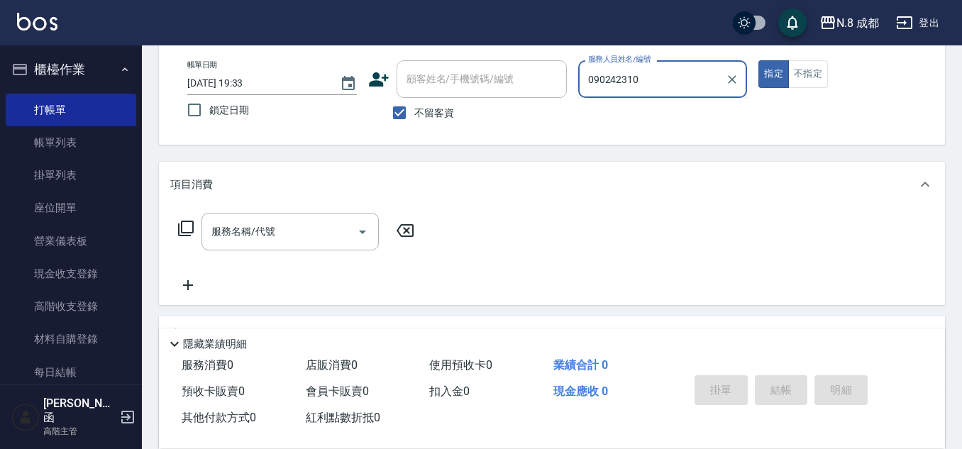
type input "0902423104"
click at [490, 91] on div "帳單日期 [DATE] 19:33 鎖定日期 顧客姓名/手機號碼/編號 顧客姓名/手機號碼/編號 不留客資 服務人員姓名/編號 0902423104 服務人員…" at bounding box center [552, 93] width 752 height 67
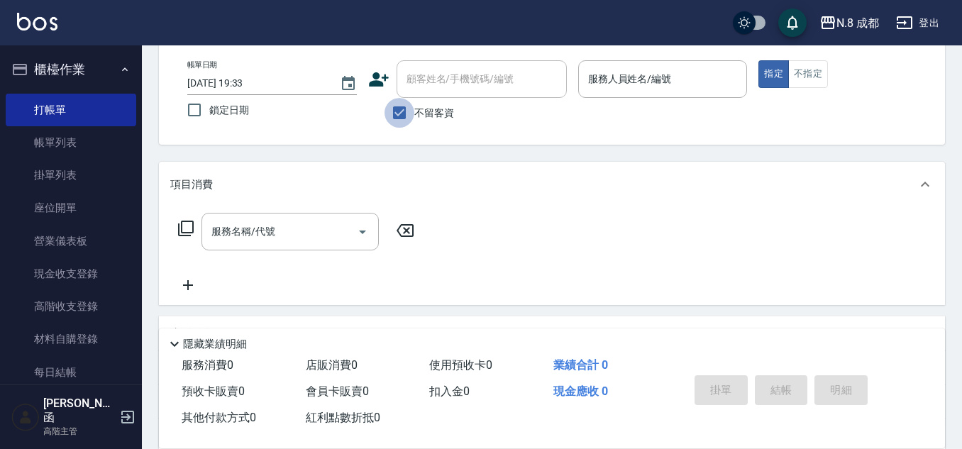
click at [403, 108] on input "不留客資" at bounding box center [400, 113] width 30 height 30
checkbox input "false"
click at [383, 78] on icon at bounding box center [379, 79] width 20 height 14
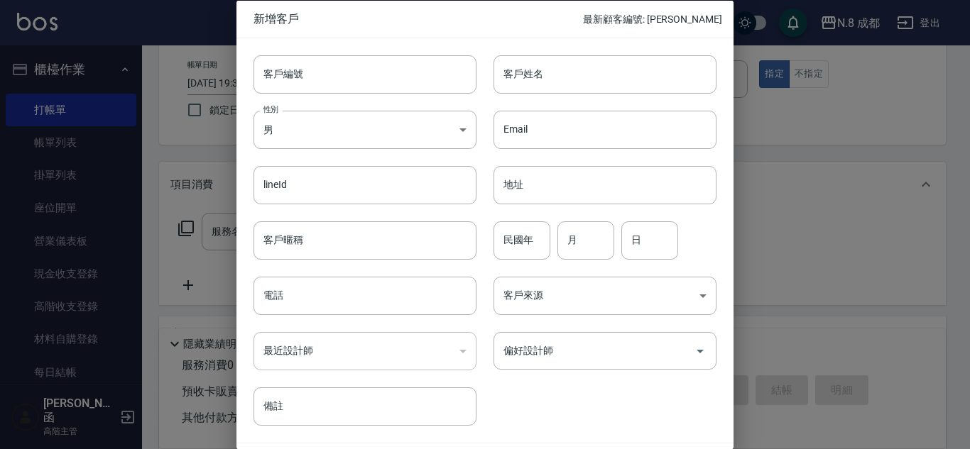
click at [342, 316] on div "最近設計師 ​ 最近設計師" at bounding box center [356, 342] width 240 height 55
click at [346, 310] on input "電話" at bounding box center [364, 296] width 223 height 38
paste input "0902423104"
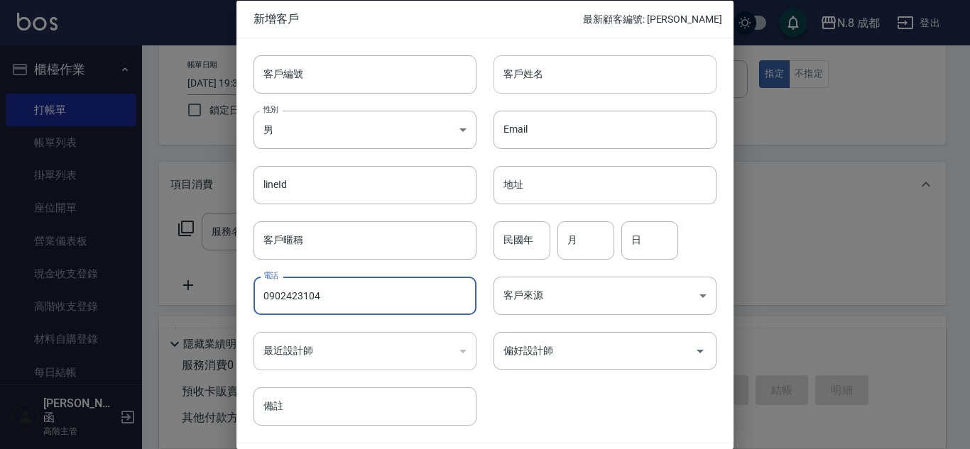
type input "0902423104"
click at [580, 72] on input "客戶姓名" at bounding box center [604, 74] width 223 height 38
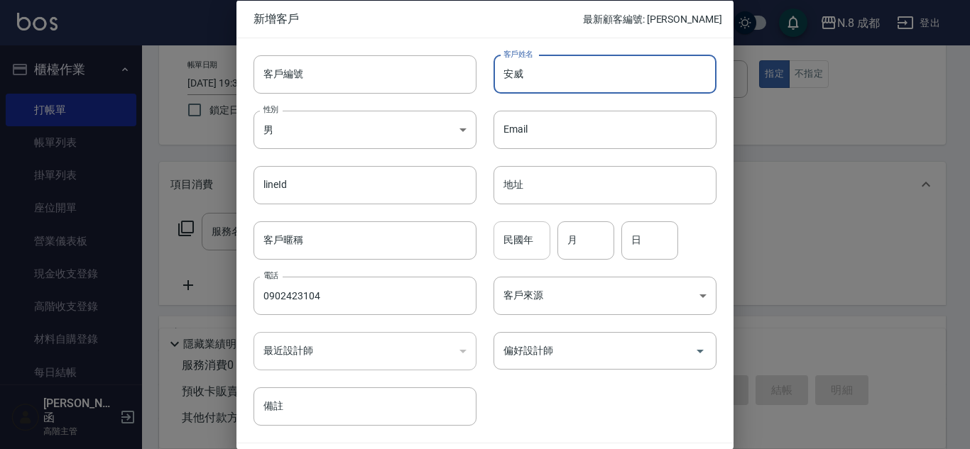
type input "安威"
click at [529, 251] on input "民國年" at bounding box center [521, 240] width 57 height 38
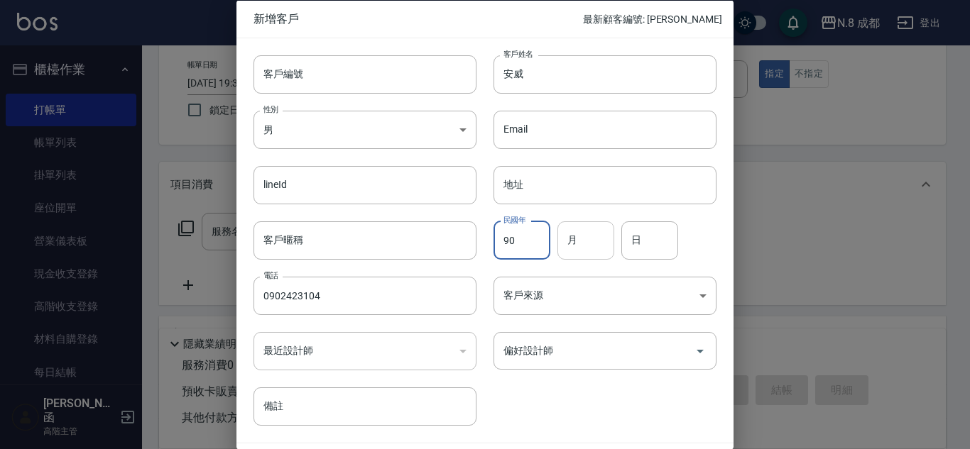
type input "90"
click at [599, 243] on input "月" at bounding box center [585, 240] width 57 height 38
type input "09"
click at [639, 238] on input "日" at bounding box center [649, 240] width 57 height 38
type input "21"
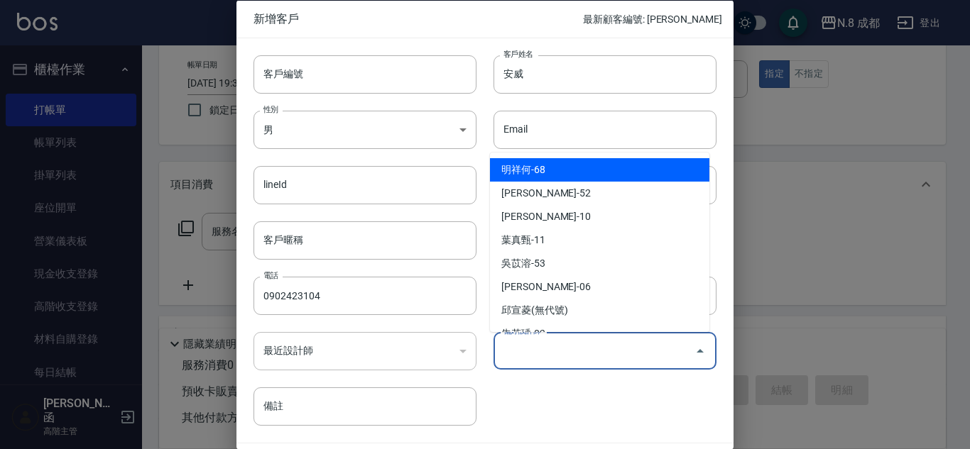
click at [571, 346] on input "偏好設計師" at bounding box center [594, 351] width 189 height 25
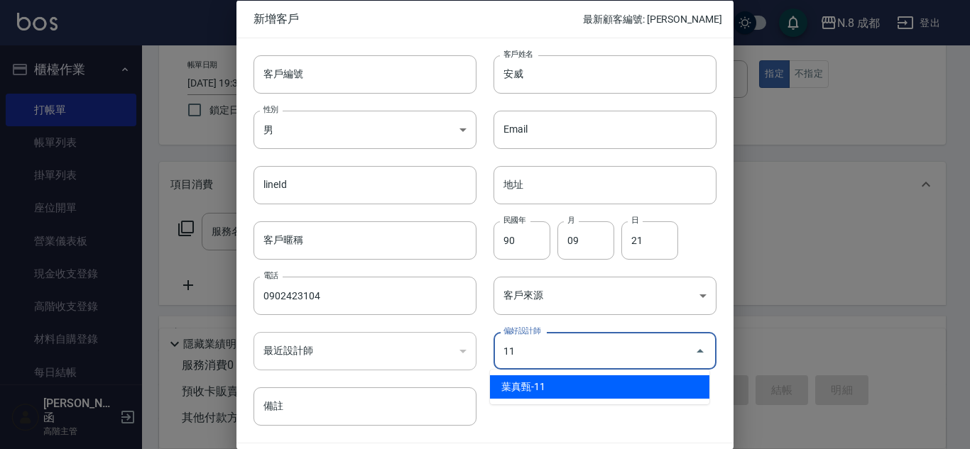
click at [560, 377] on li "葉真甄-11" at bounding box center [599, 386] width 219 height 23
type input "[PERSON_NAME]"
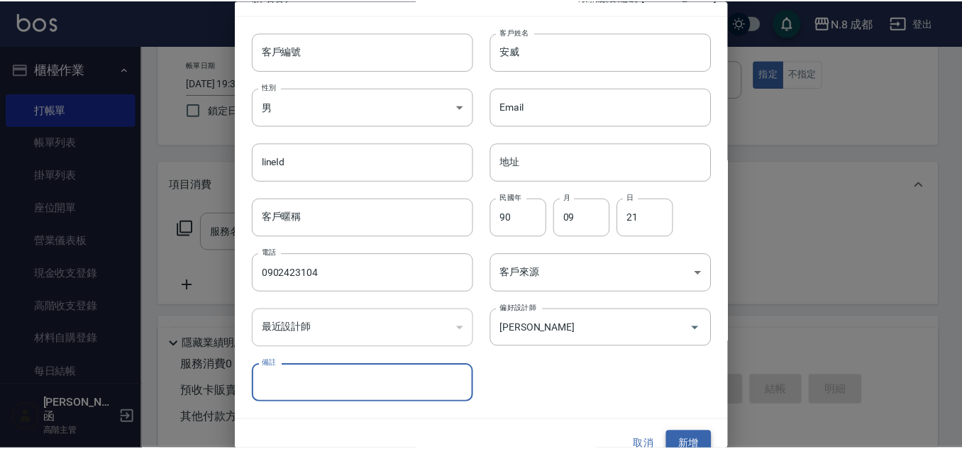
scroll to position [43, 0]
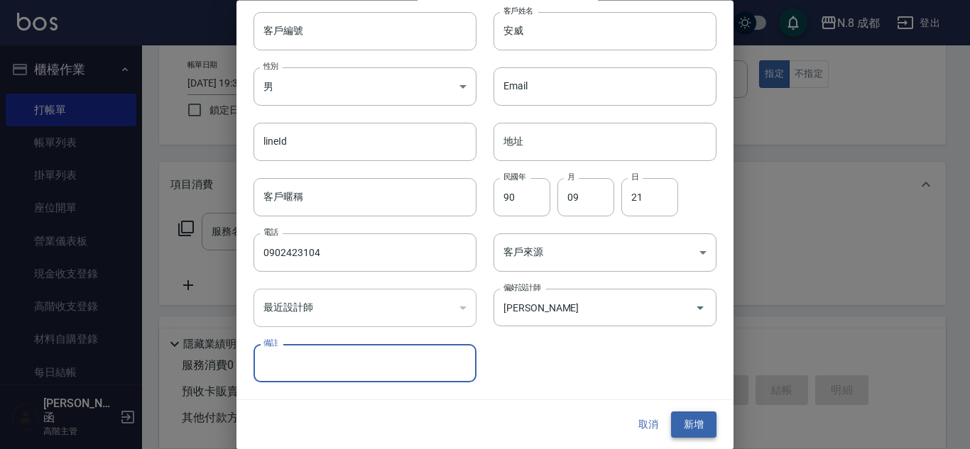
click at [678, 420] on button "新增" at bounding box center [693, 425] width 45 height 26
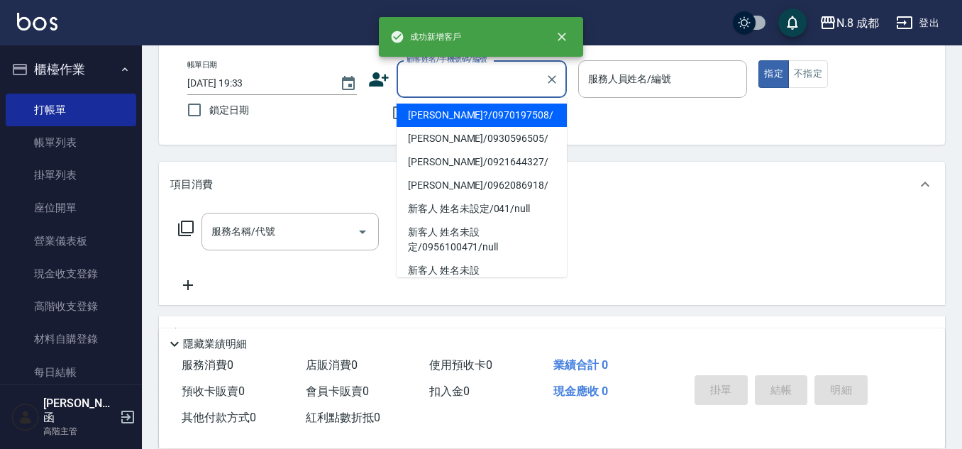
click at [441, 82] on input "顧客姓名/手機號碼/編號" at bounding box center [471, 79] width 136 height 25
paste input "0902423104"
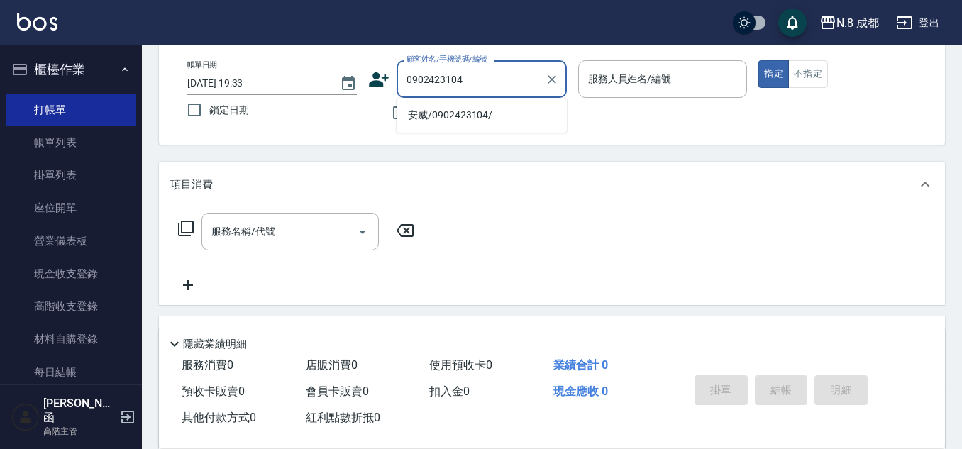
click at [461, 107] on li "安威/0902423104/" at bounding box center [482, 115] width 170 height 23
type input "安威/0902423104/"
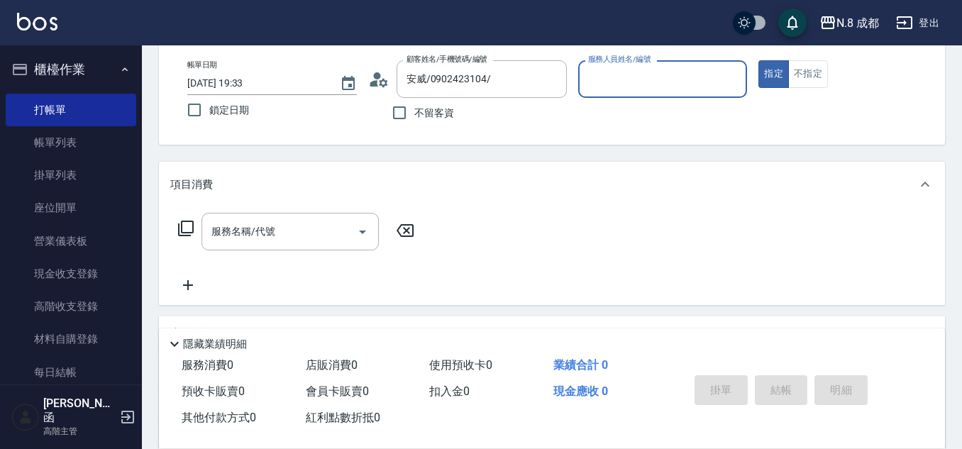
type input "葉真甄-11"
click at [283, 229] on input "服務名稱/代號" at bounding box center [279, 231] width 143 height 25
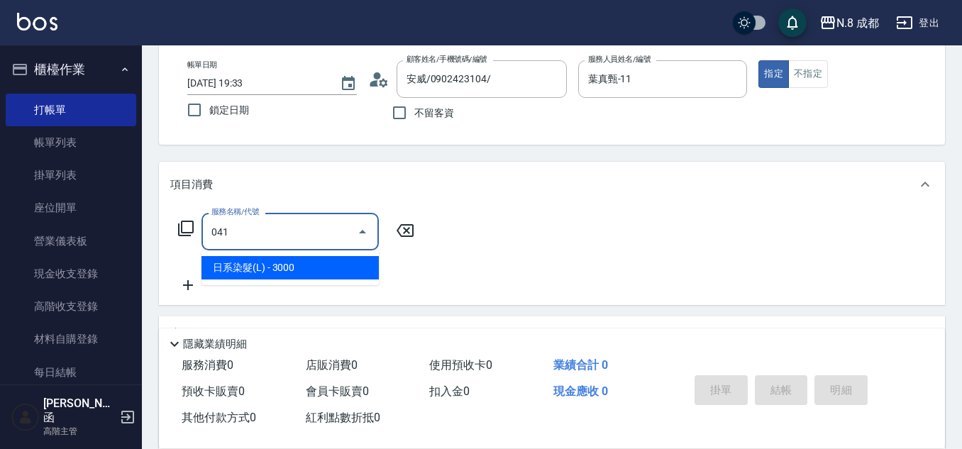
click at [275, 274] on span "日系染髮(L) - 3000" at bounding box center [290, 267] width 177 height 23
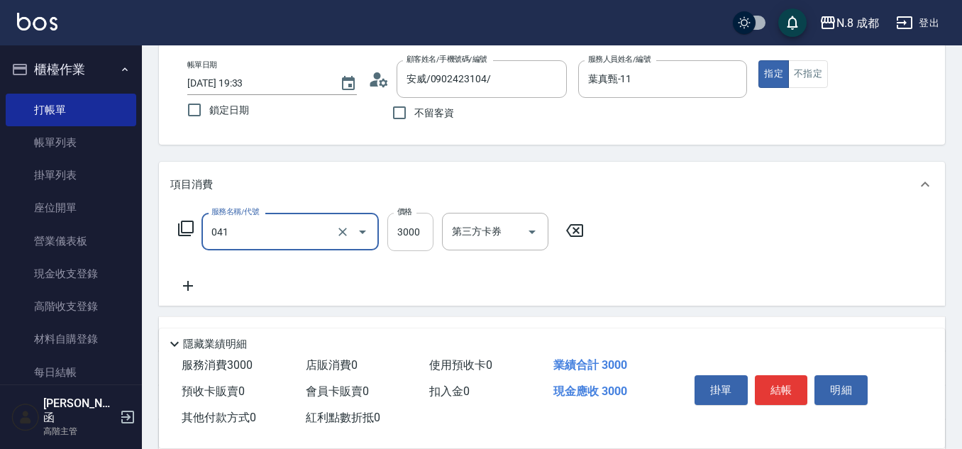
type input "日系染髮(L)(041)"
click at [415, 234] on input "3000" at bounding box center [411, 232] width 46 height 38
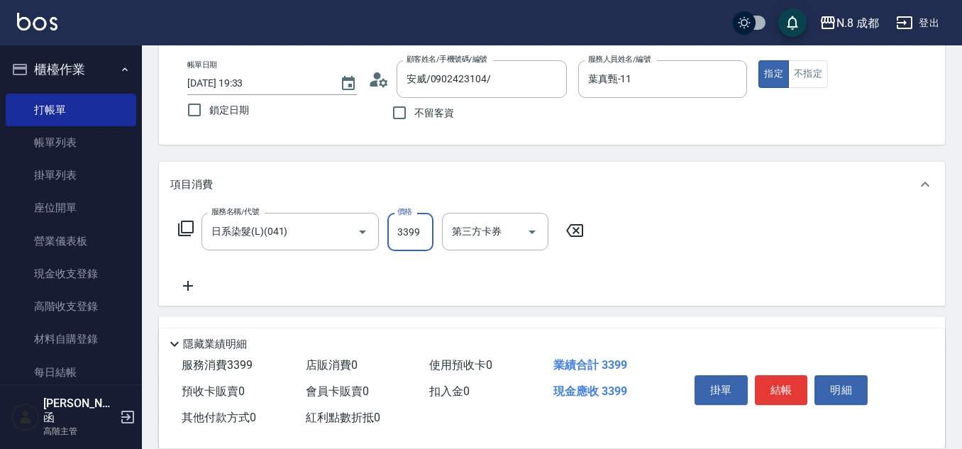
type input "3399"
click at [190, 283] on icon at bounding box center [187, 286] width 35 height 17
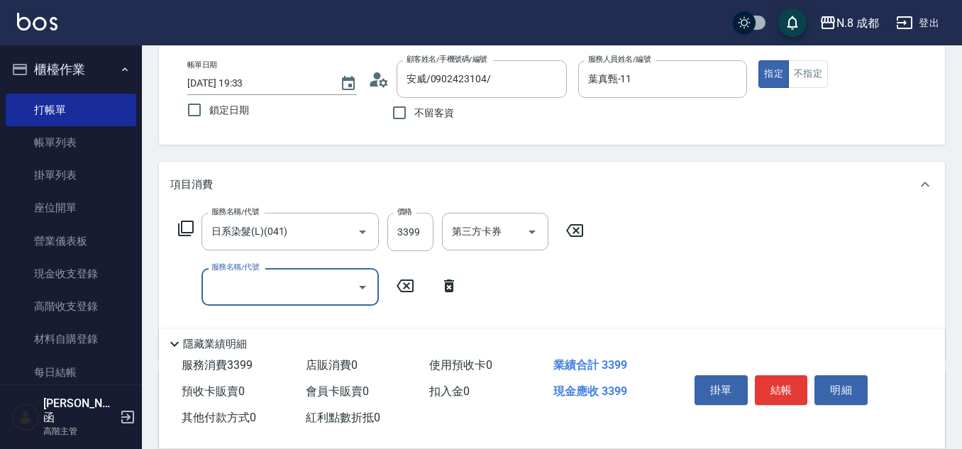
click at [268, 283] on input "服務名稱/代號" at bounding box center [279, 287] width 143 height 25
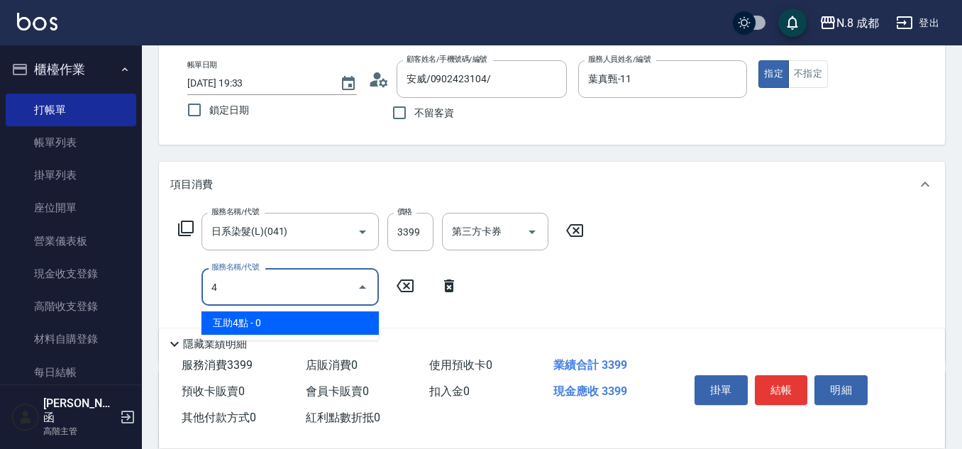
click at [273, 326] on span "互助4點 - 0" at bounding box center [290, 323] width 177 height 23
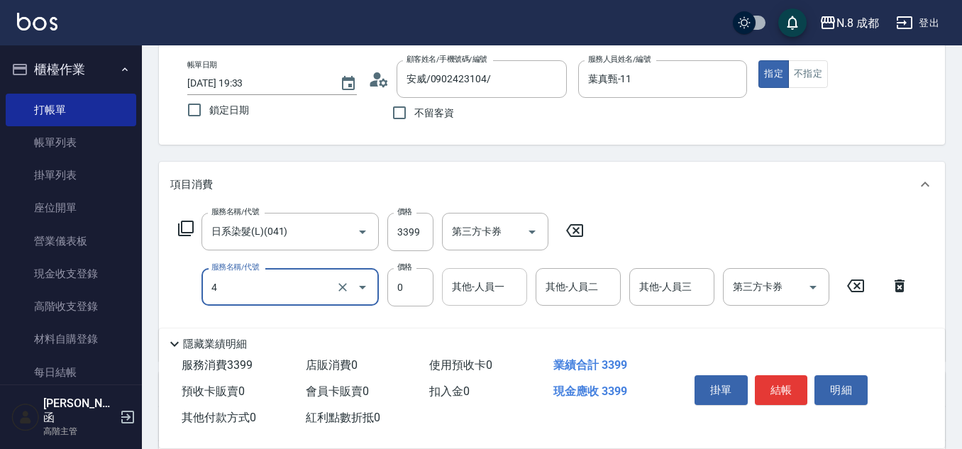
type input "互助4點(4)"
click at [482, 295] on input "其他-人員一" at bounding box center [485, 287] width 72 height 25
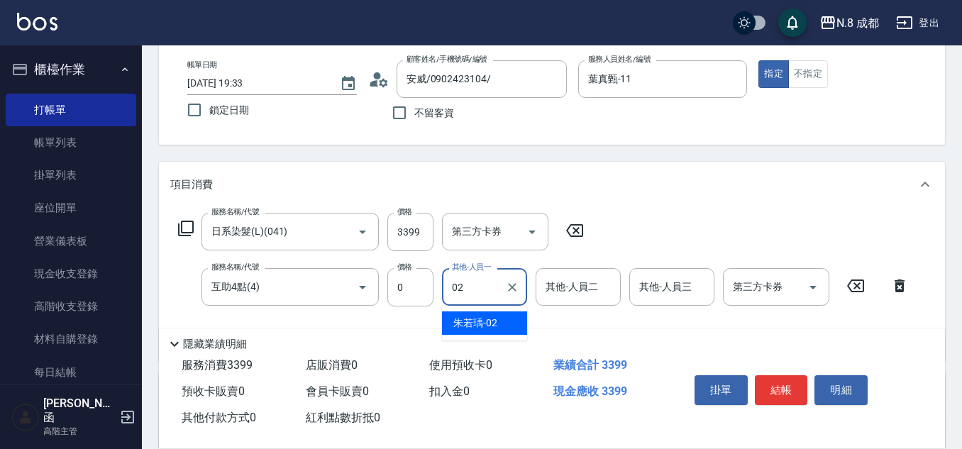
drag, startPoint x: 468, startPoint y: 325, endPoint x: 453, endPoint y: 320, distance: 16.4
click at [468, 324] on span "[PERSON_NAME]-02" at bounding box center [476, 323] width 44 height 15
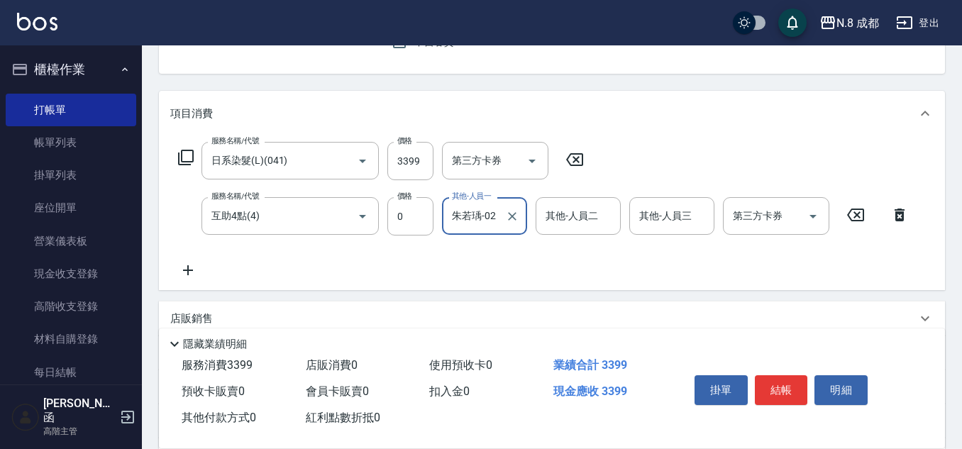
type input "朱若瑀-02"
click at [195, 274] on icon at bounding box center [187, 270] width 35 height 17
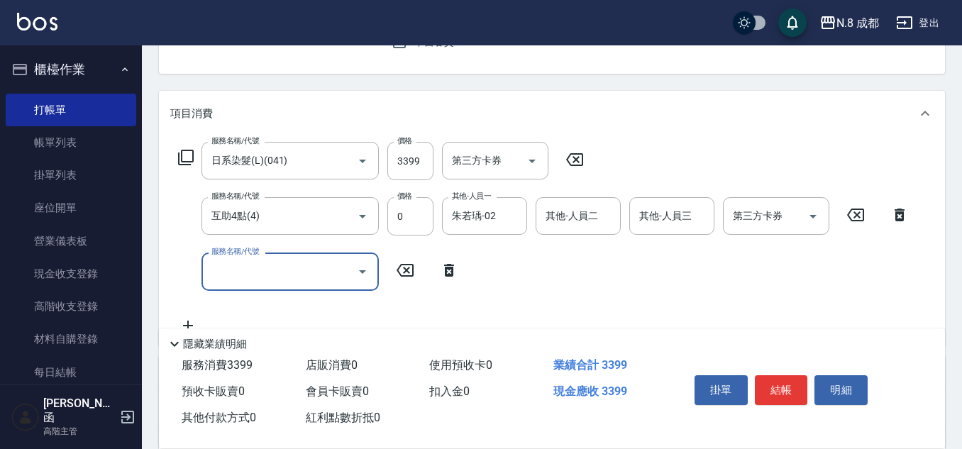
drag, startPoint x: 195, startPoint y: 274, endPoint x: 243, endPoint y: 270, distance: 47.7
click at [243, 271] on div "服務名稱/代號 服務名稱/代號" at bounding box center [290, 272] width 177 height 38
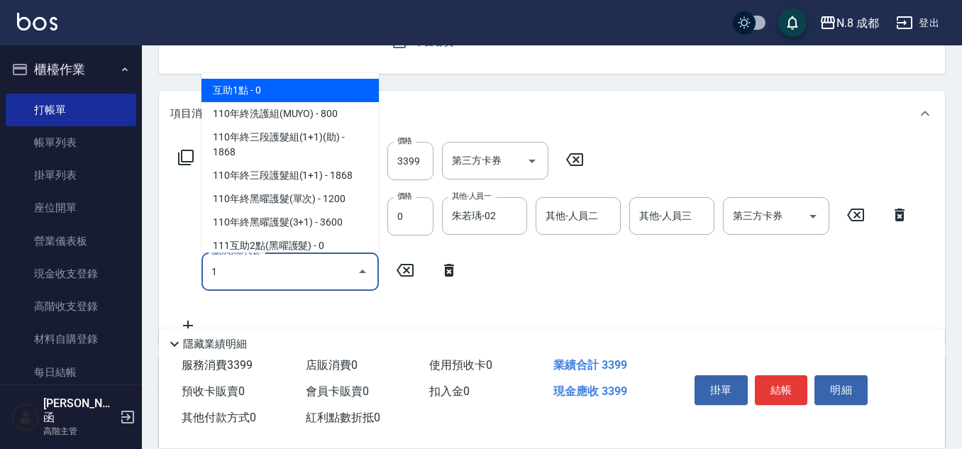
click at [245, 90] on span "互助1點 - 0" at bounding box center [290, 90] width 177 height 23
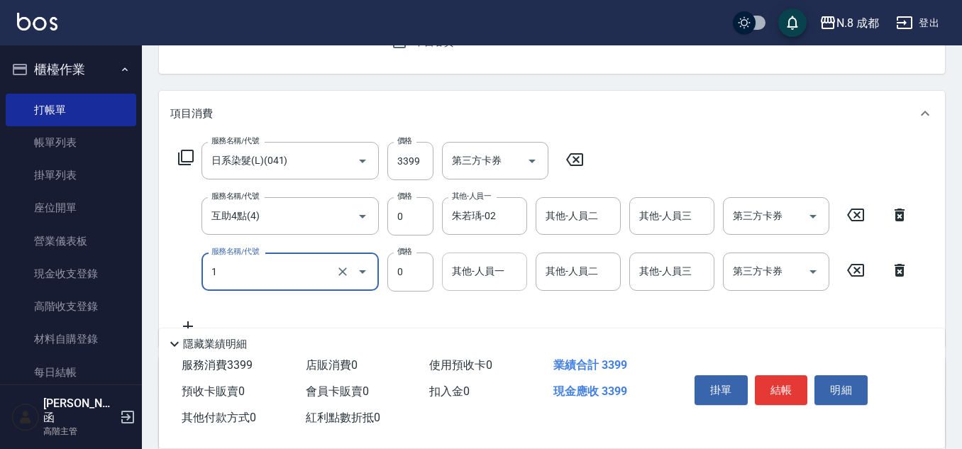
type input "互助1點(1)"
click at [468, 264] on div "其他-人員一 其他-人員一" at bounding box center [484, 272] width 85 height 38
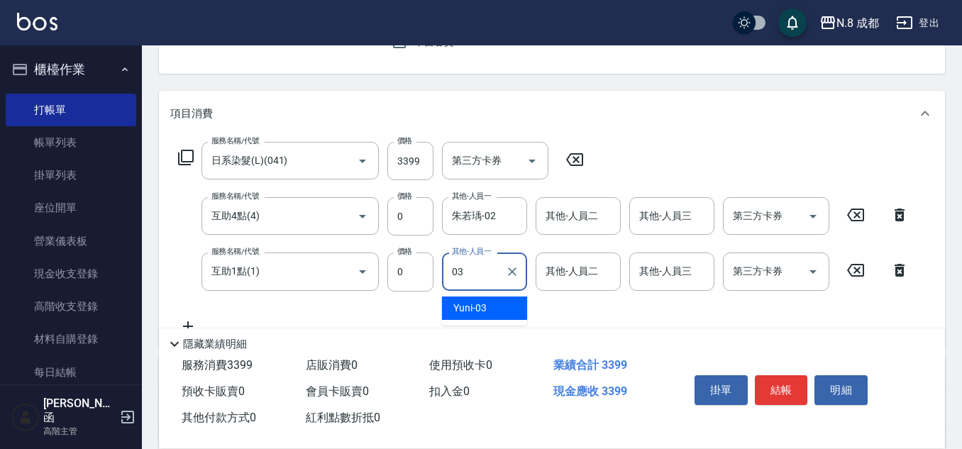
click at [485, 309] on span "Yuni -03" at bounding box center [470, 308] width 33 height 15
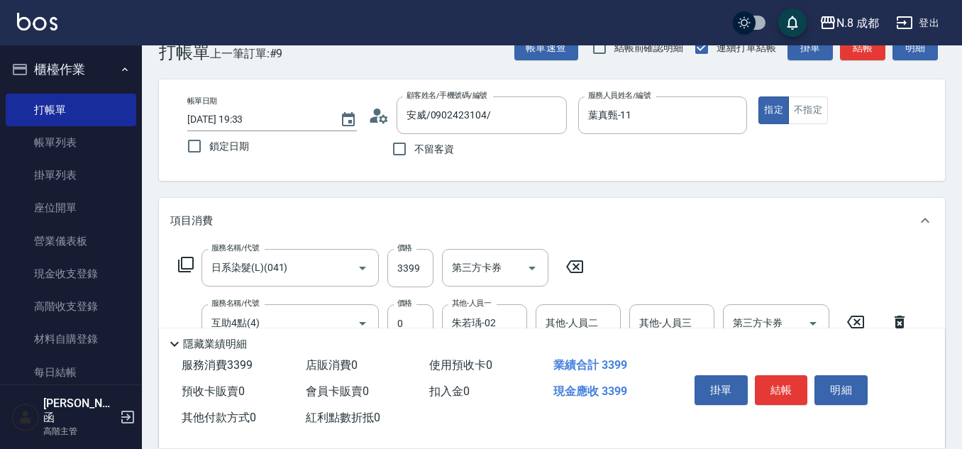
scroll to position [0, 0]
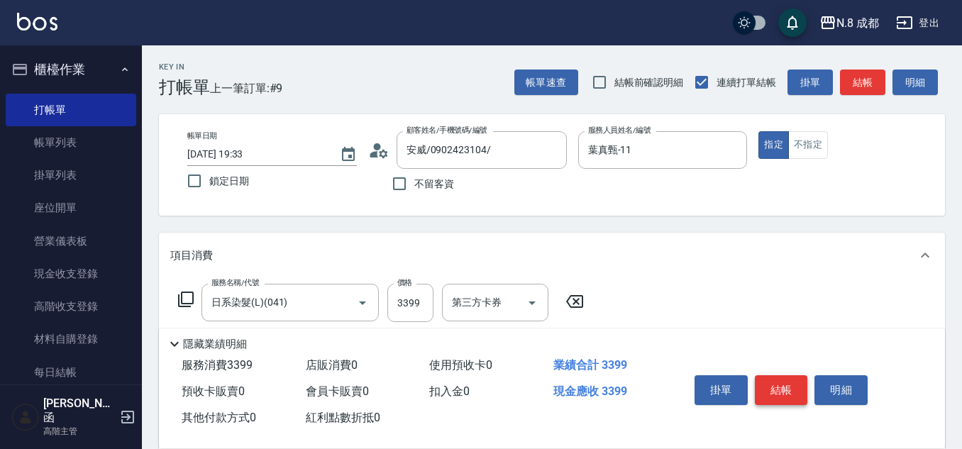
type input "Yuni-03"
click at [790, 382] on button "結帳" at bounding box center [781, 390] width 53 height 30
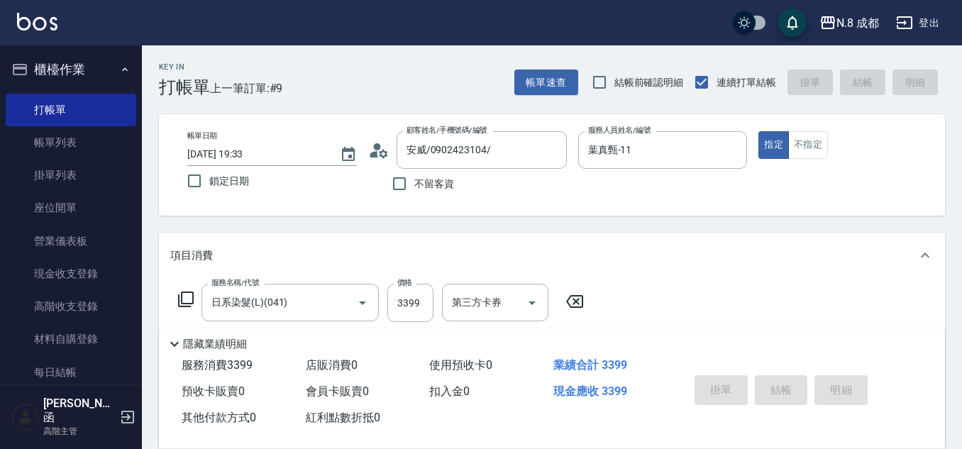
type input "[DATE] 19:34"
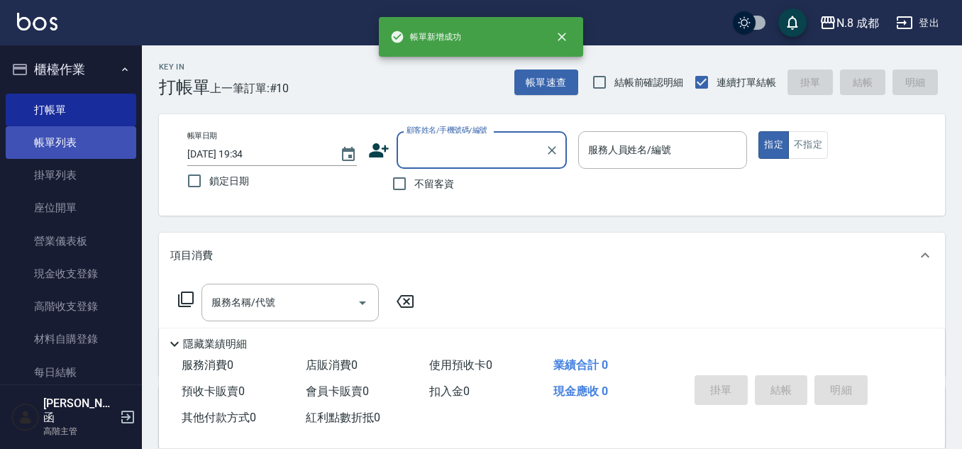
click at [81, 146] on link "帳單列表" at bounding box center [71, 142] width 131 height 33
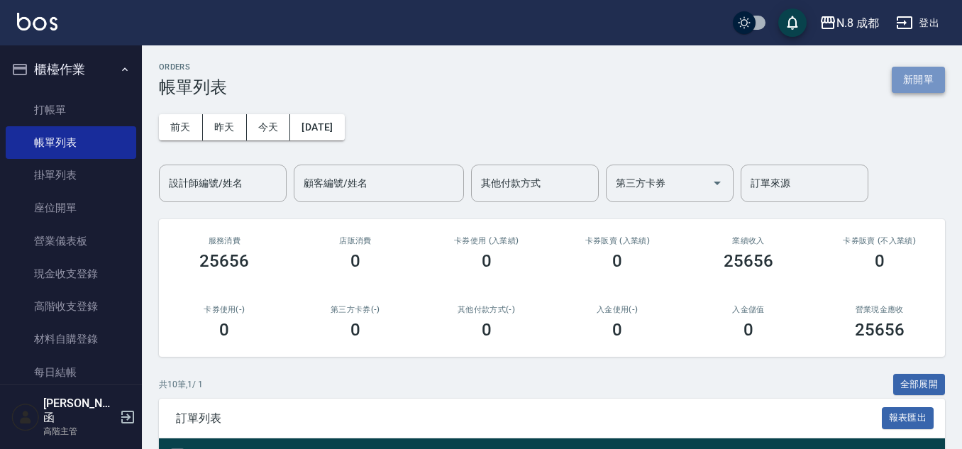
click at [923, 77] on button "新開單" at bounding box center [918, 80] width 53 height 26
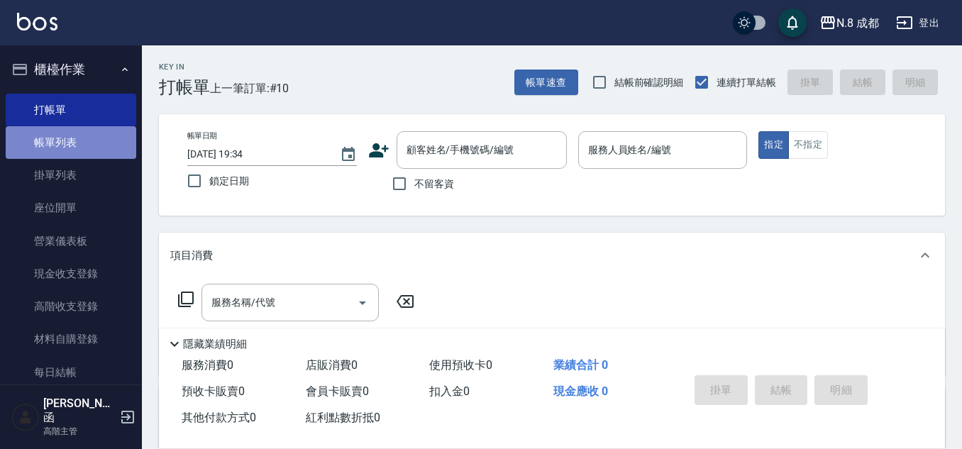
click at [92, 133] on link "帳單列表" at bounding box center [71, 142] width 131 height 33
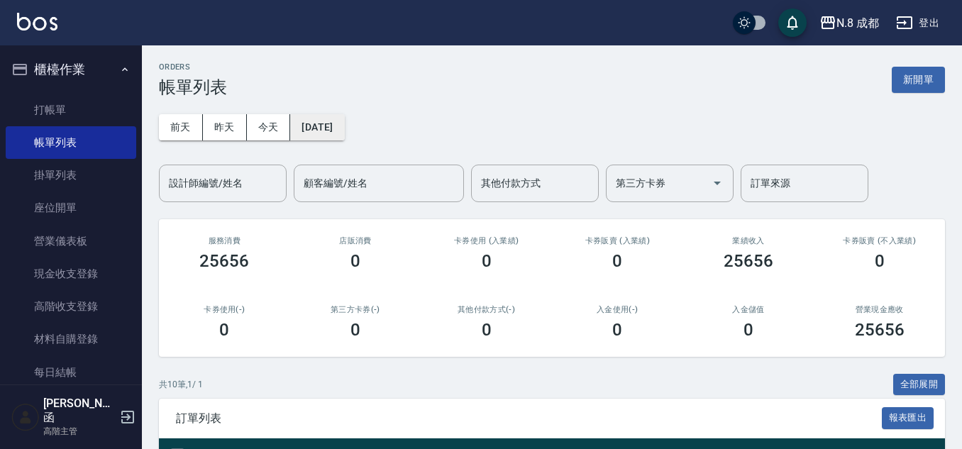
click at [315, 129] on button "[DATE]" at bounding box center [317, 127] width 54 height 26
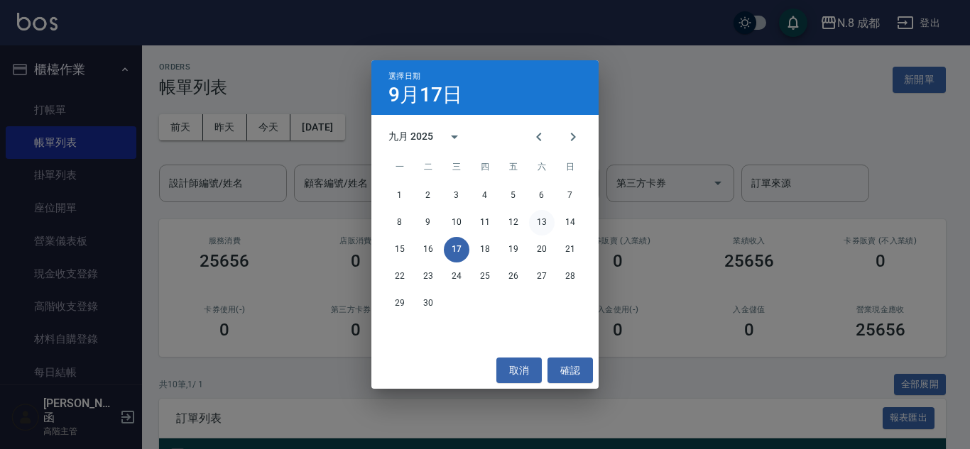
click at [543, 219] on button "13" at bounding box center [542, 223] width 26 height 26
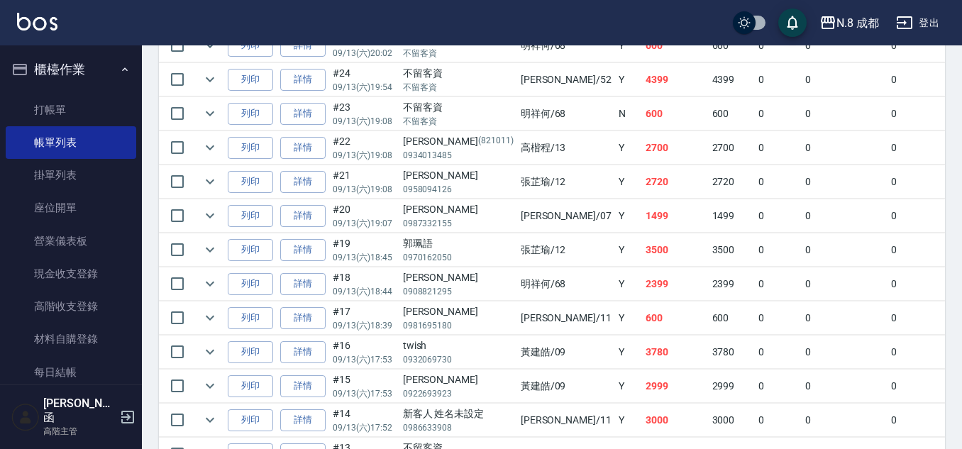
scroll to position [497, 0]
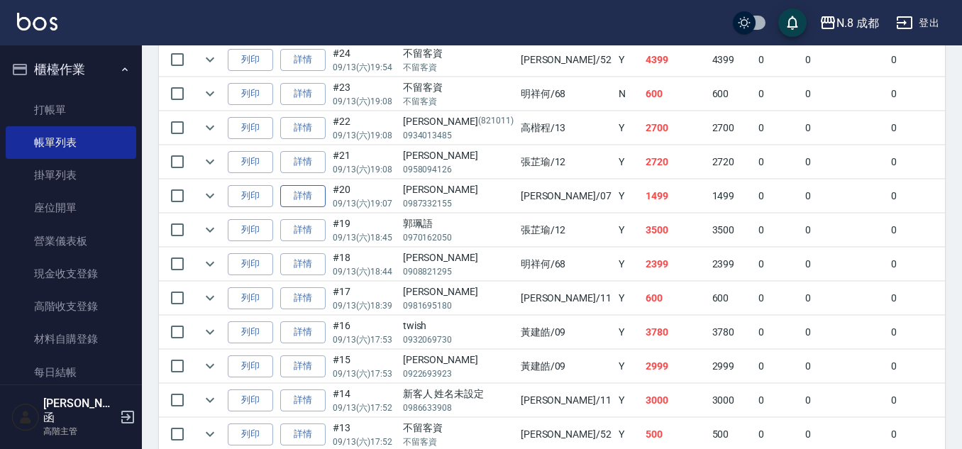
click at [300, 192] on link "詳情" at bounding box center [302, 196] width 45 height 22
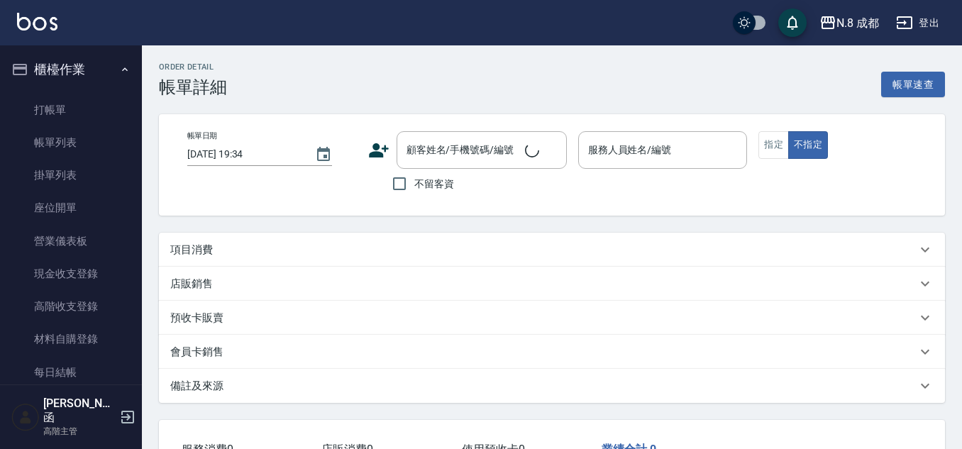
type input "[DATE] 19:07"
type input "[PERSON_NAME]-07"
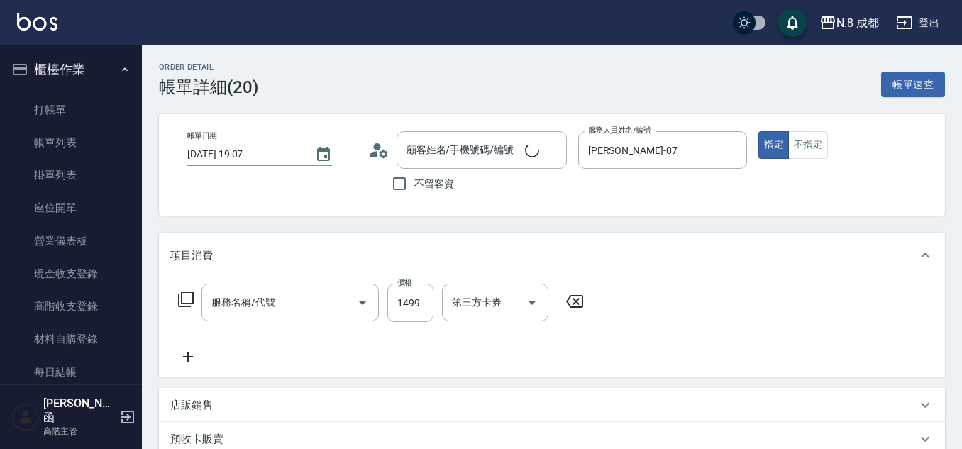
type input "[PERSON_NAME]/0987332155/"
type input "日系染髮(L)(041)"
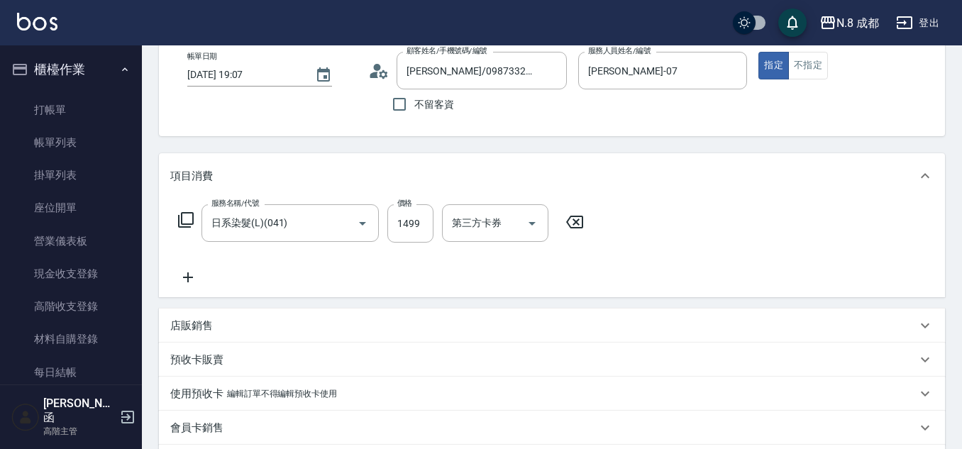
scroll to position [213, 0]
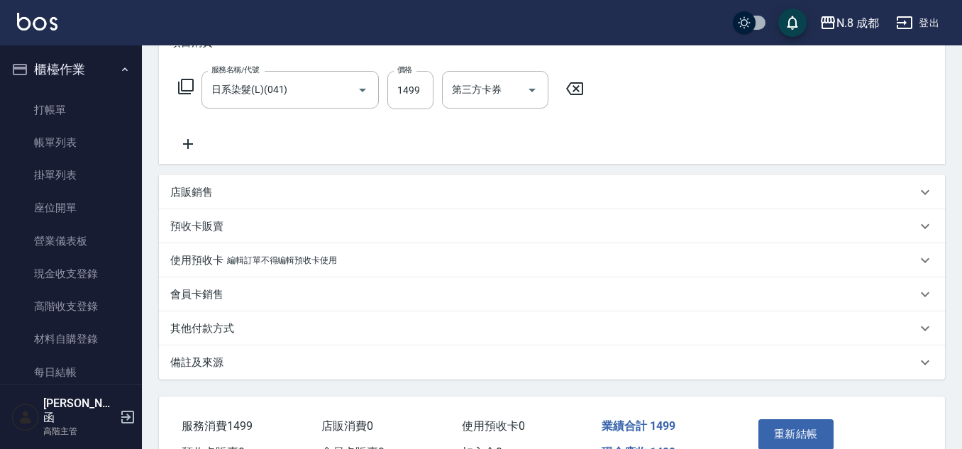
click at [194, 144] on icon at bounding box center [187, 144] width 35 height 17
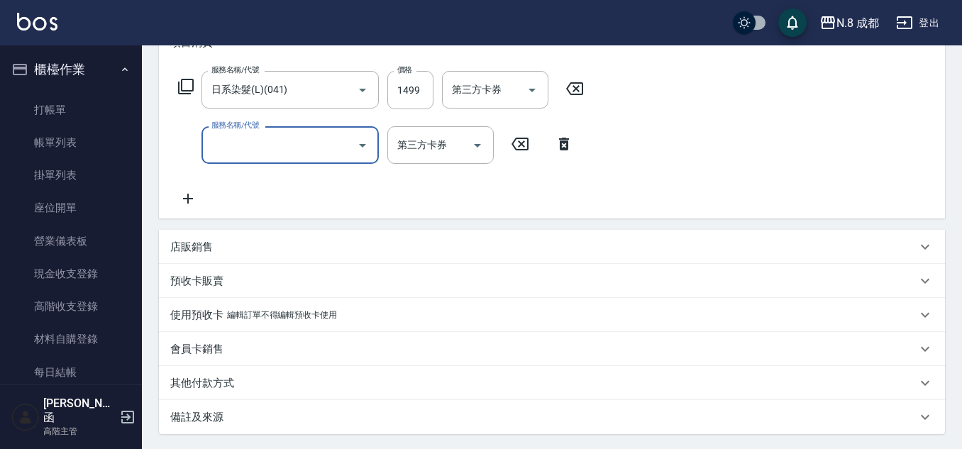
click at [240, 152] on input "服務名稱/代號" at bounding box center [279, 145] width 143 height 25
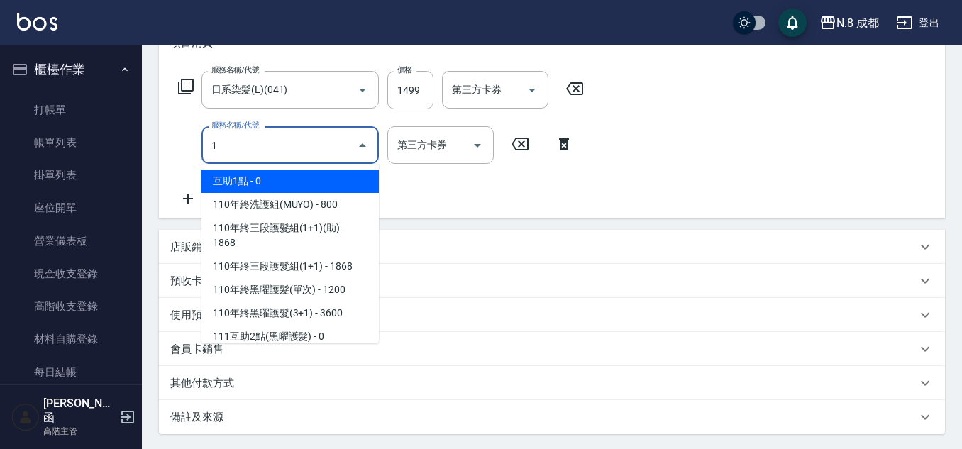
drag, startPoint x: 229, startPoint y: 153, endPoint x: 208, endPoint y: 148, distance: 21.7
click at [208, 148] on input "1" at bounding box center [279, 145] width 143 height 25
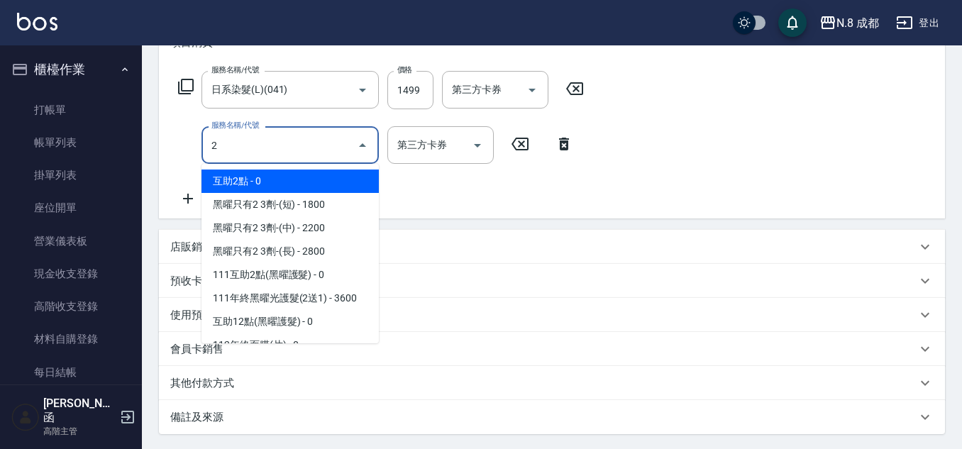
click at [269, 175] on span "互助2點 - 0" at bounding box center [290, 181] width 177 height 23
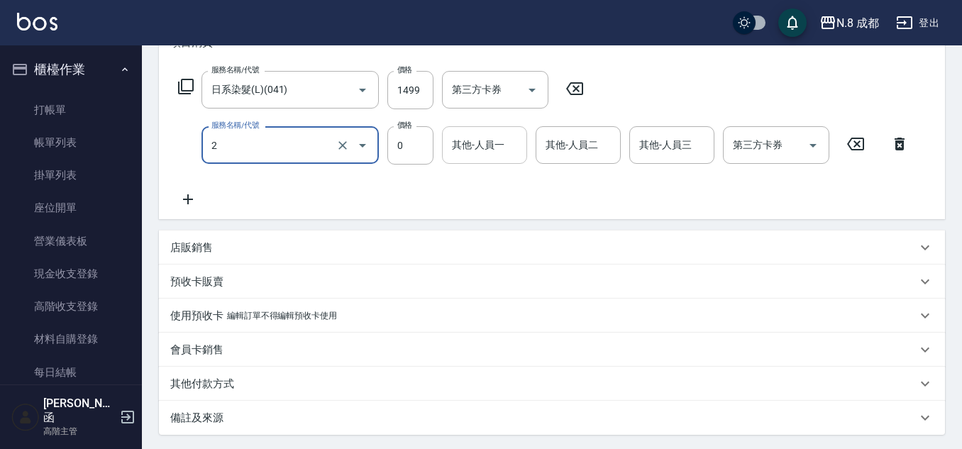
type input "互助2點(2)"
click at [463, 146] on input "其他-人員一" at bounding box center [485, 145] width 72 height 25
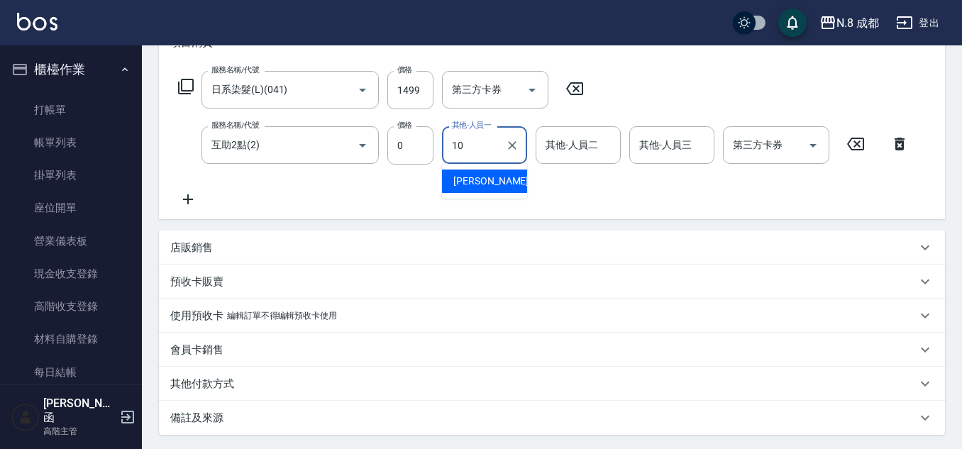
click at [481, 186] on span "[PERSON_NAME]-10" at bounding box center [498, 181] width 89 height 15
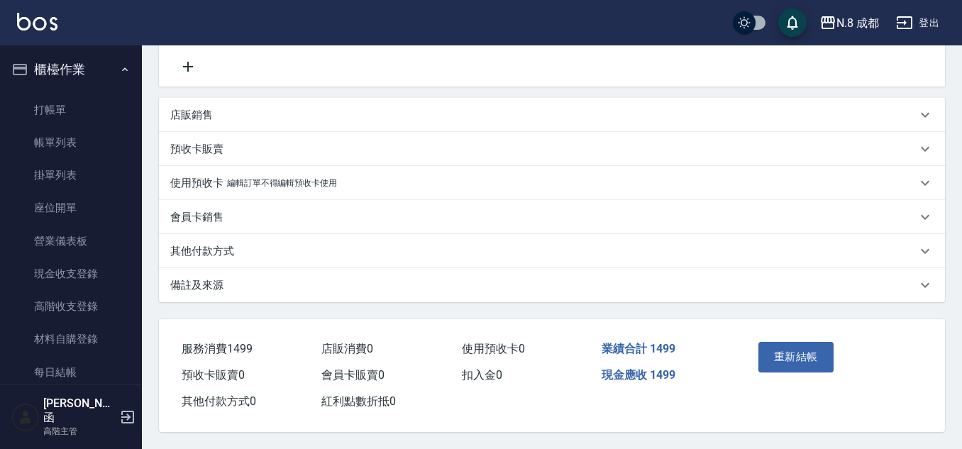
scroll to position [352, 0]
type input "[PERSON_NAME]-10"
click at [785, 353] on button "重新結帳" at bounding box center [796, 357] width 75 height 30
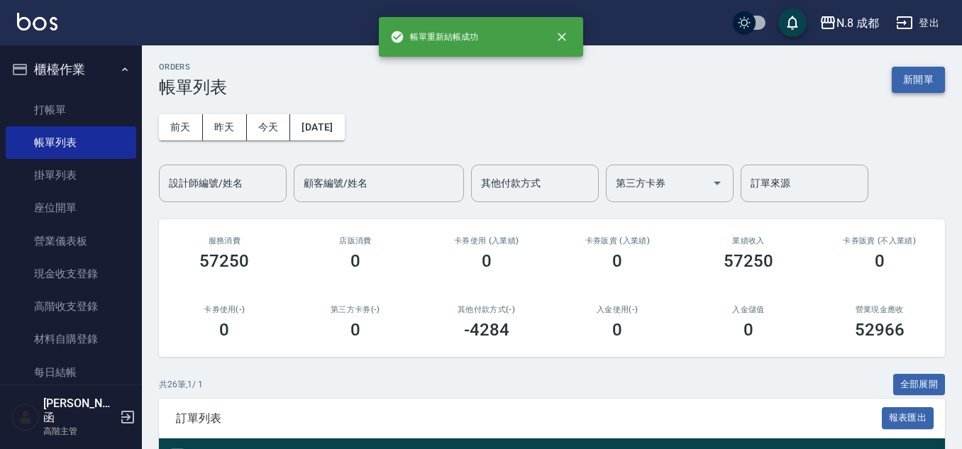
click at [913, 81] on button "新開單" at bounding box center [918, 80] width 53 height 26
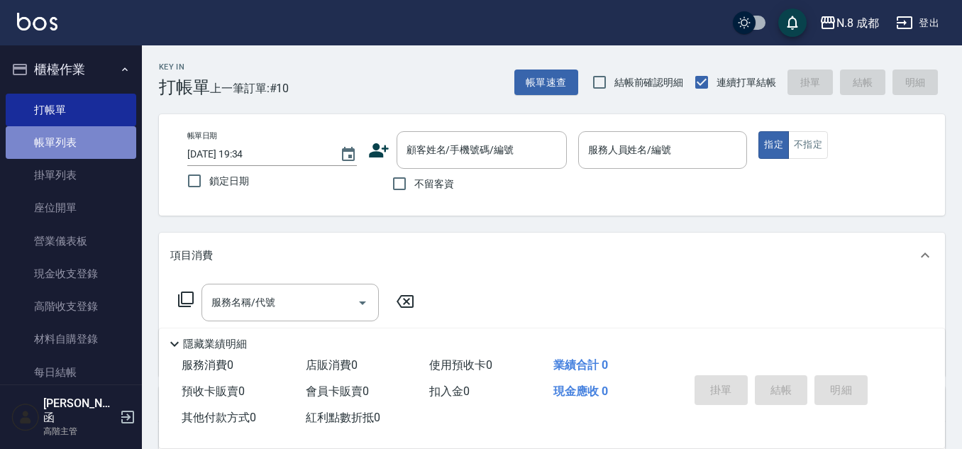
click at [75, 140] on link "帳單列表" at bounding box center [71, 142] width 131 height 33
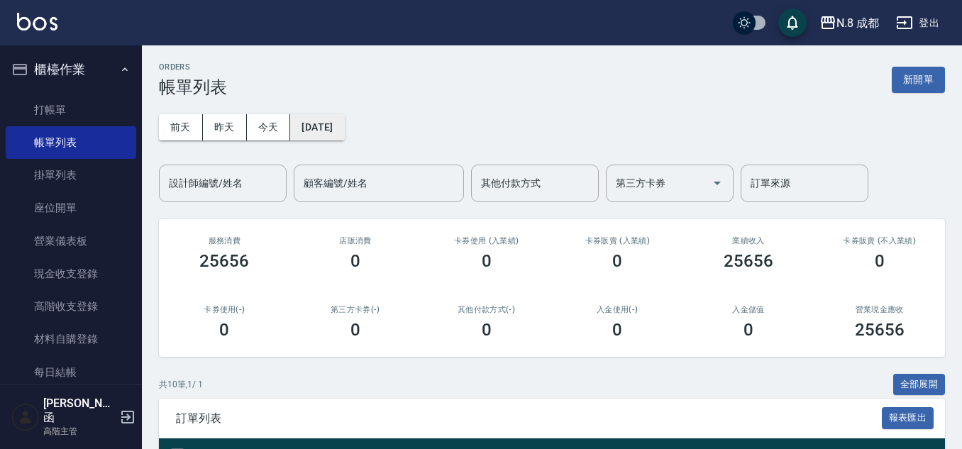
click at [322, 119] on button "[DATE]" at bounding box center [317, 127] width 54 height 26
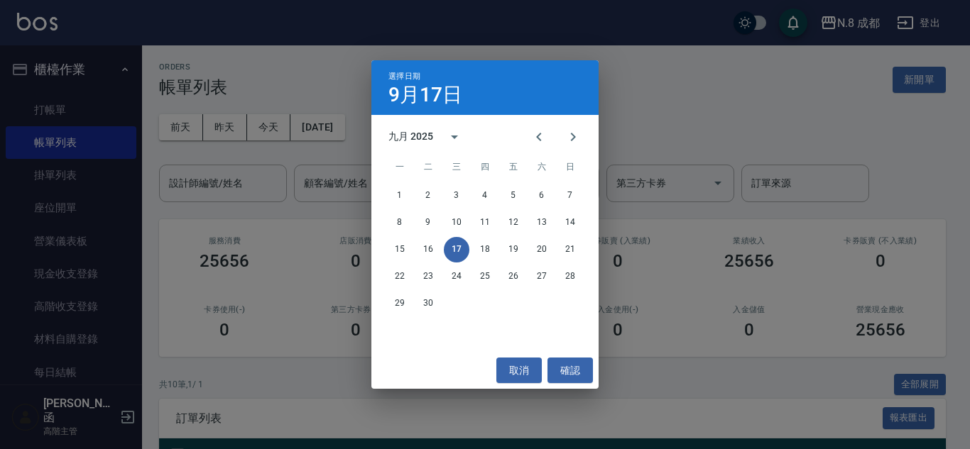
click at [583, 217] on div "8 9 10 11 12 13 14" at bounding box center [484, 223] width 227 height 26
click at [569, 221] on button "14" at bounding box center [570, 223] width 26 height 26
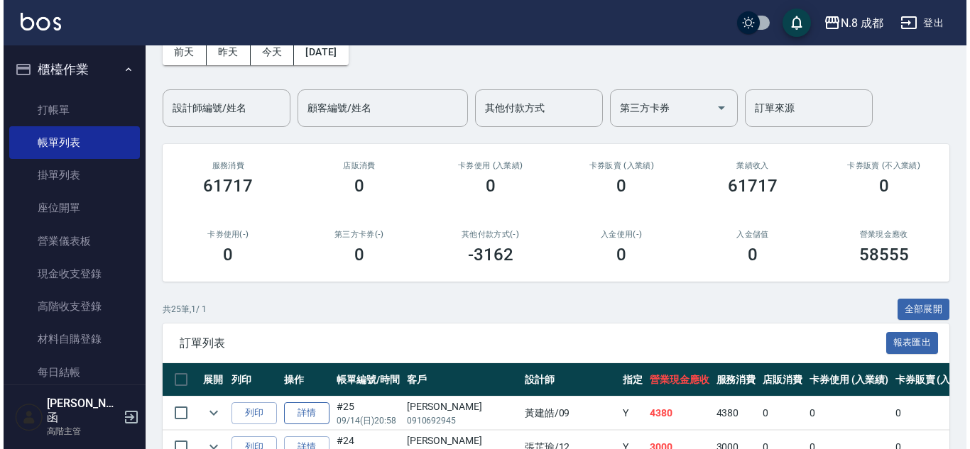
scroll to position [71, 0]
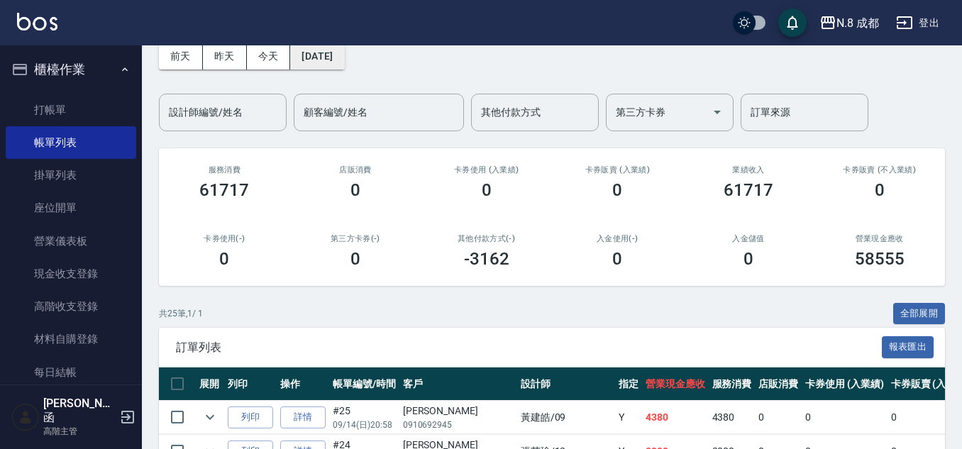
click at [344, 66] on button "[DATE]" at bounding box center [317, 56] width 54 height 26
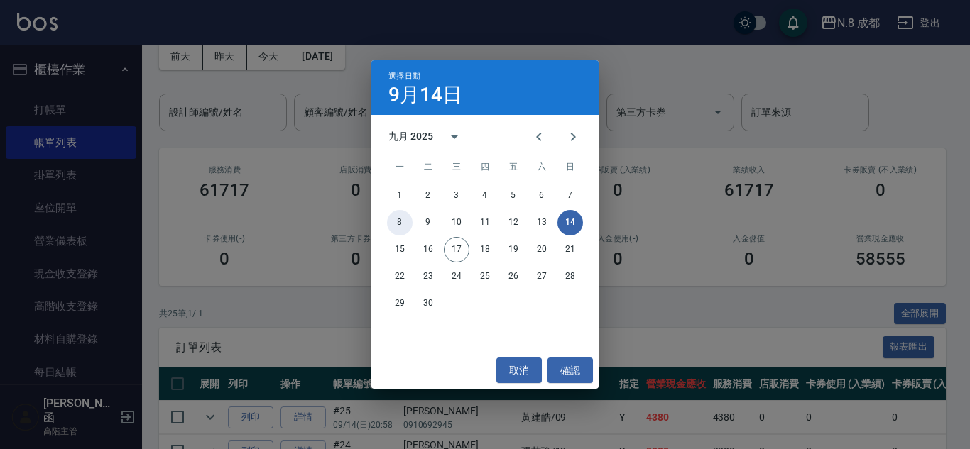
click at [396, 220] on button "8" at bounding box center [400, 223] width 26 height 26
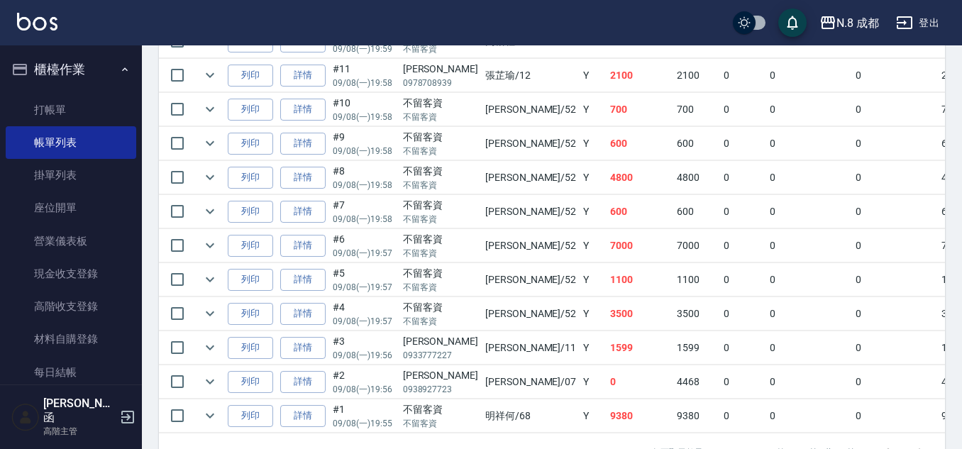
scroll to position [770, 0]
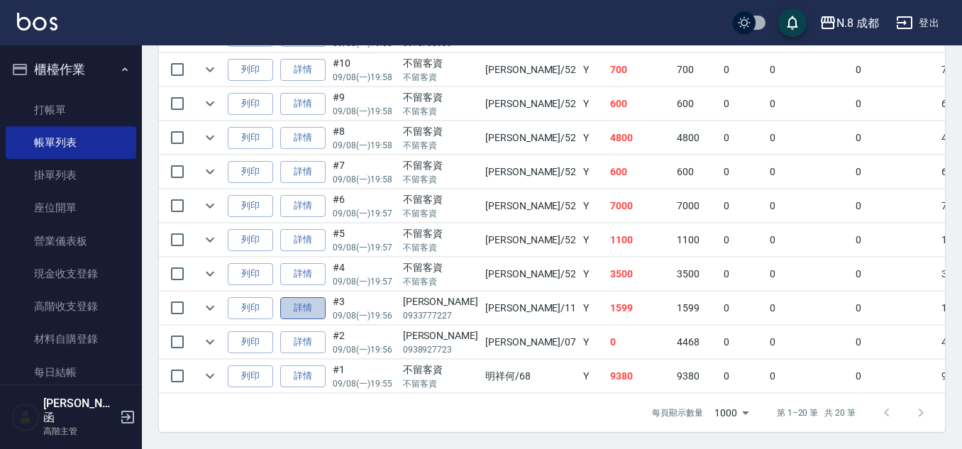
click at [299, 300] on link "詳情" at bounding box center [302, 308] width 45 height 22
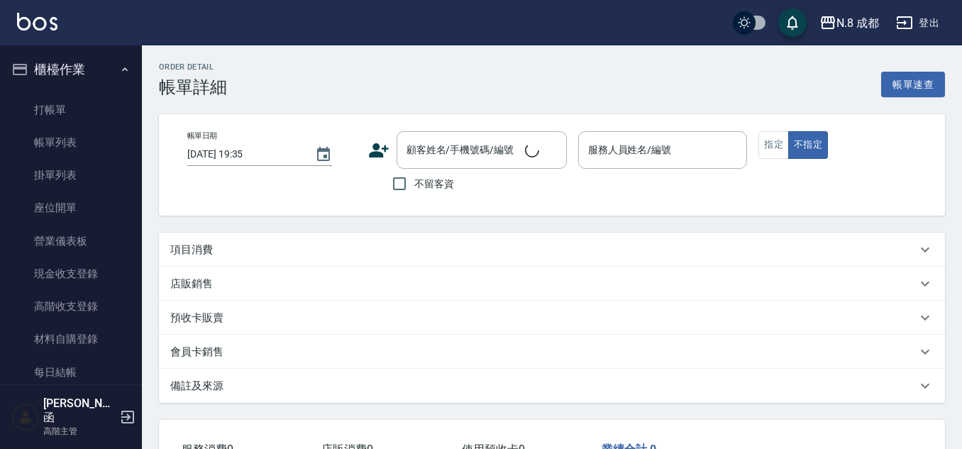
type input "[DATE] 19:56"
type input "葉真甄-11"
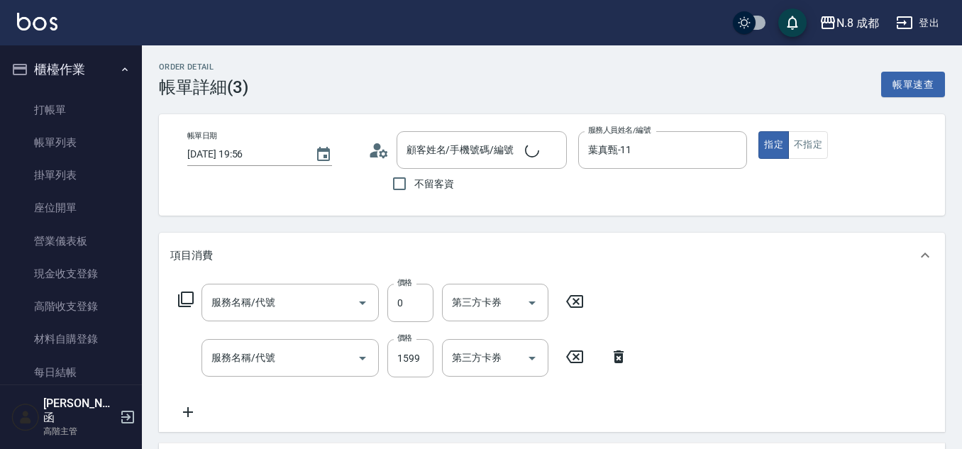
type input "[PERSON_NAME]/0933777227/"
type input "互助4點(4)"
type input "熱塑燙(L)(032)"
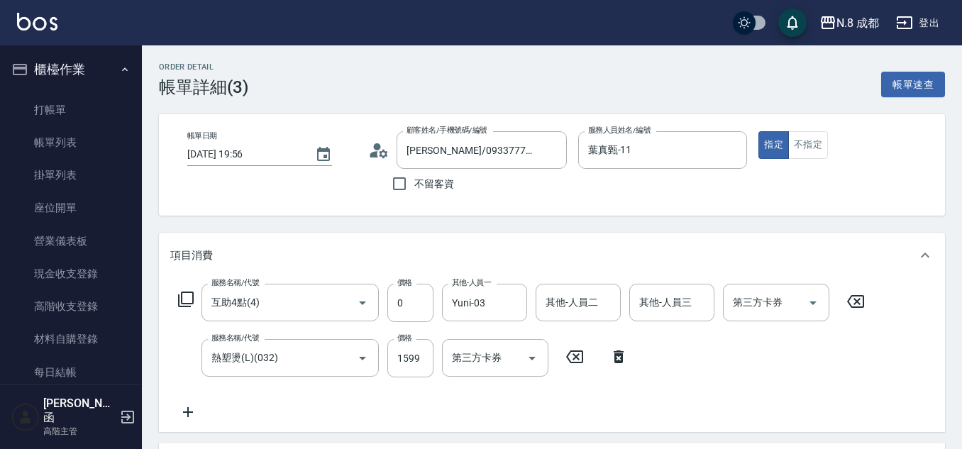
scroll to position [213, 0]
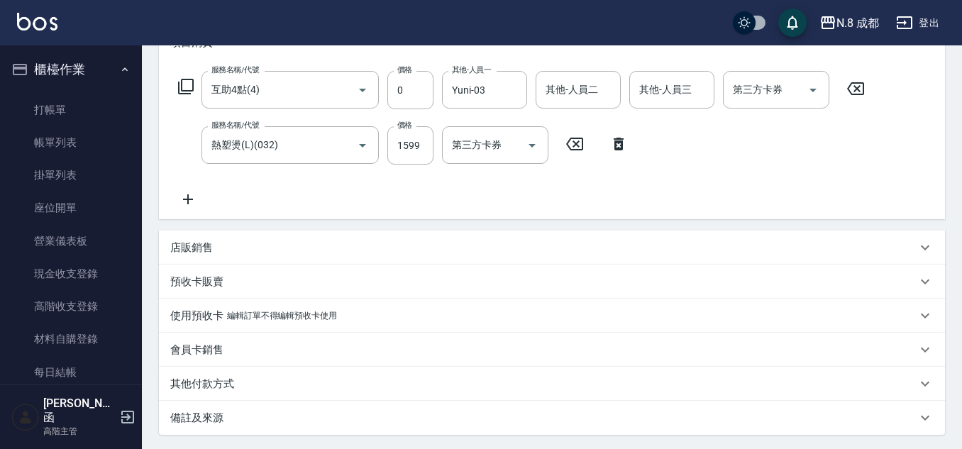
click at [194, 201] on icon at bounding box center [187, 199] width 35 height 17
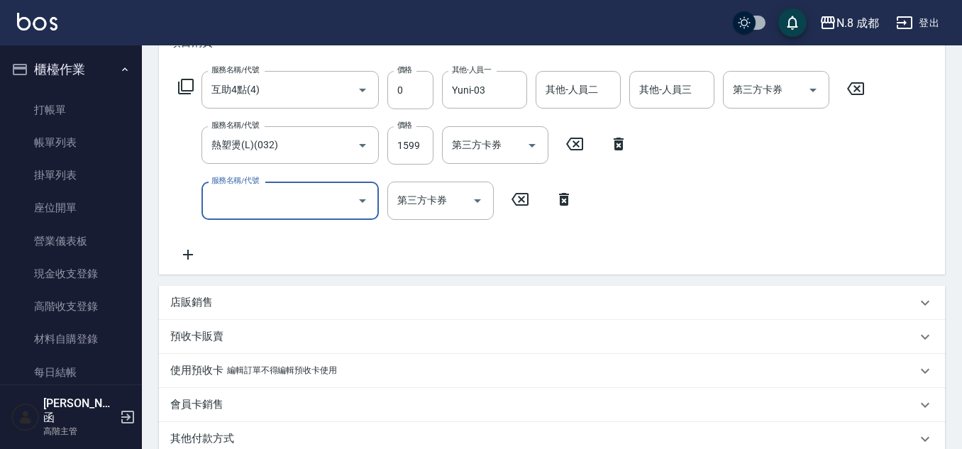
click at [240, 202] on input "服務名稱/代號" at bounding box center [279, 200] width 143 height 25
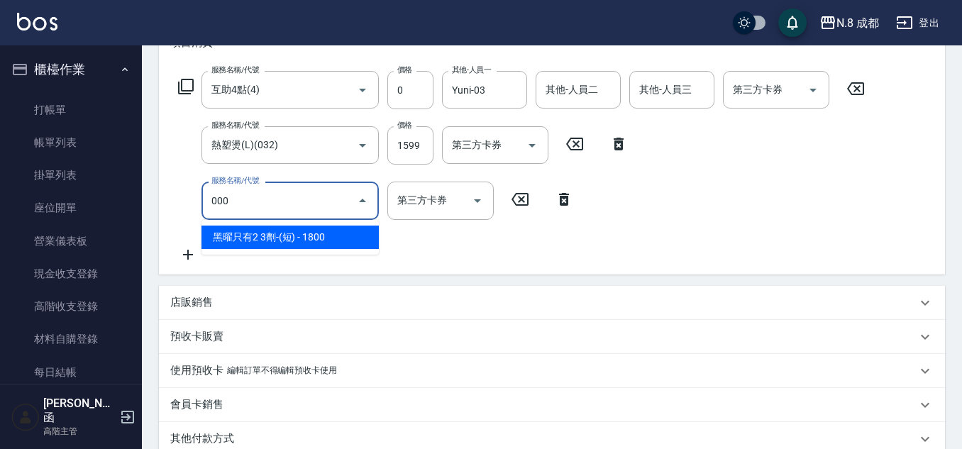
click at [275, 236] on span "黑曜只有2 3劑-(短) - 1800" at bounding box center [290, 237] width 177 height 23
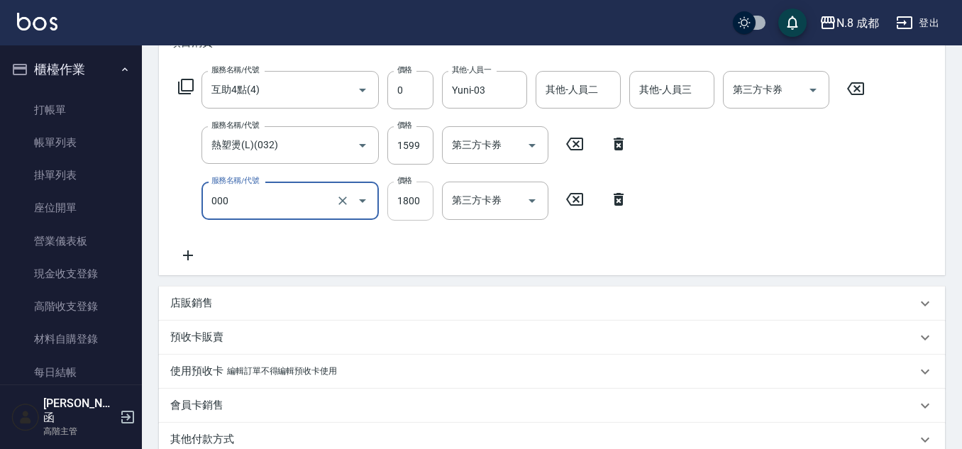
type input "黑曜只有2 3劑-(短)(000)"
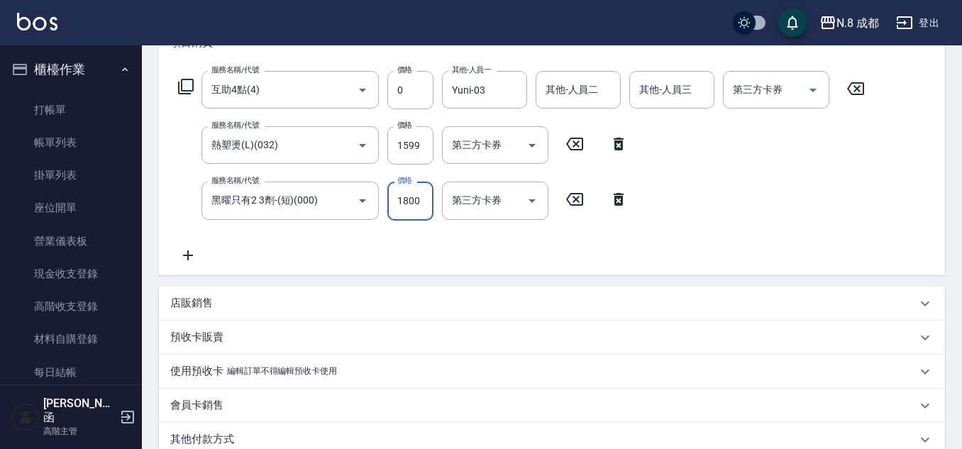
click at [397, 202] on input "1800" at bounding box center [411, 201] width 46 height 38
type input "0"
click at [493, 246] on div "服務名稱/代號 互助4點(4) 服務名稱/代號 價格 0 價格 其他-人員一 Yuni-03 其他-人員一 其他-人員二 其他-人員二 其他-人員三 其他-人…" at bounding box center [521, 167] width 703 height 192
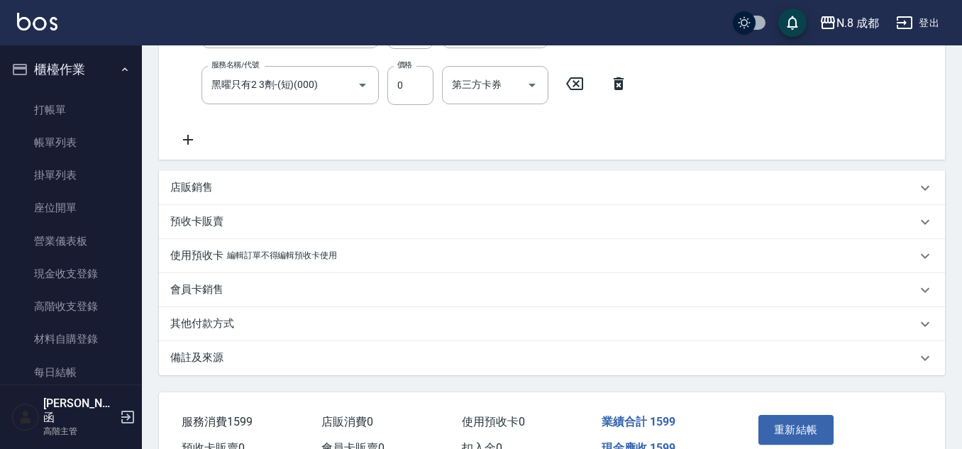
scroll to position [408, 0]
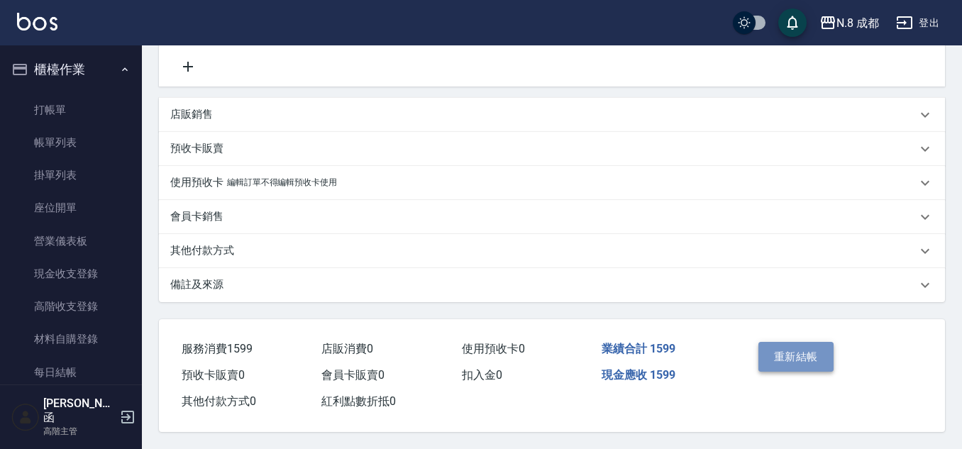
click at [813, 346] on button "重新結帳" at bounding box center [796, 357] width 75 height 30
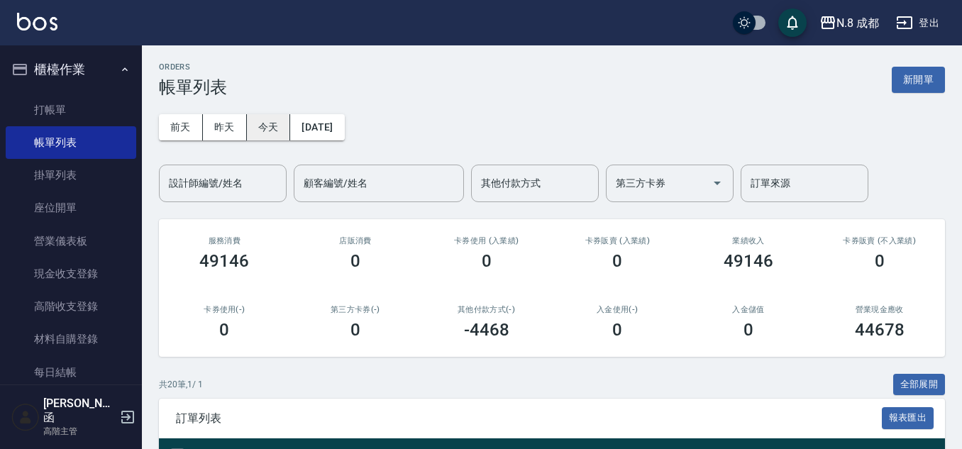
click at [257, 120] on button "今天" at bounding box center [269, 127] width 44 height 26
